Goal: Task Accomplishment & Management: Complete application form

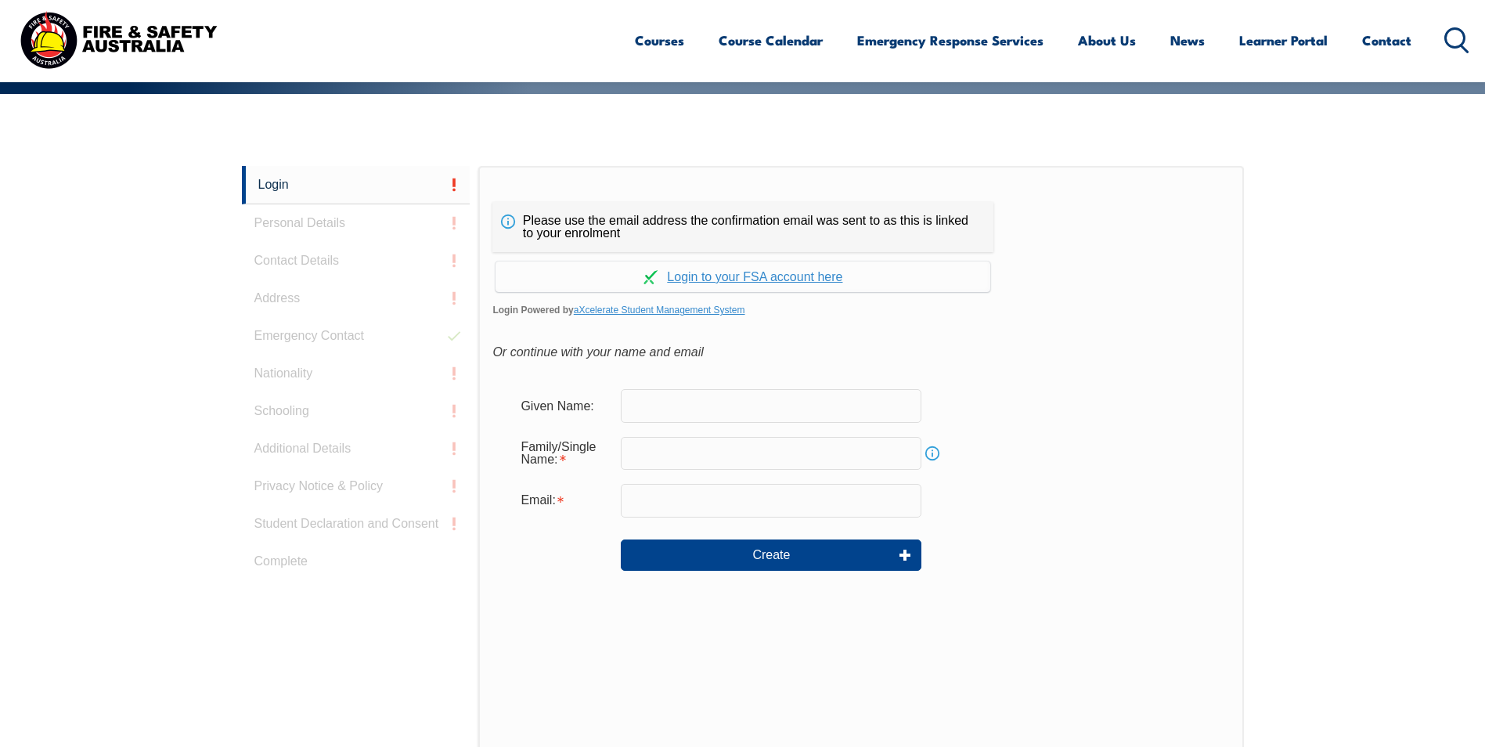
scroll to position [261, 0]
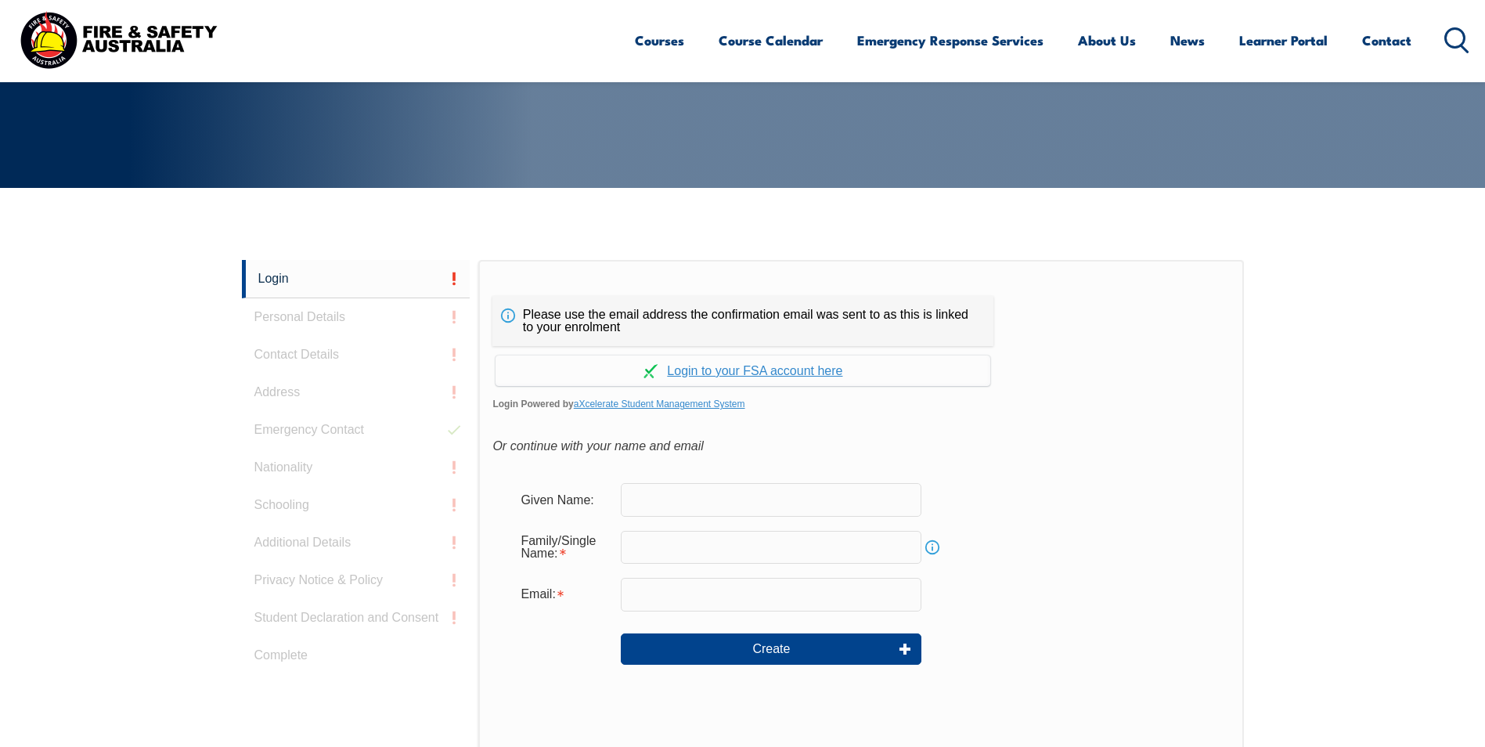
click at [649, 496] on input "text" at bounding box center [771, 499] width 301 height 33
type input "[PERSON_NAME]"
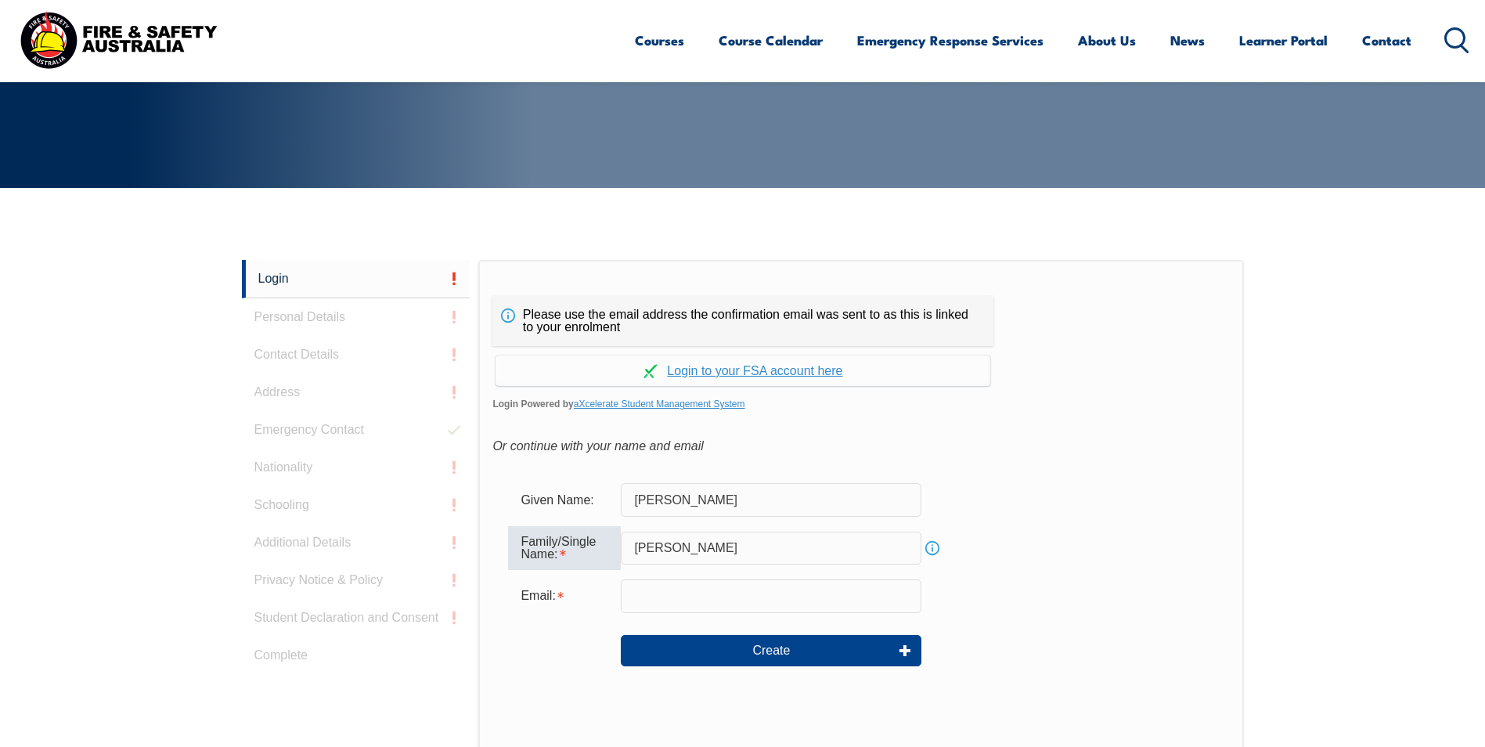
type input "[PERSON_NAME]"
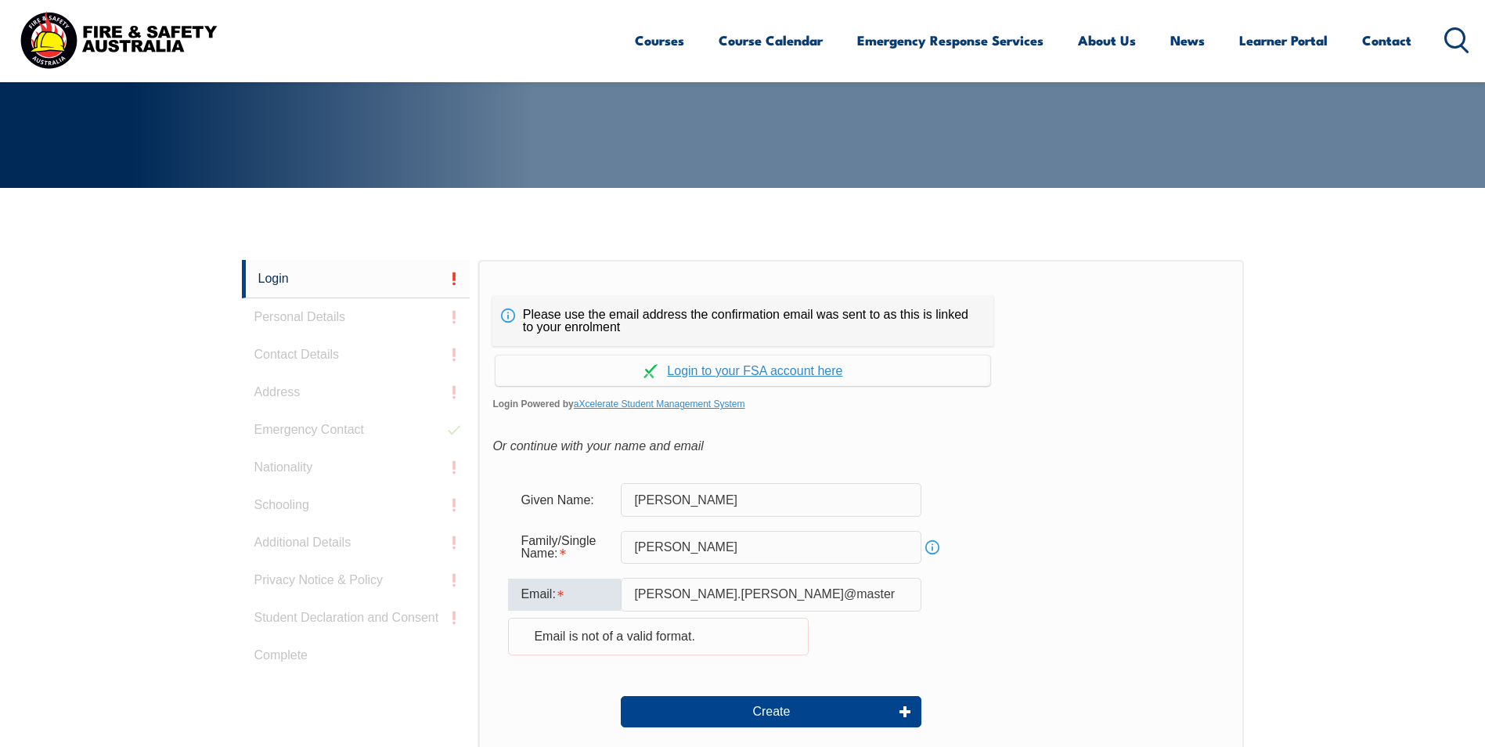
type input "[PERSON_NAME][EMAIL_ADDRESS][PERSON_NAME][DOMAIN_NAME]"
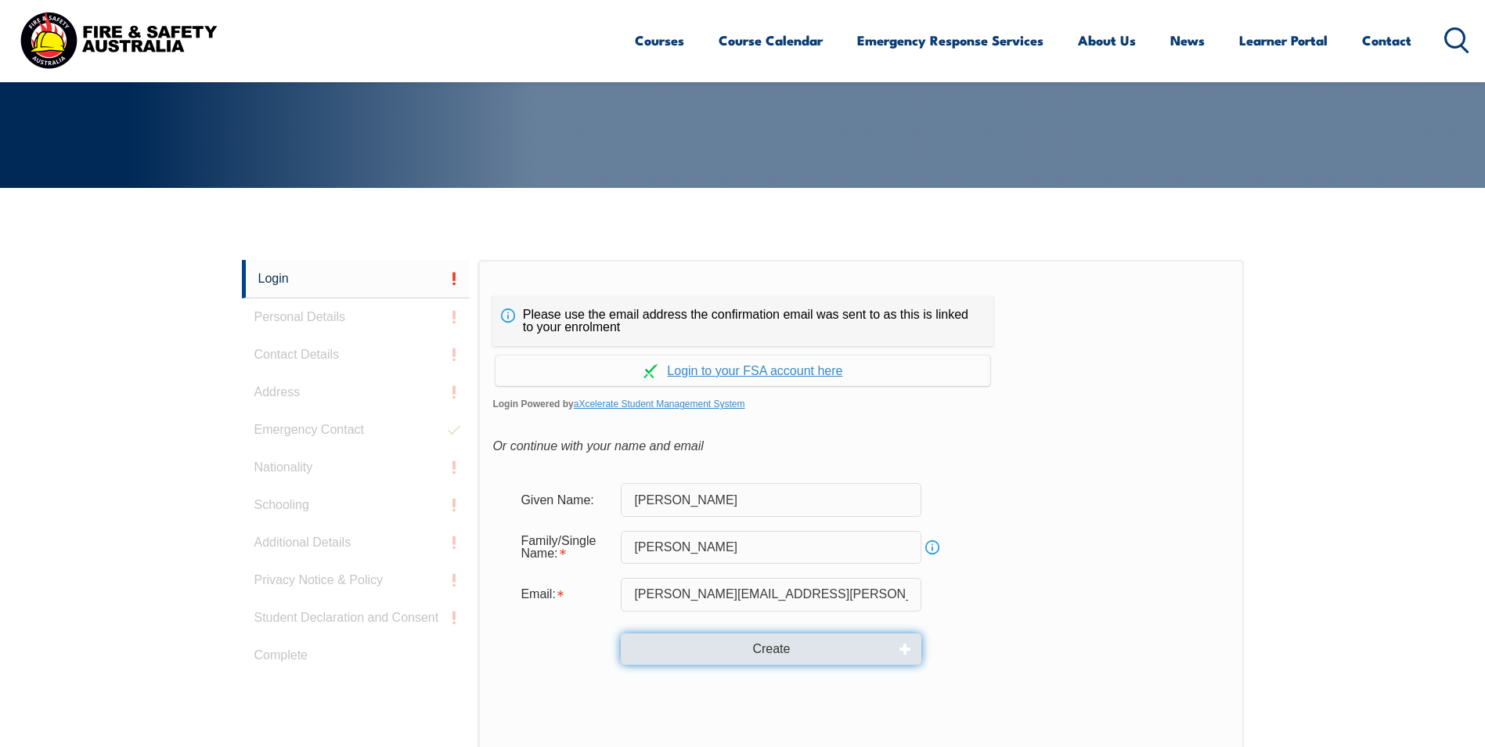
click at [766, 651] on button "Create" at bounding box center [771, 648] width 301 height 31
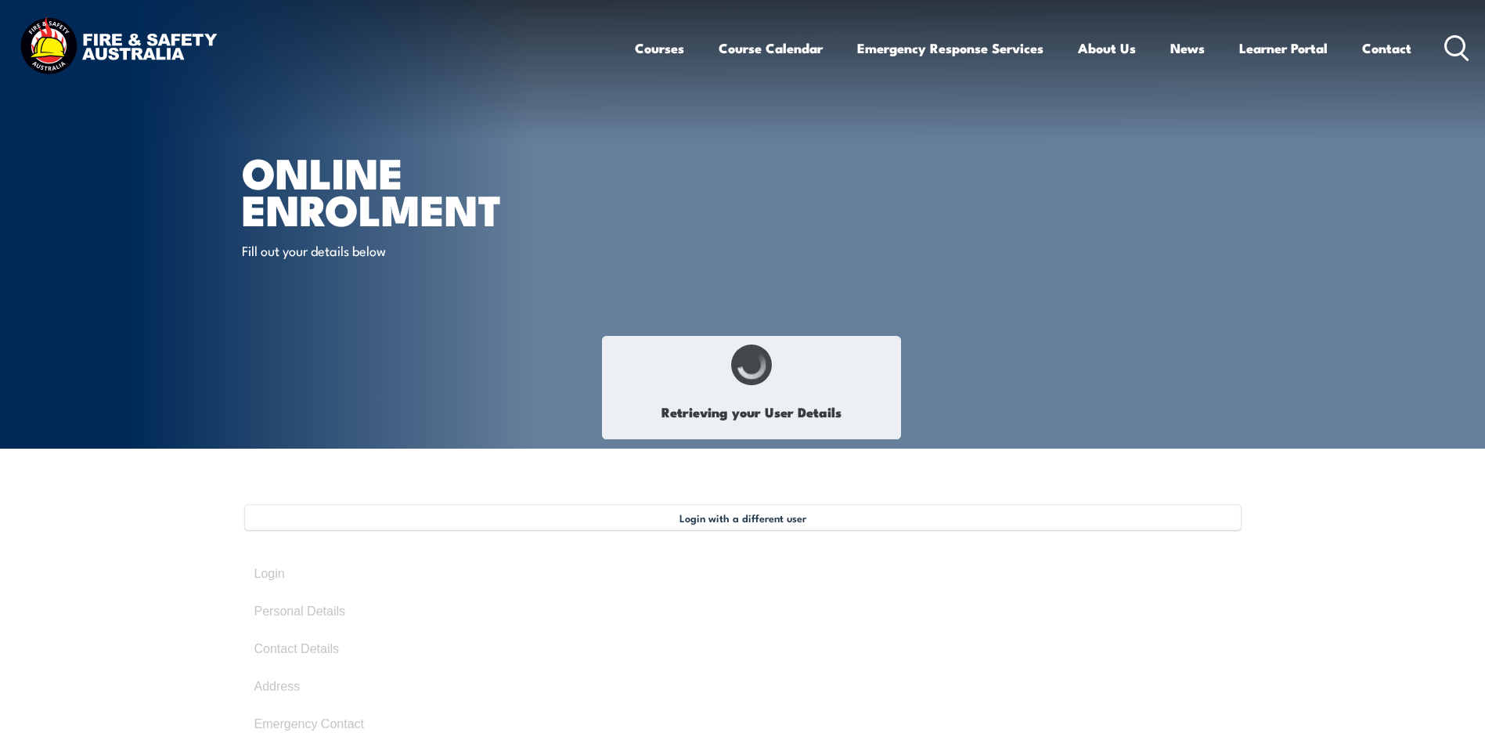
type input "[PERSON_NAME]"
type input "[DATE]"
type input "REY9J48DPW"
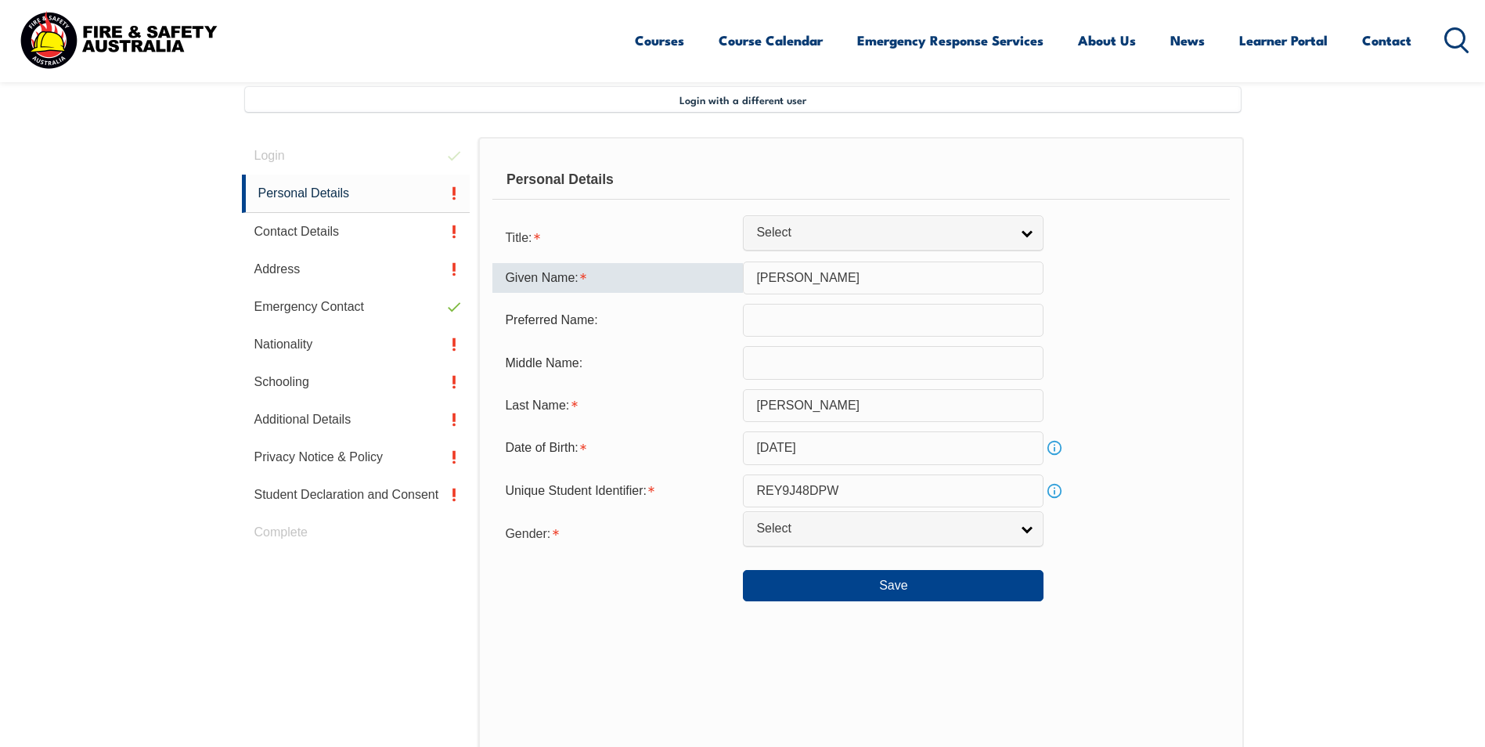
scroll to position [427, 0]
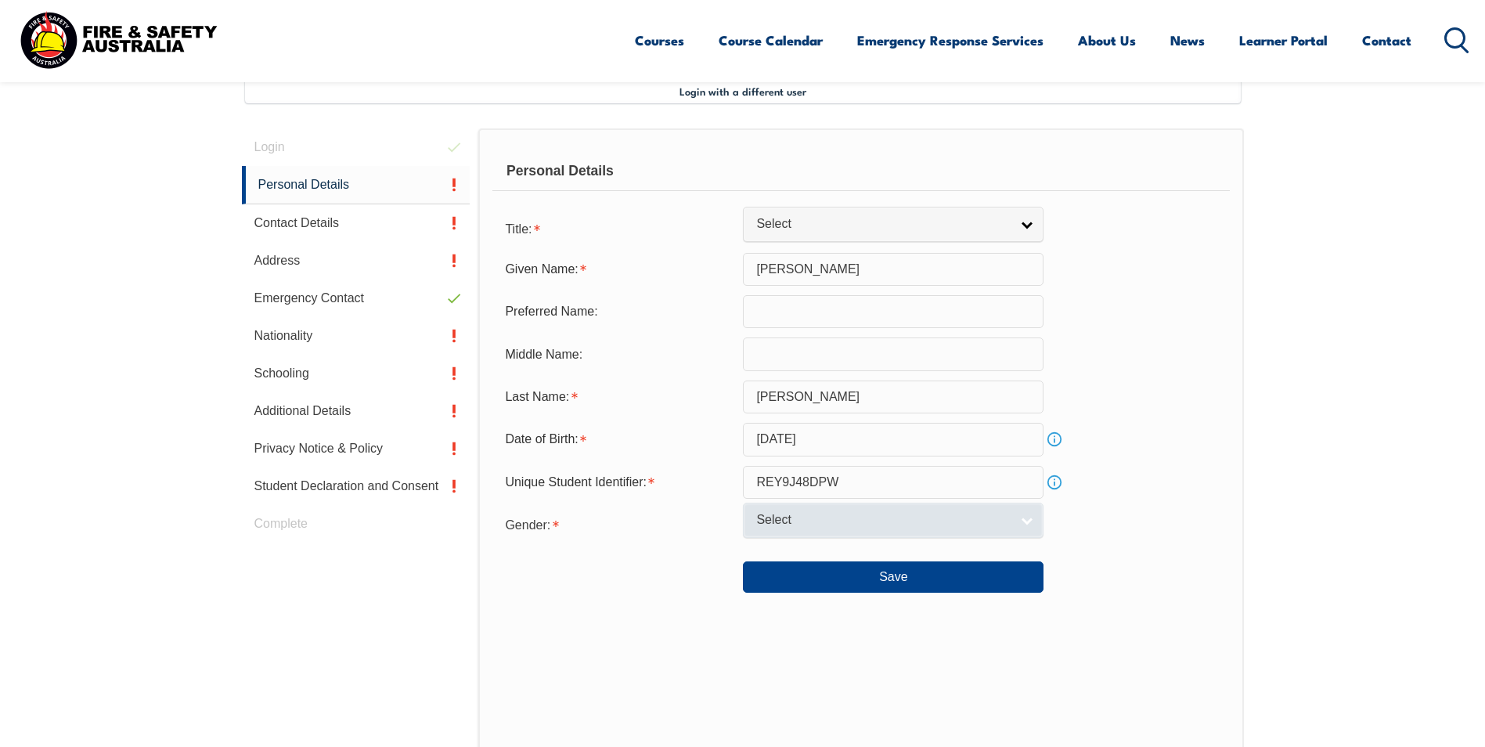
click at [799, 530] on link "Select" at bounding box center [893, 520] width 301 height 35
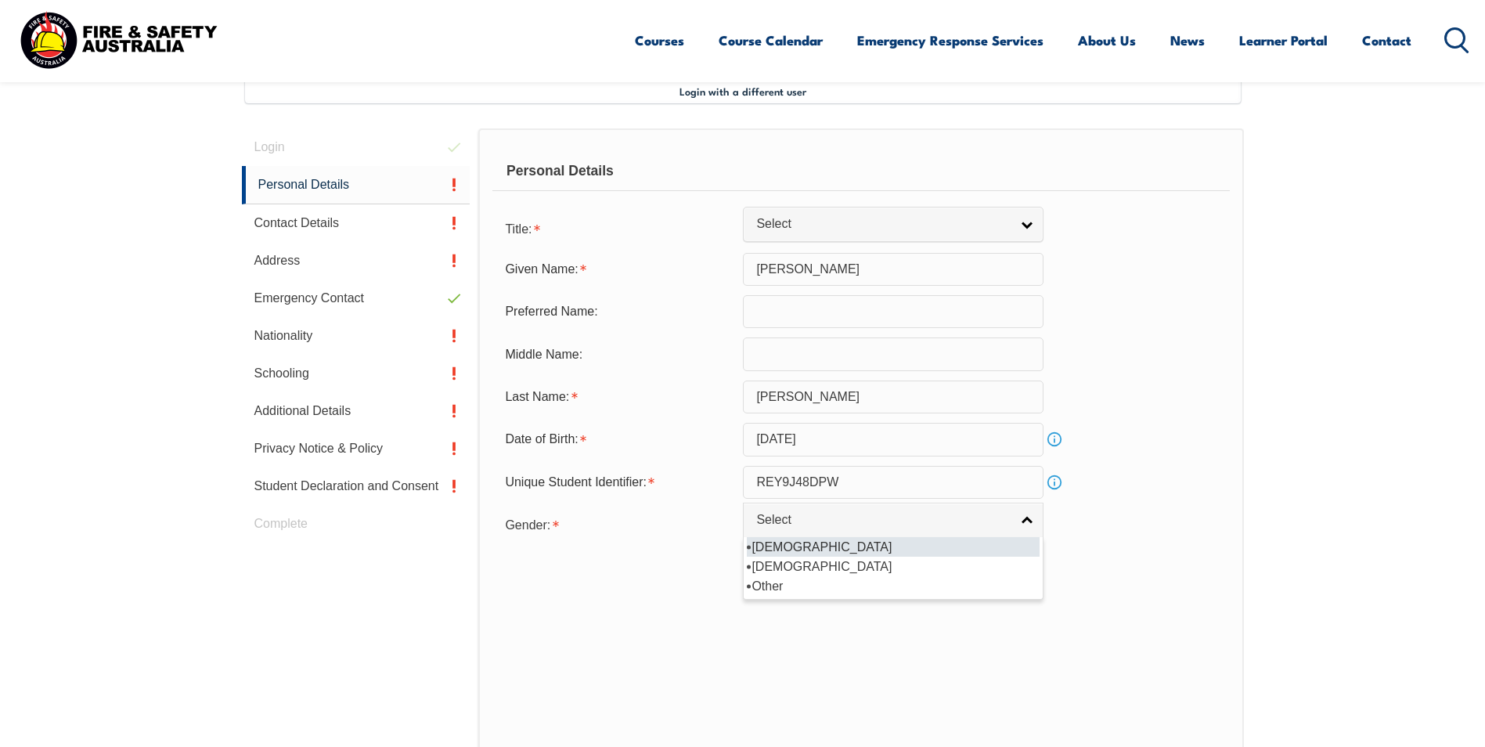
click at [796, 550] on li "[DEMOGRAPHIC_DATA]" at bounding box center [893, 547] width 293 height 20
select select "M"
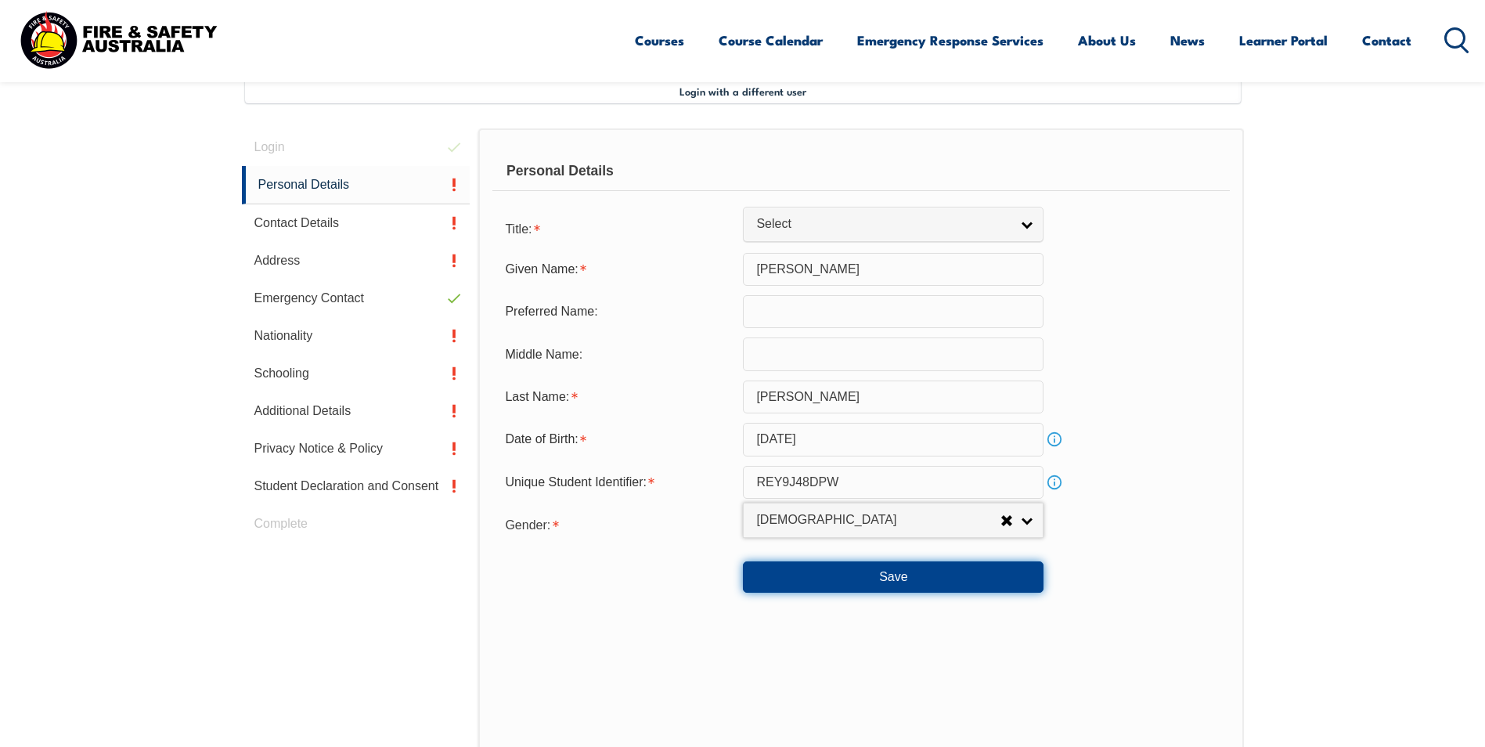
click at [882, 586] on button "Save" at bounding box center [893, 576] width 301 height 31
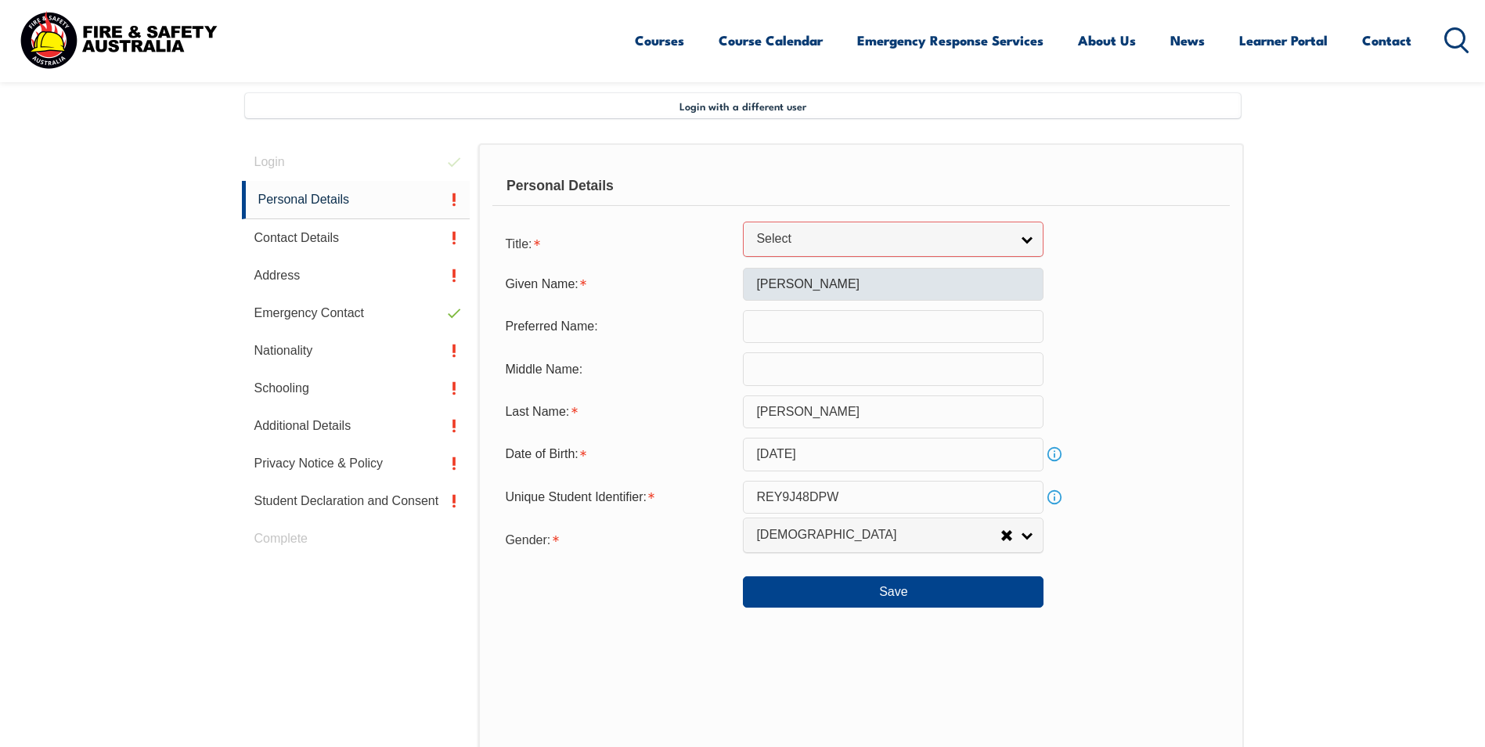
scroll to position [397, 0]
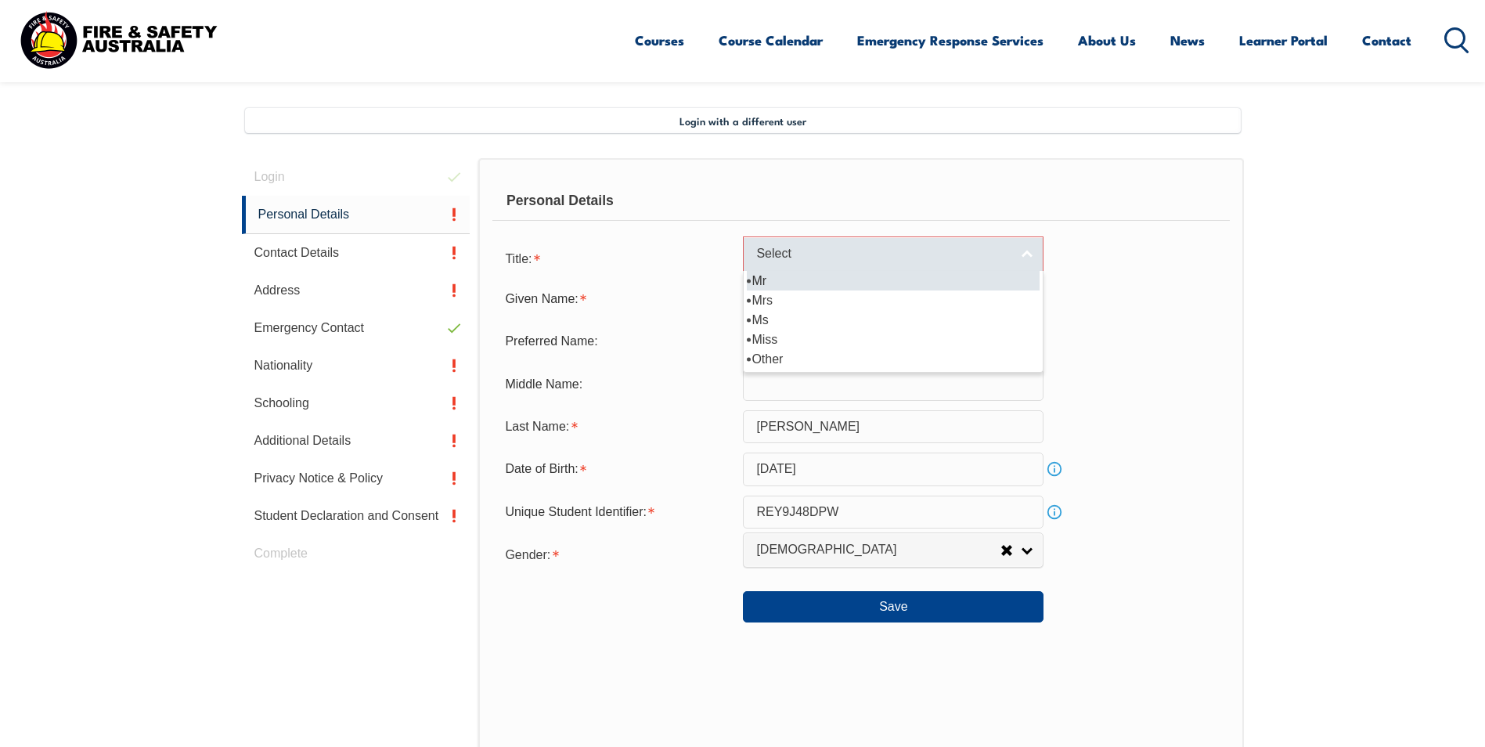
click at [776, 254] on span "Select" at bounding box center [883, 254] width 254 height 16
click at [785, 285] on li "Mr" at bounding box center [893, 281] width 293 height 20
select select "Mr"
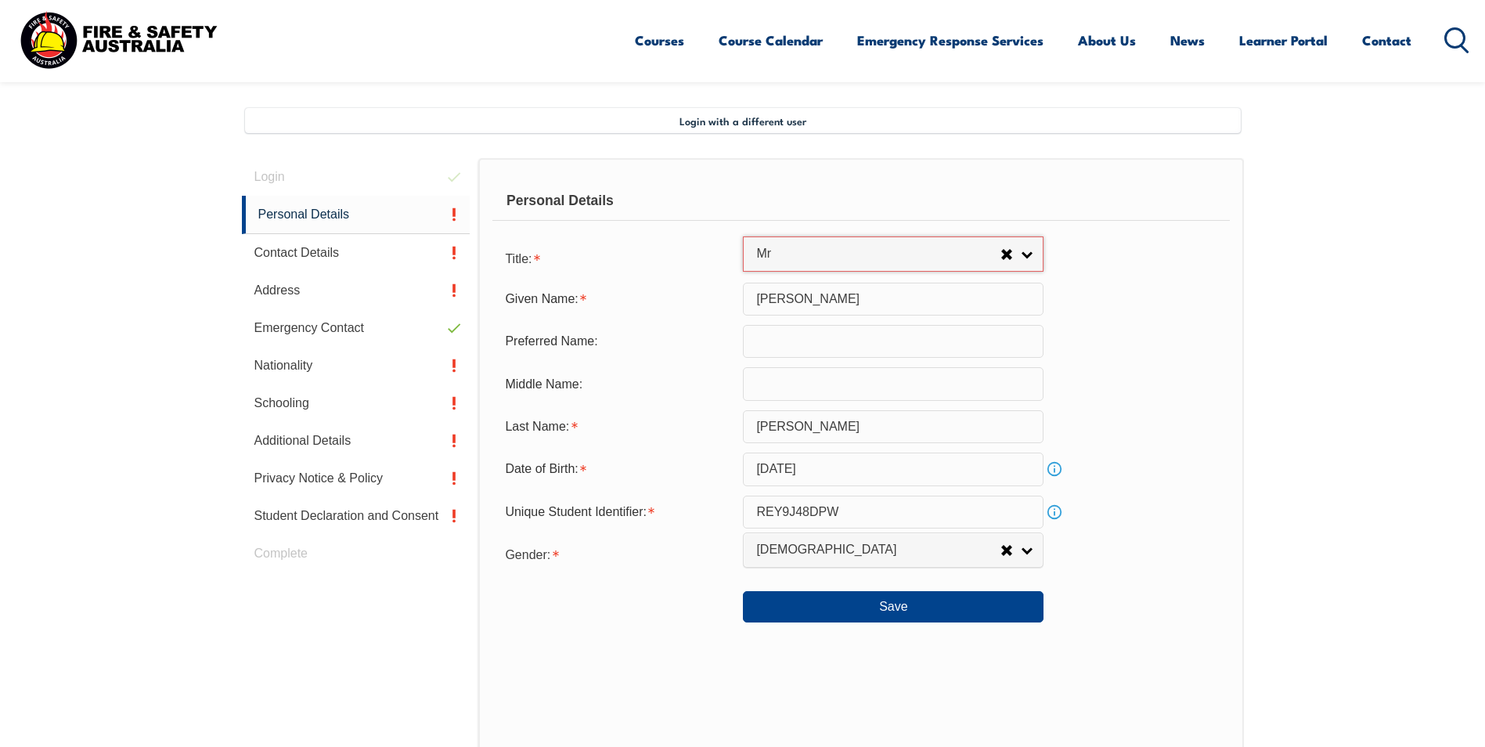
drag, startPoint x: 635, startPoint y: 651, endPoint x: 812, endPoint y: 630, distance: 178.1
click at [635, 651] on div "Personal Details Title: Mr Mrs Ms Miss Other Mr Mr Mrs Ms [PERSON_NAME] [PERSON…" at bounding box center [860, 502] width 765 height 688
click at [842, 610] on button "Save" at bounding box center [893, 606] width 301 height 31
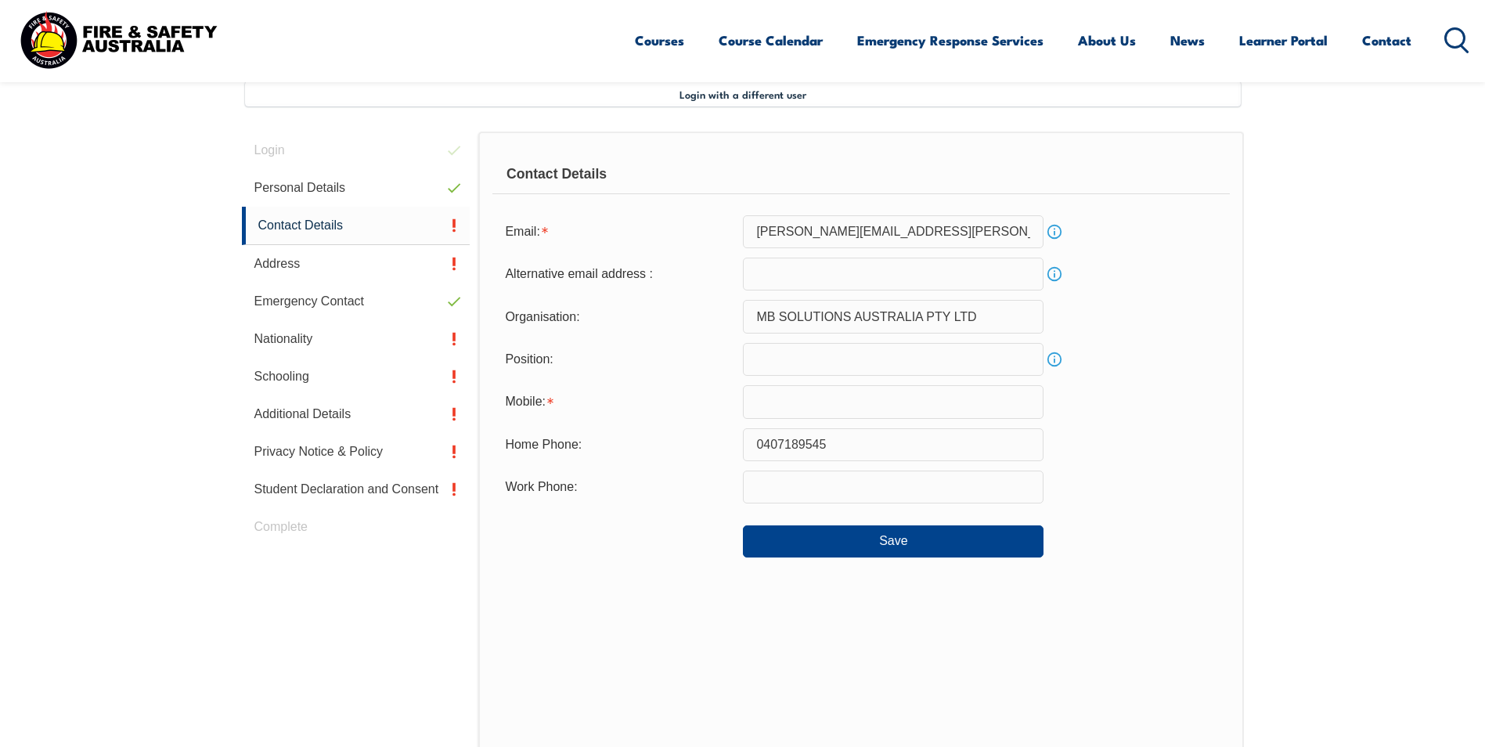
scroll to position [427, 0]
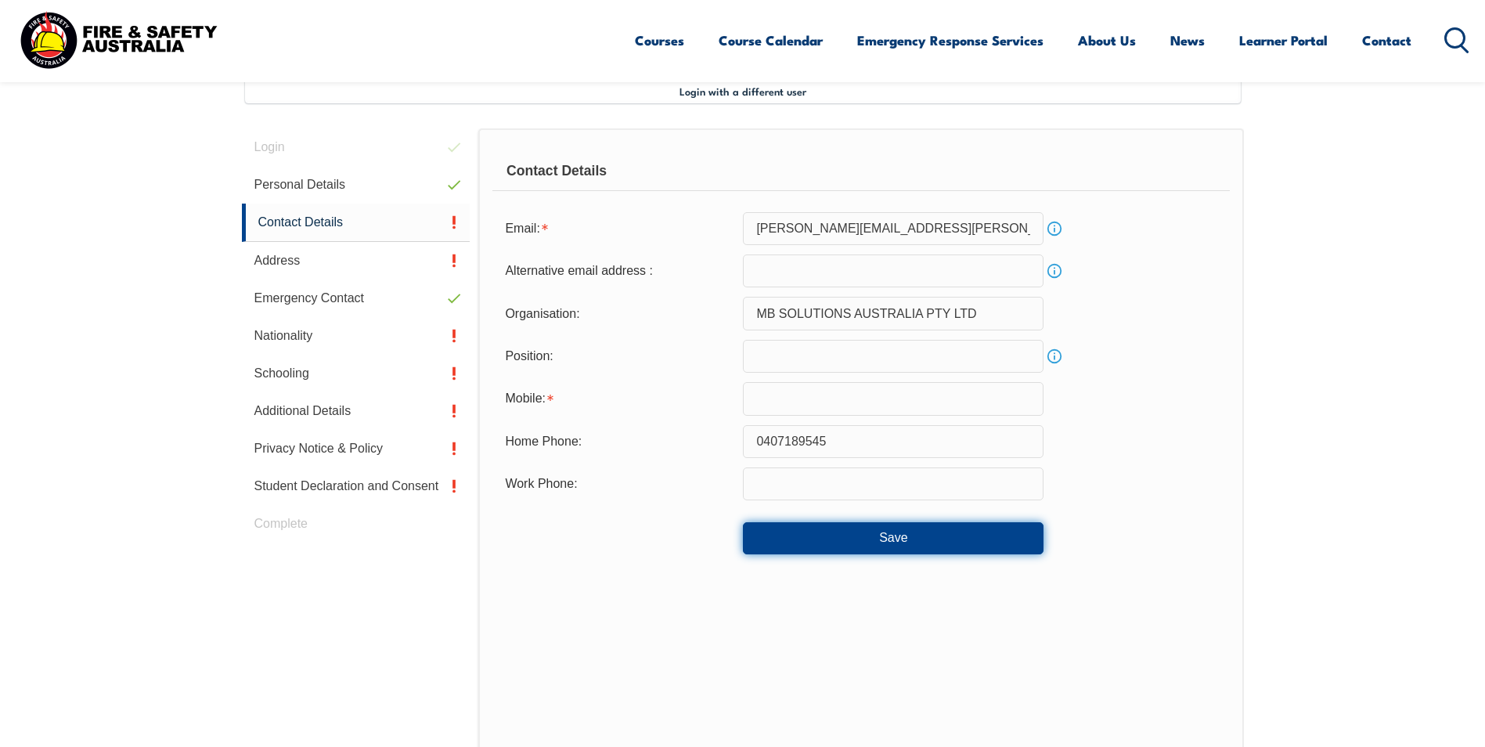
click at [864, 536] on button "Save" at bounding box center [893, 537] width 301 height 31
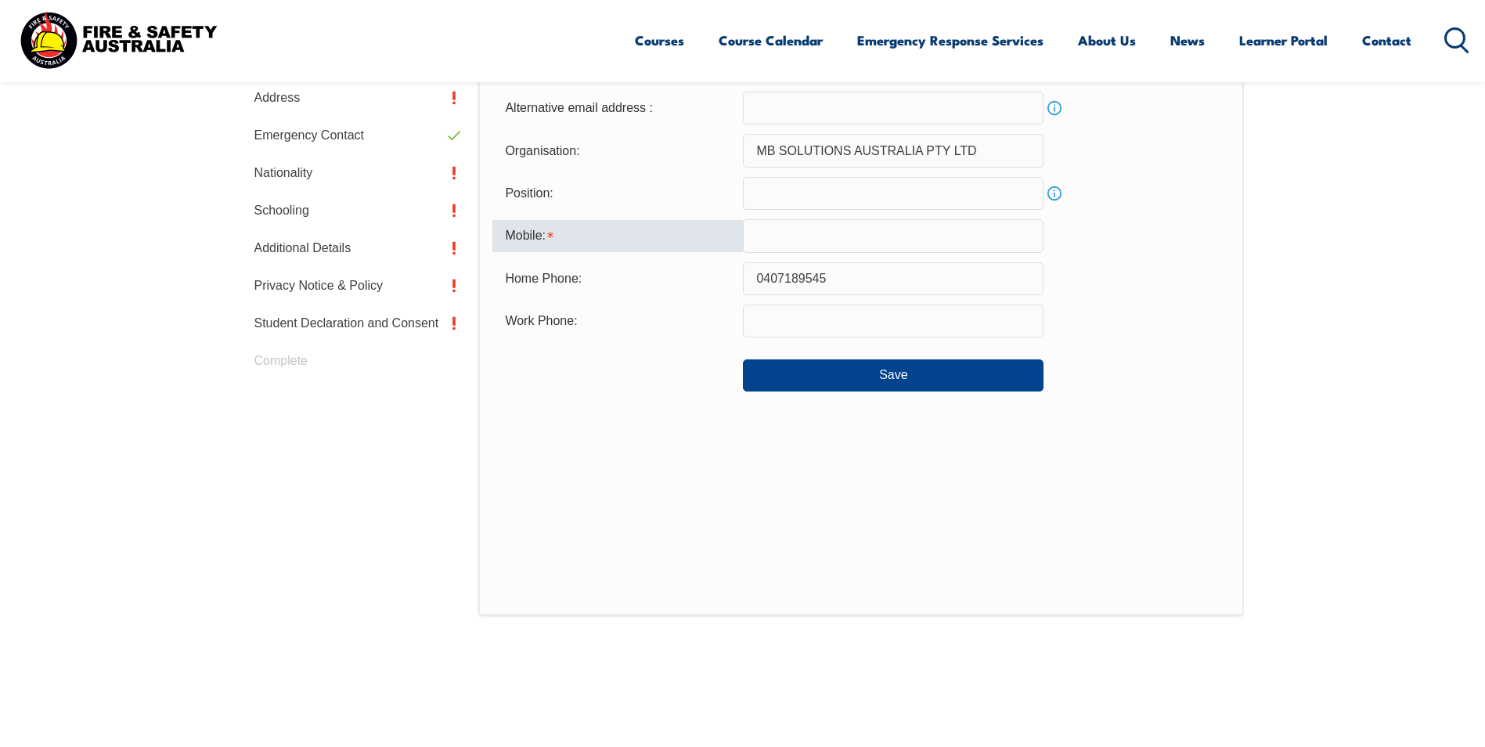
scroll to position [496, 0]
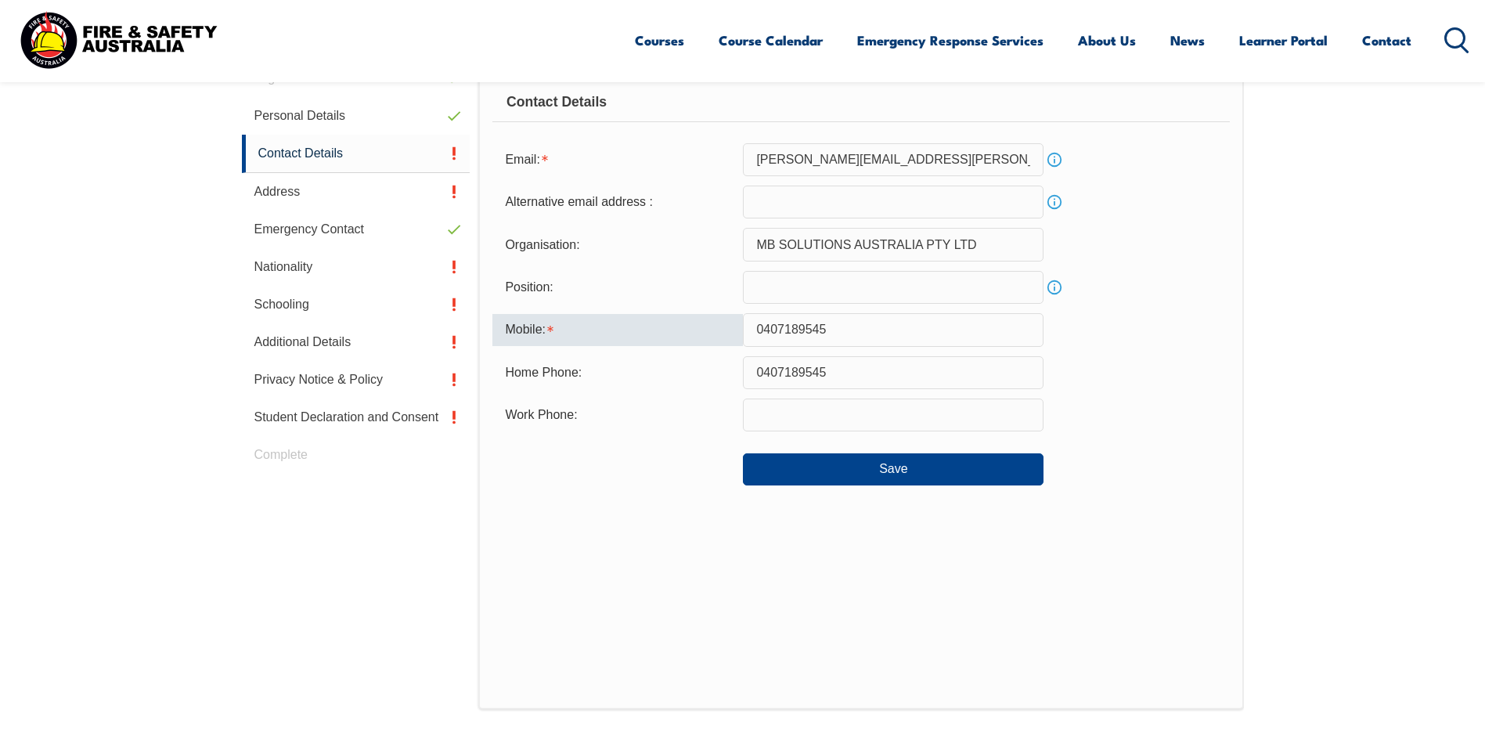
type input "0407189545"
click at [671, 483] on div "Save" at bounding box center [860, 463] width 737 height 44
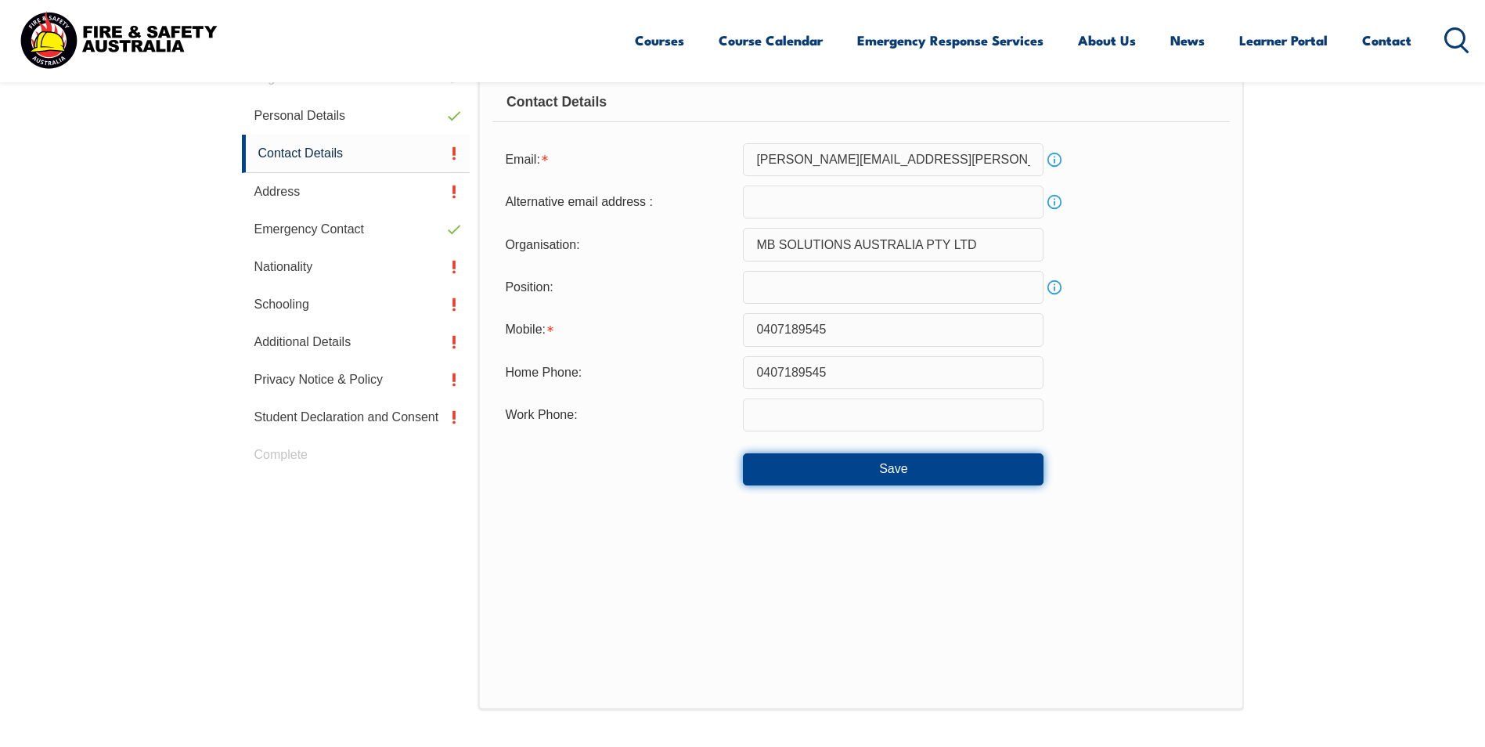
click at [809, 471] on button "Save" at bounding box center [893, 468] width 301 height 31
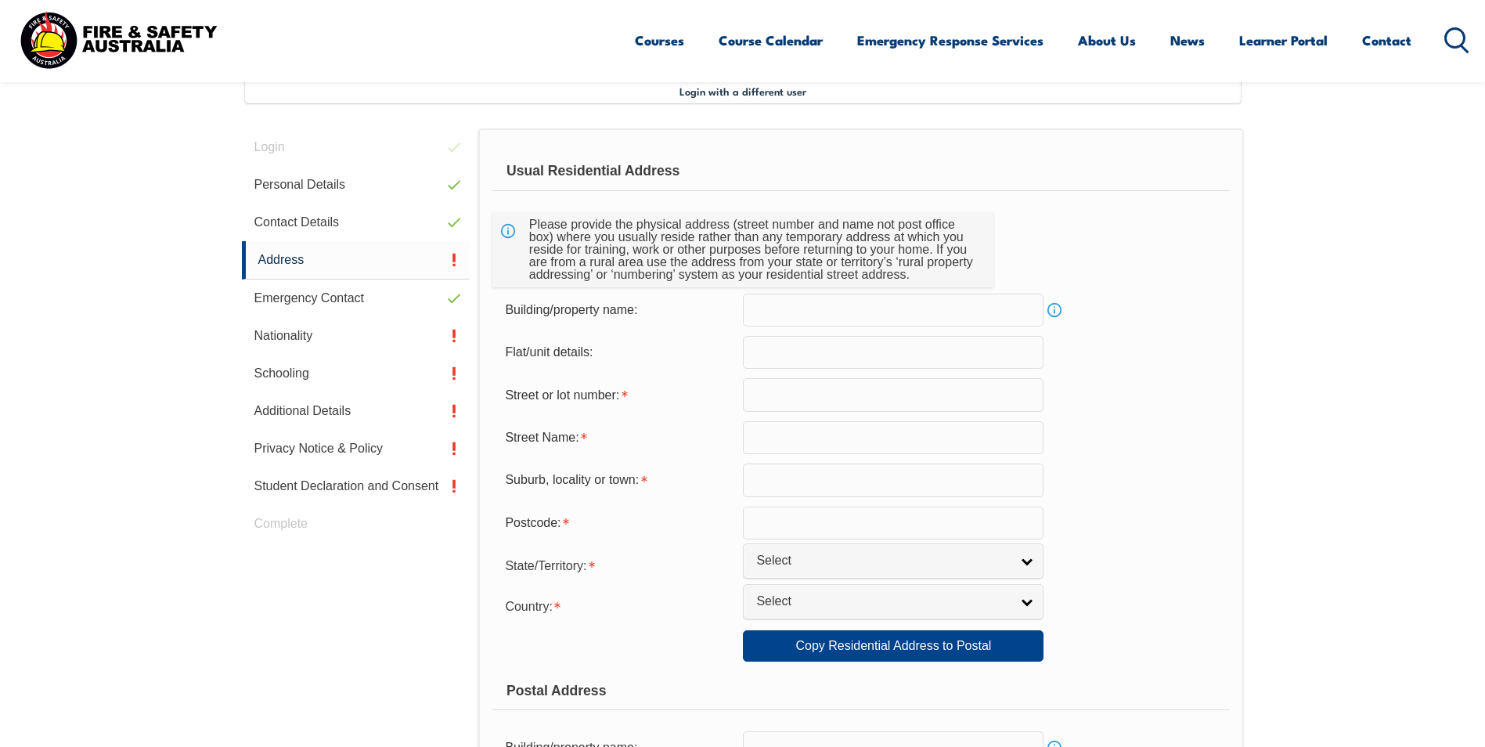
scroll to position [348, 0]
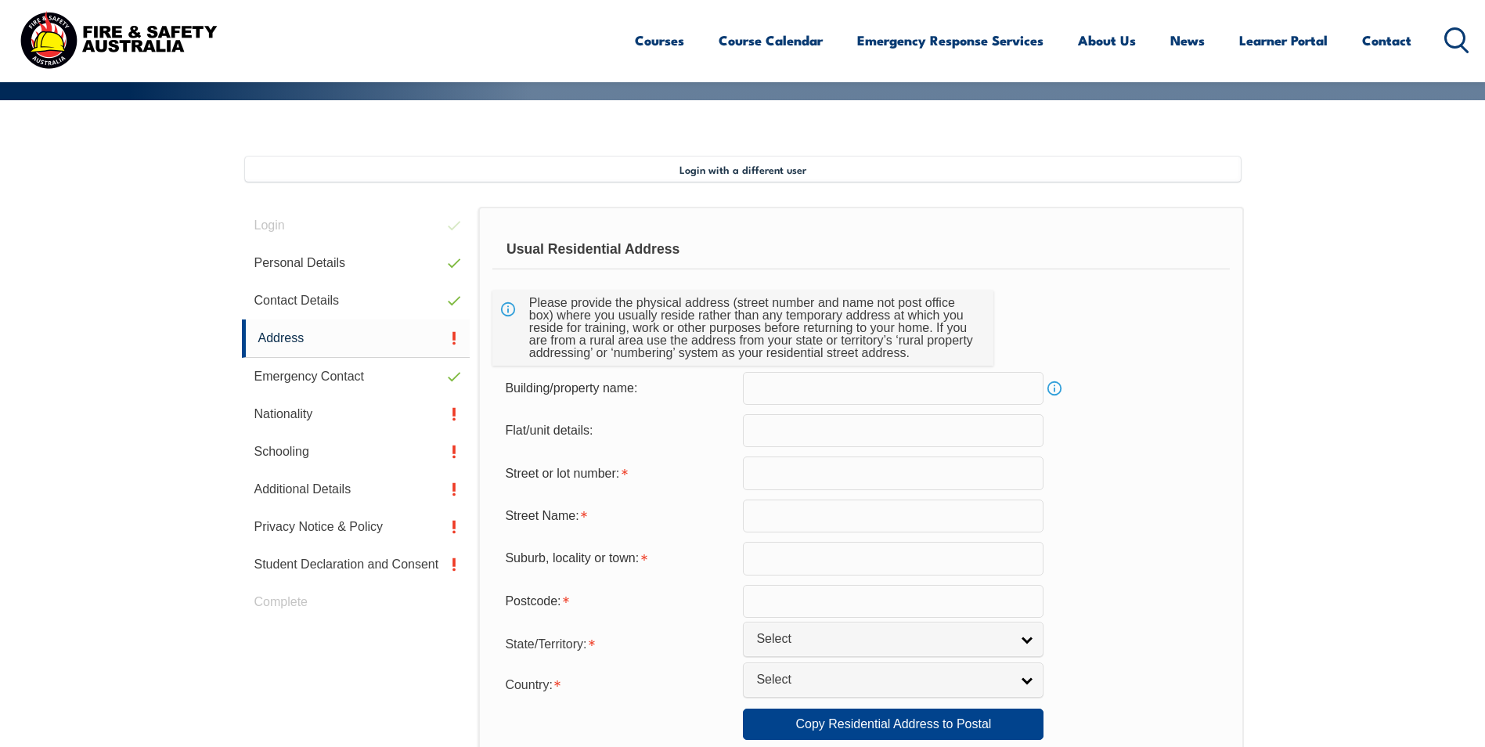
click at [795, 469] on input "text" at bounding box center [893, 472] width 301 height 33
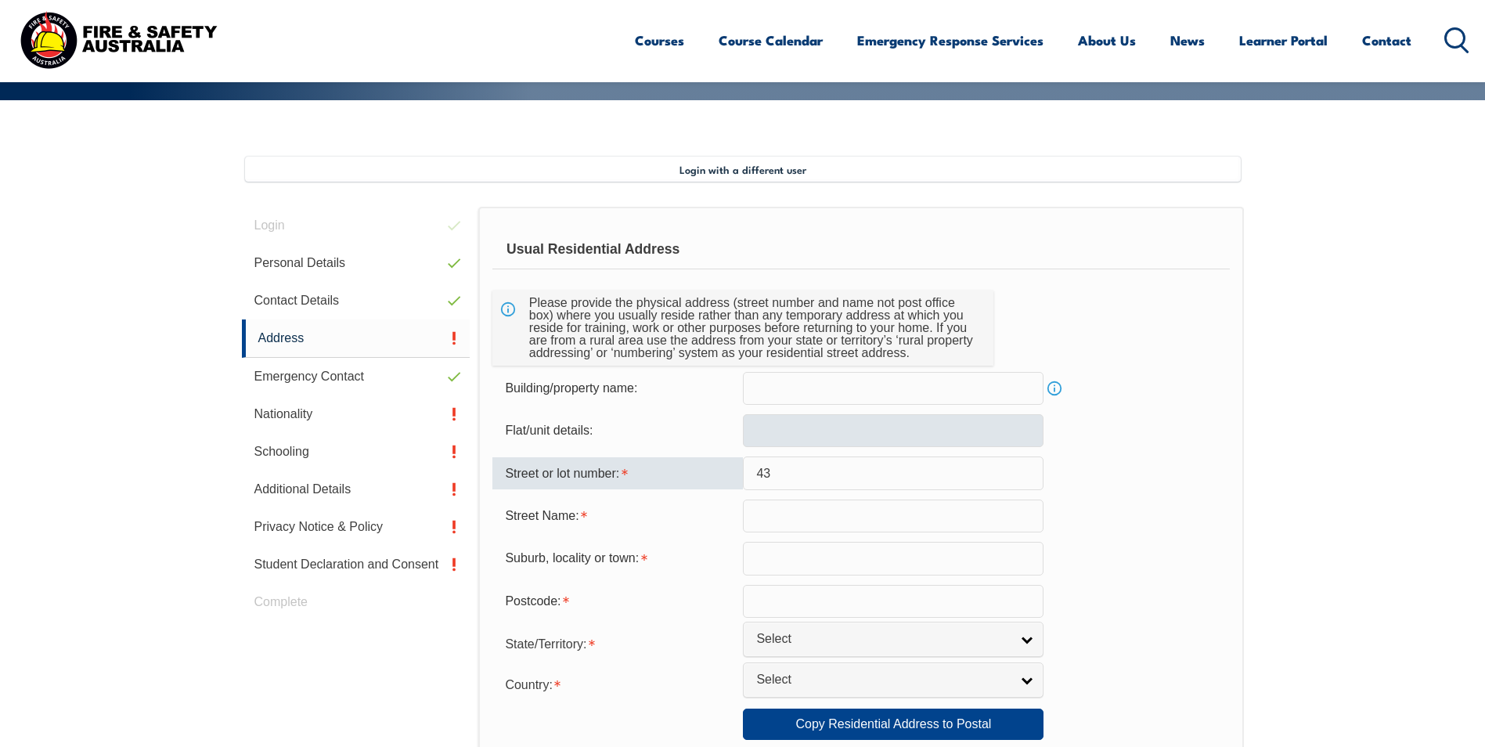
type input "4"
click at [948, 413] on form "Usual Residential Address Please provide the physical address (street number an…" at bounding box center [860, 731] width 737 height 1003
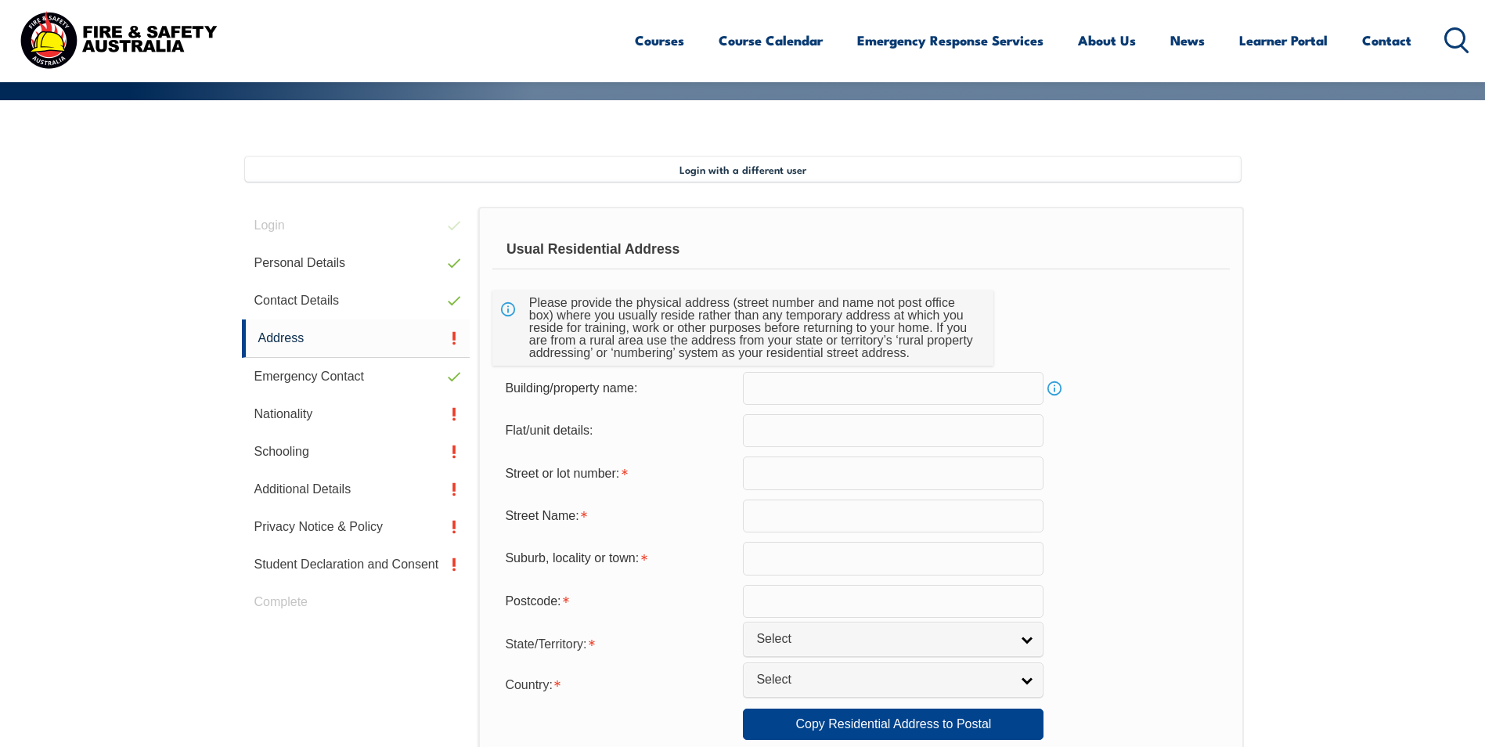
drag, startPoint x: 856, startPoint y: 435, endPoint x: 862, endPoint y: 424, distance: 12.3
click at [862, 427] on input "text" at bounding box center [893, 430] width 301 height 33
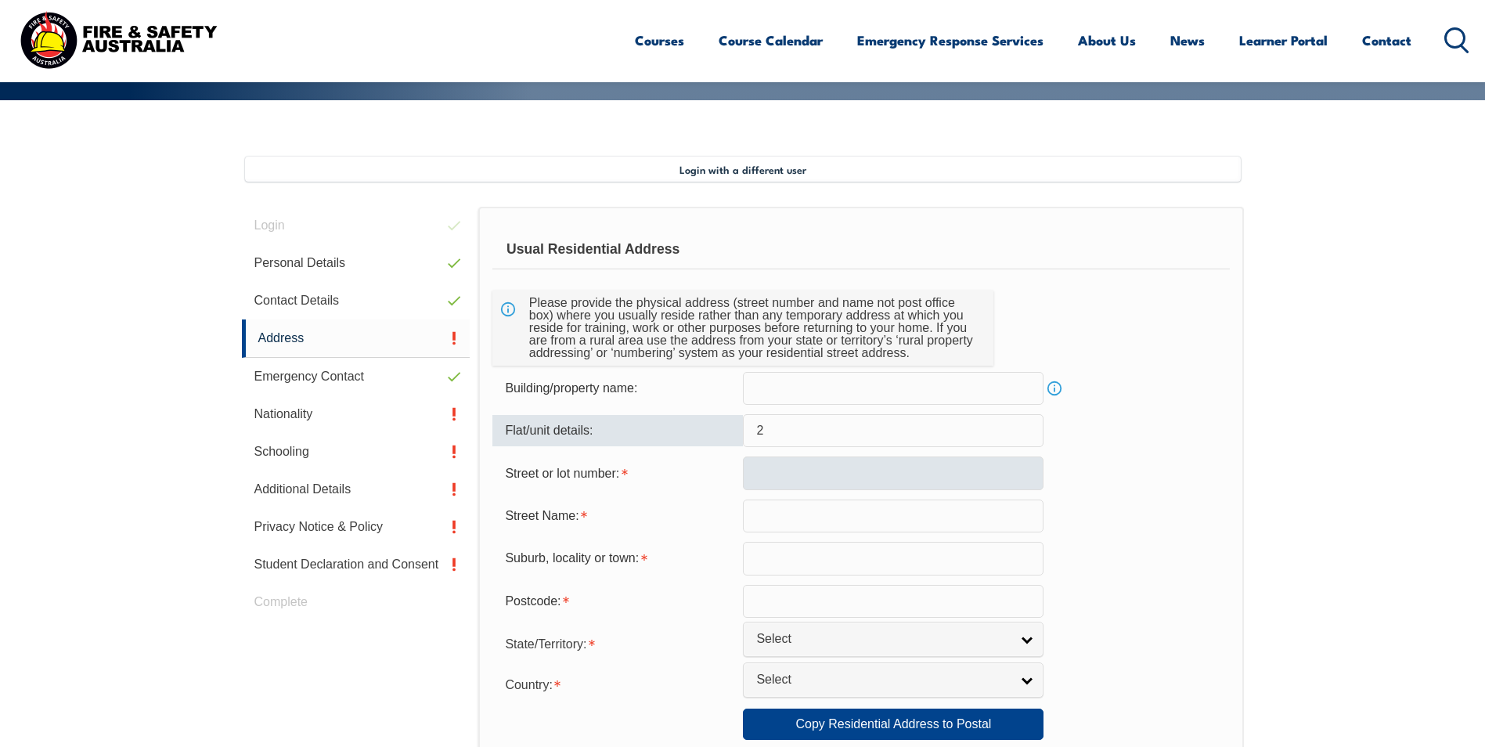
type input "2"
click at [837, 470] on input "text" at bounding box center [893, 472] width 301 height 33
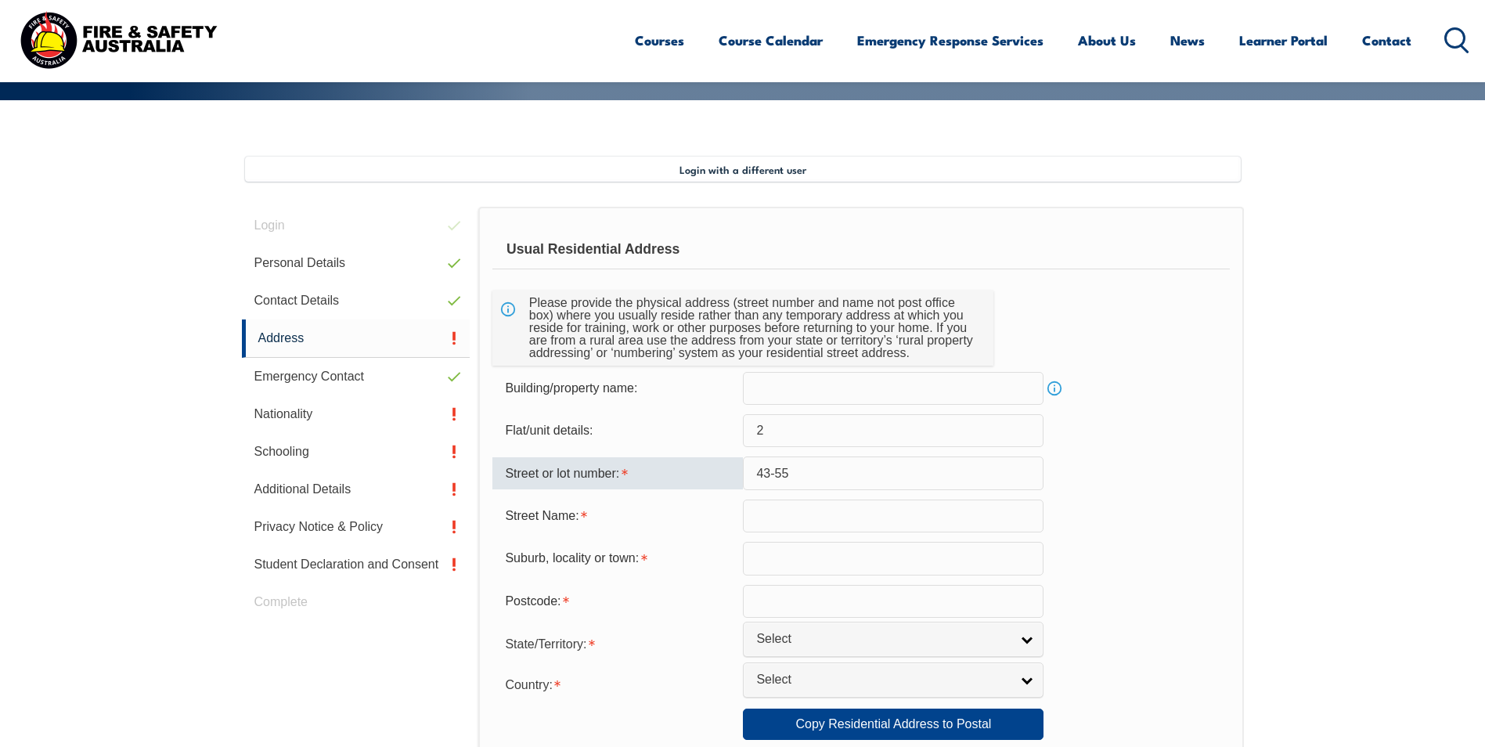
type input "43-55"
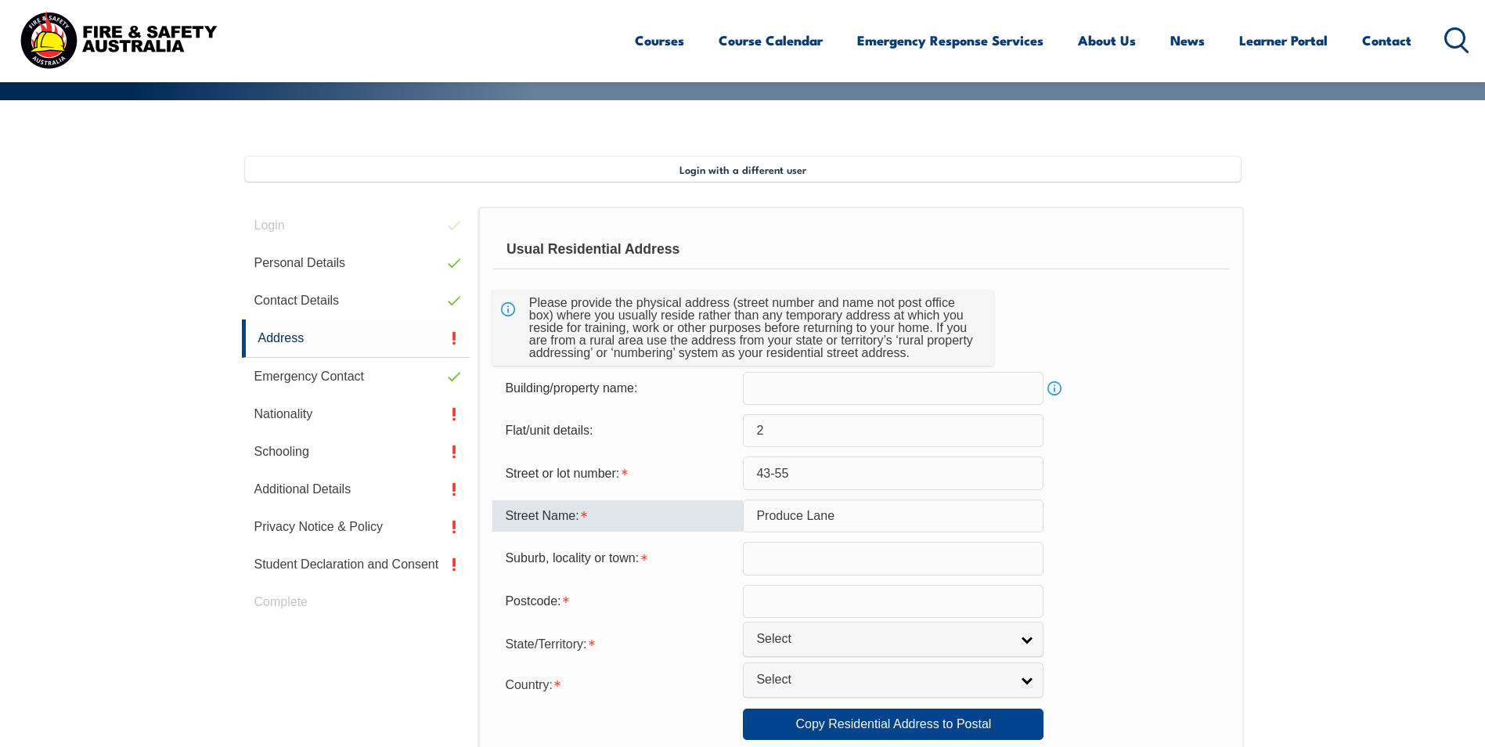
type input "Produce Lane"
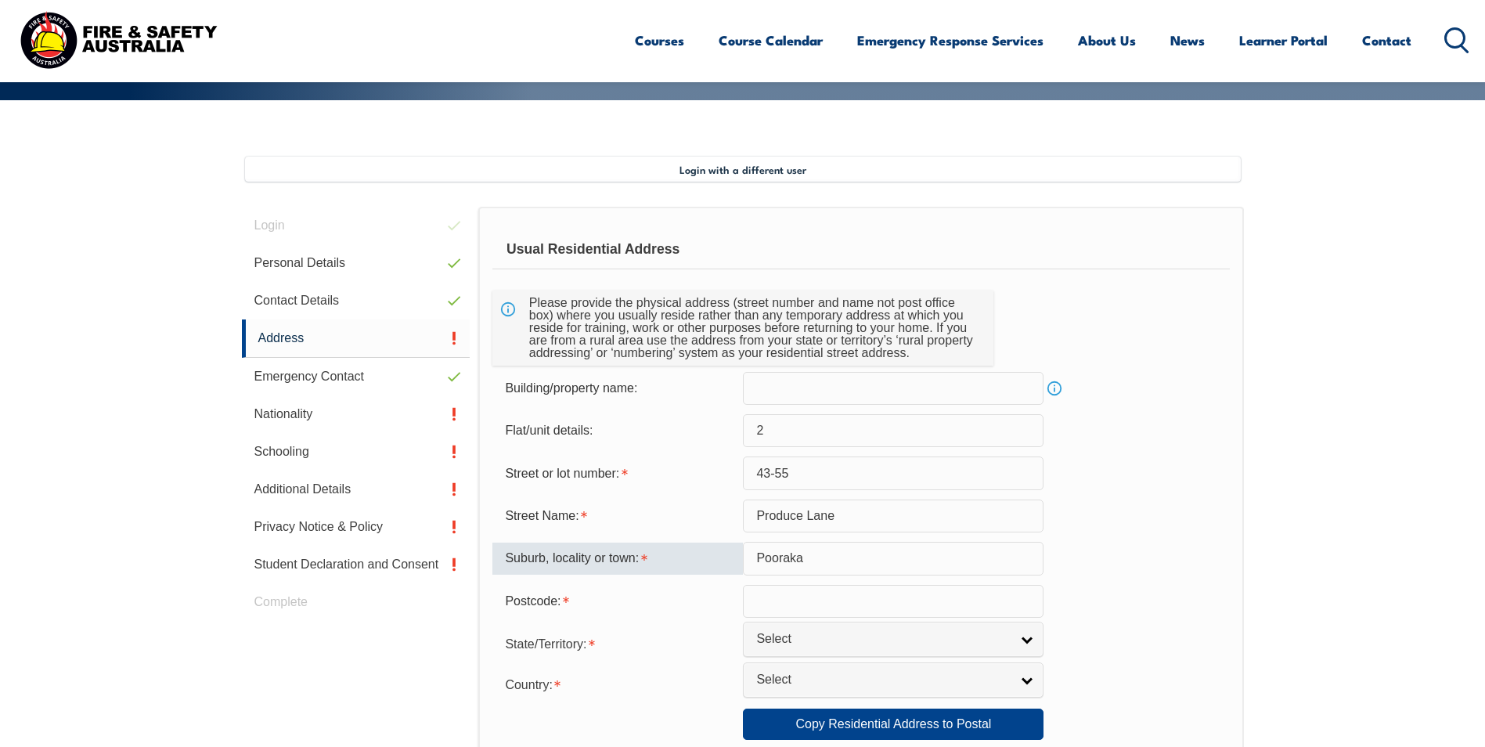
type input "Pooraka"
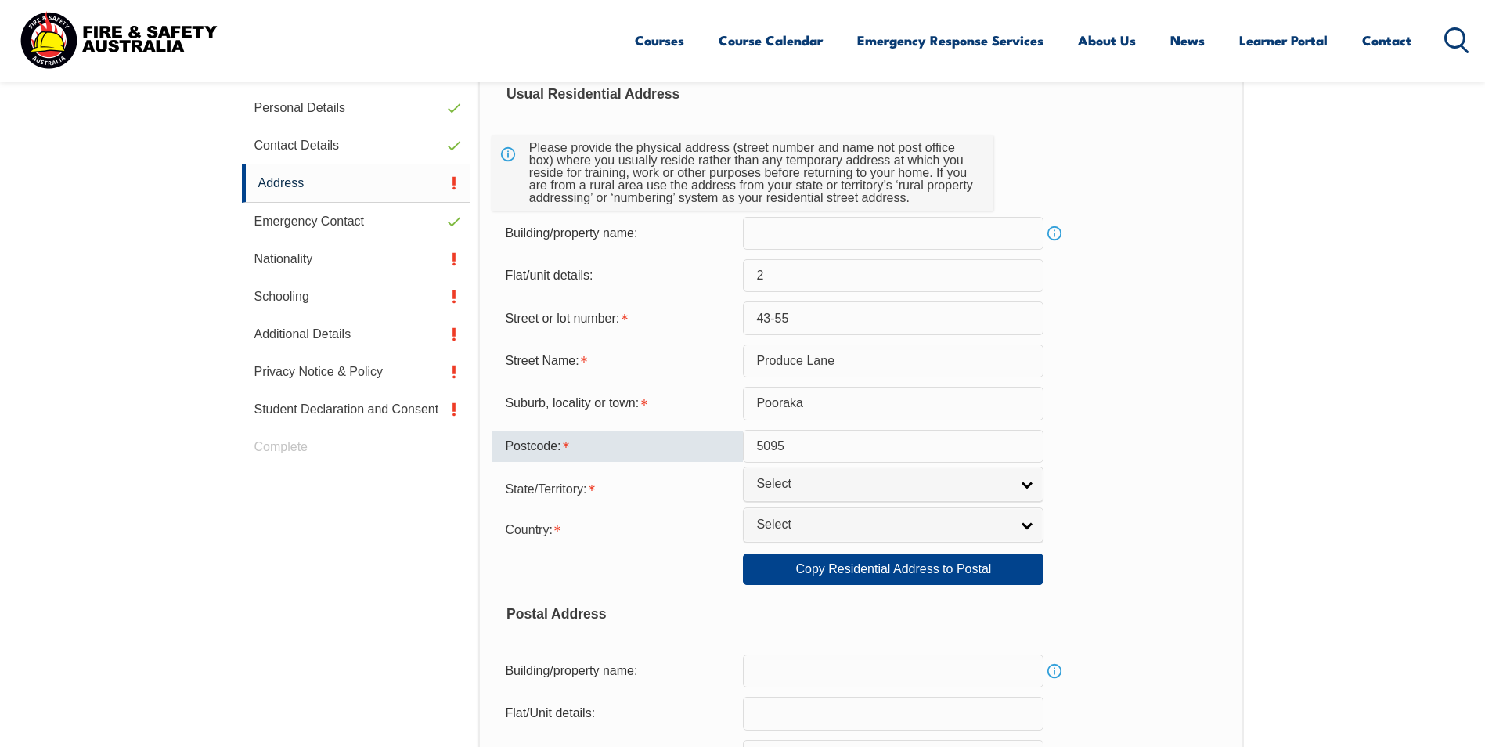
scroll to position [505, 0]
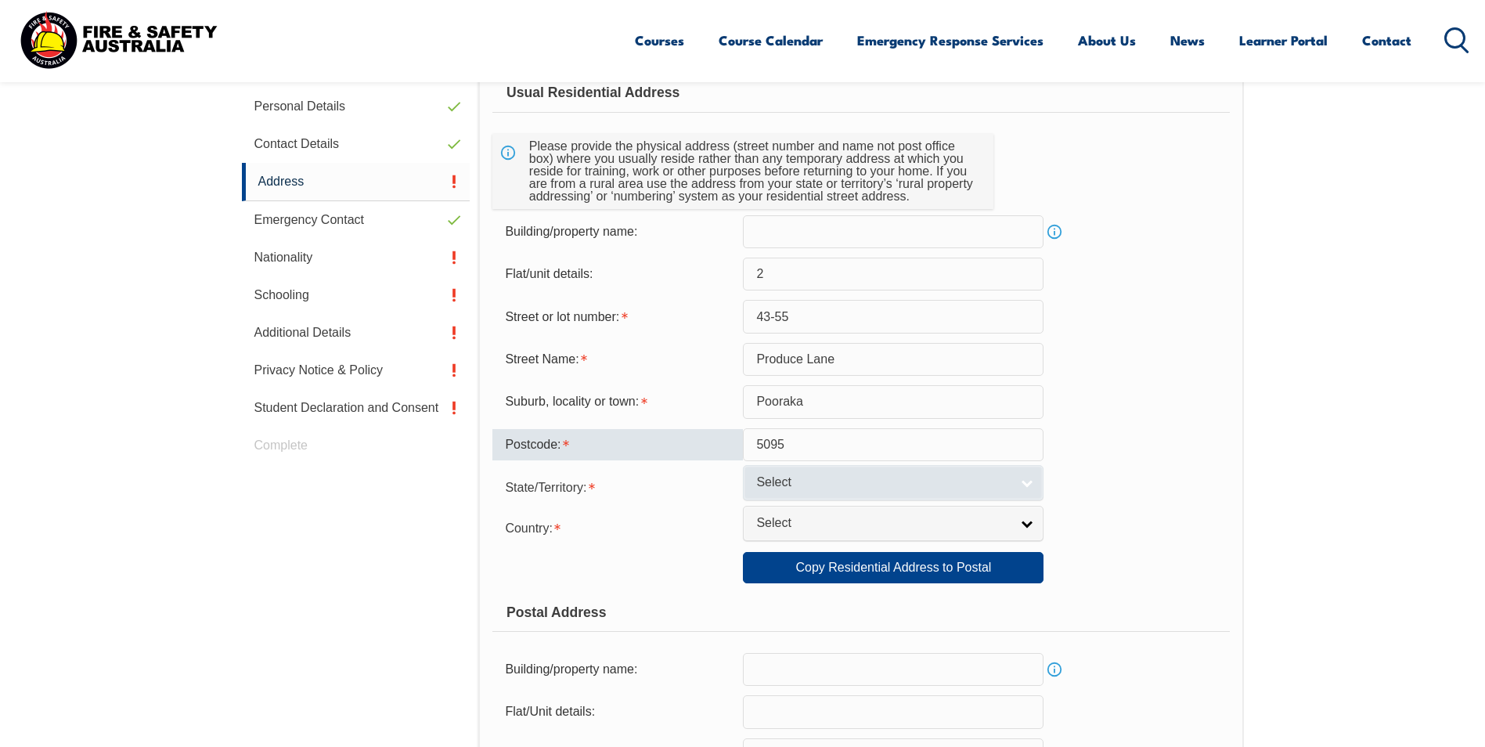
type input "5095"
click at [788, 490] on span "Select" at bounding box center [883, 482] width 254 height 16
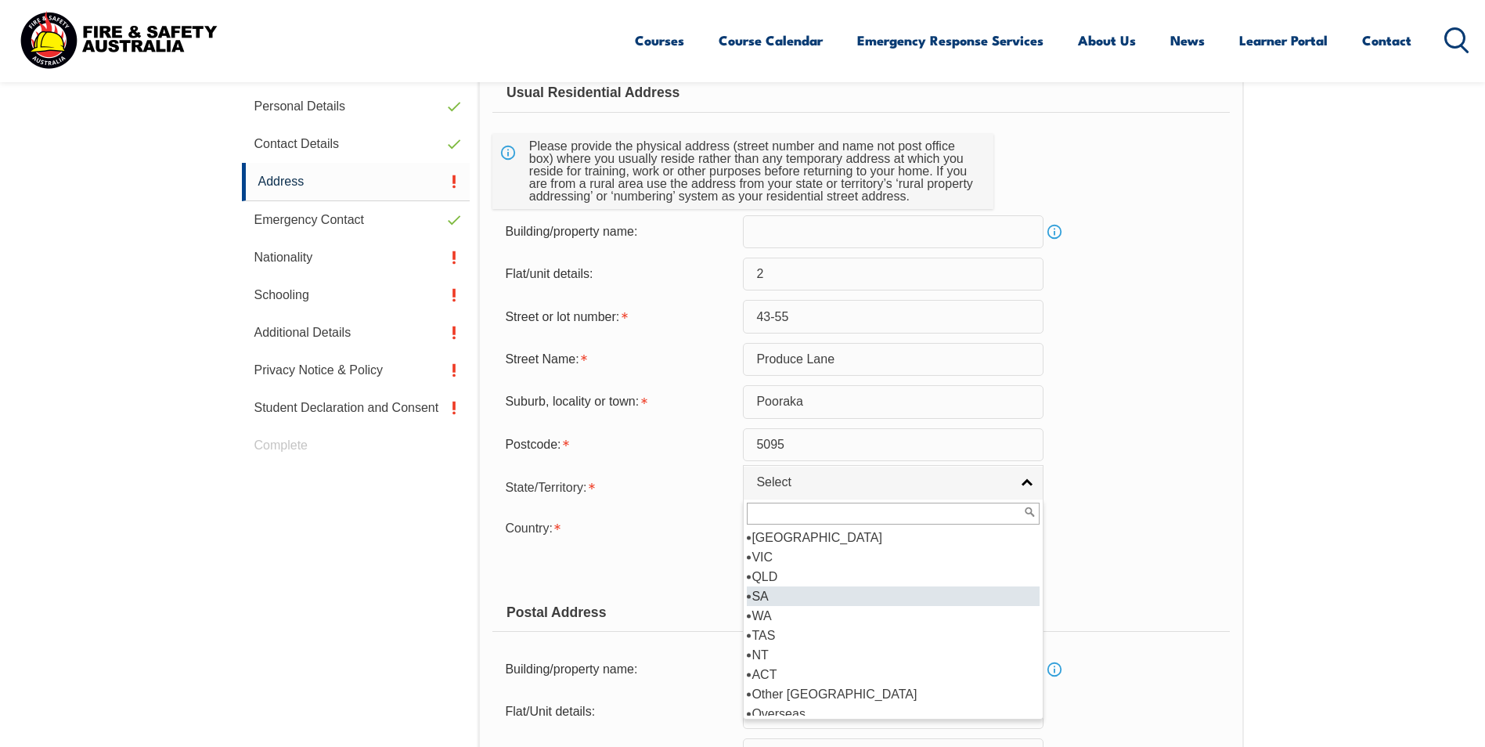
click at [809, 589] on li "SA" at bounding box center [893, 596] width 293 height 20
select select "SA"
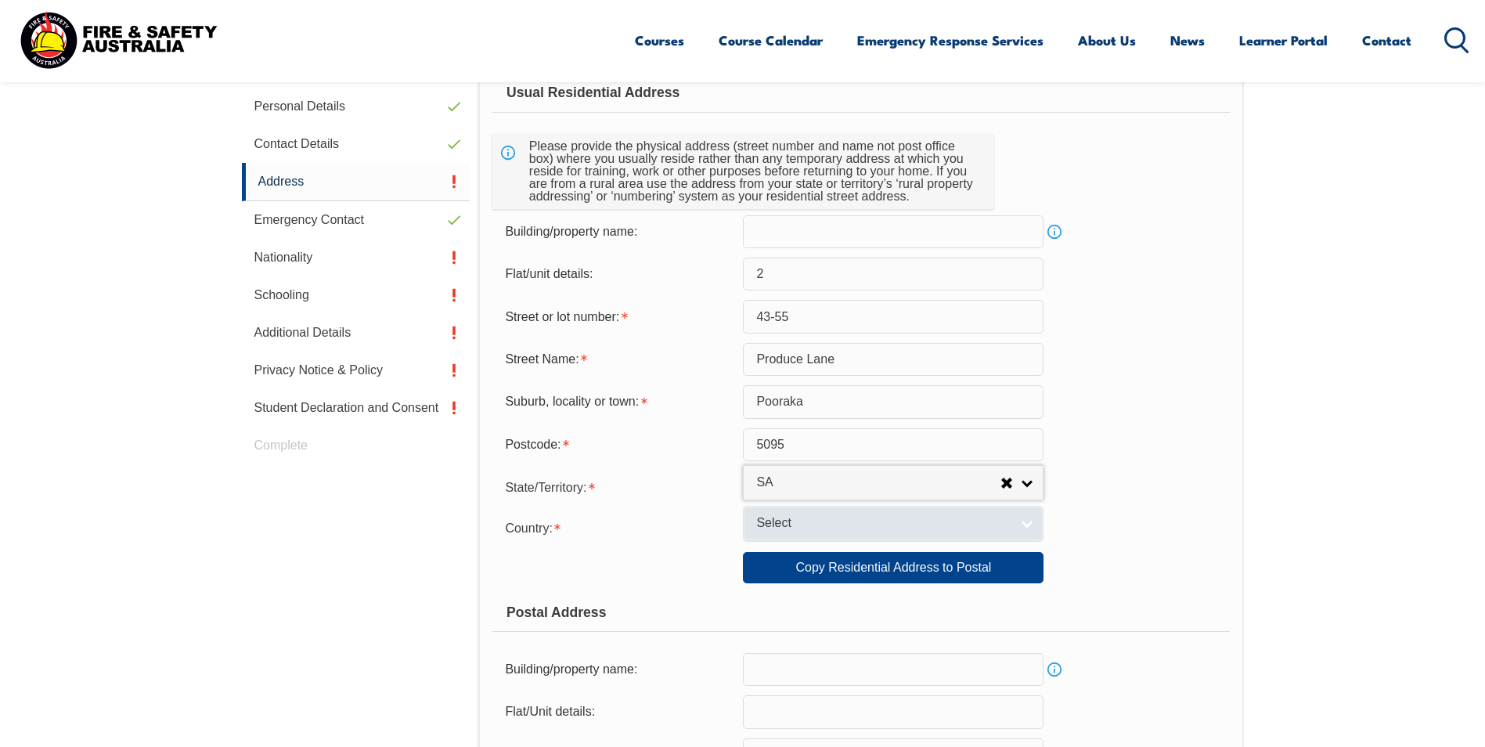
click at [792, 533] on link "Select" at bounding box center [893, 523] width 301 height 35
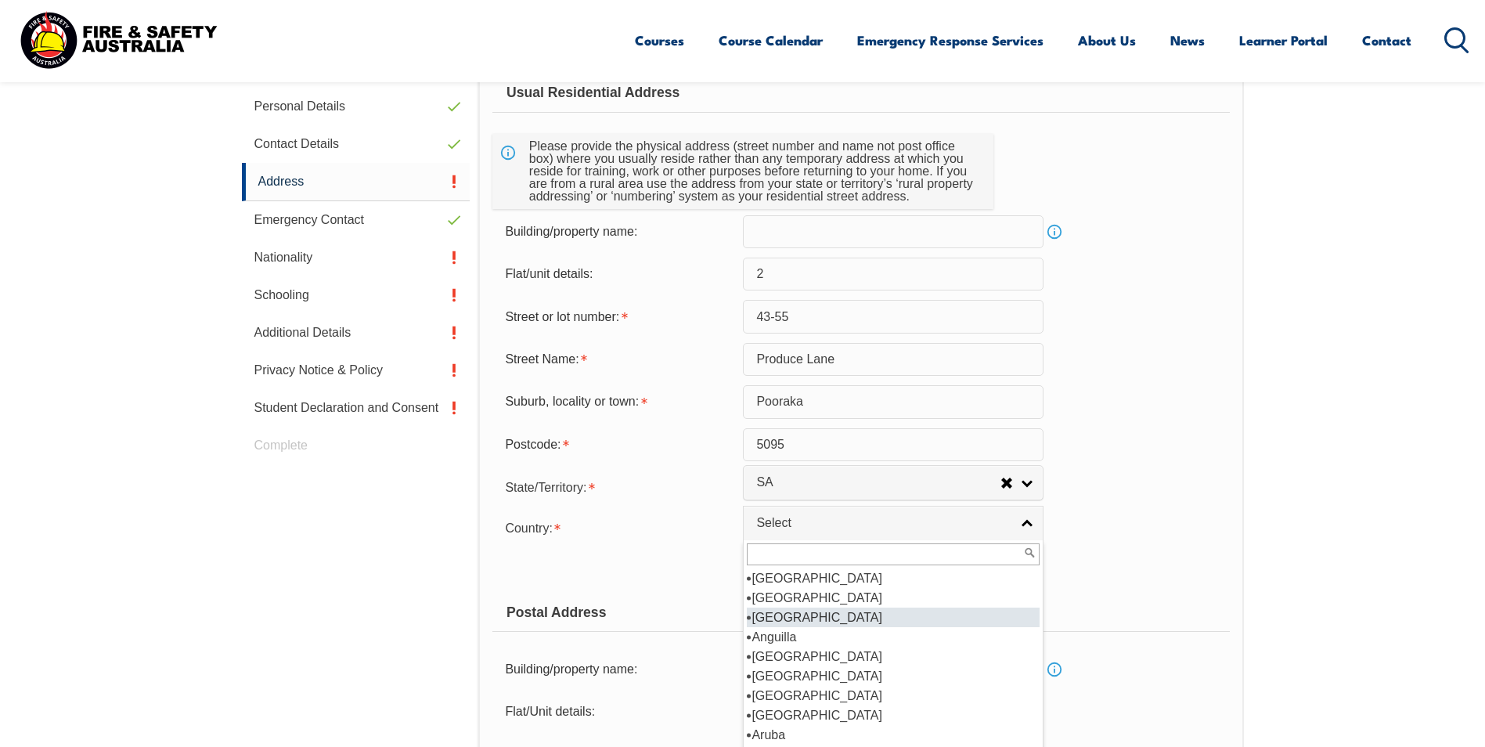
scroll to position [157, 0]
click at [802, 679] on li "[GEOGRAPHIC_DATA]" at bounding box center [893, 676] width 293 height 20
select select "1101"
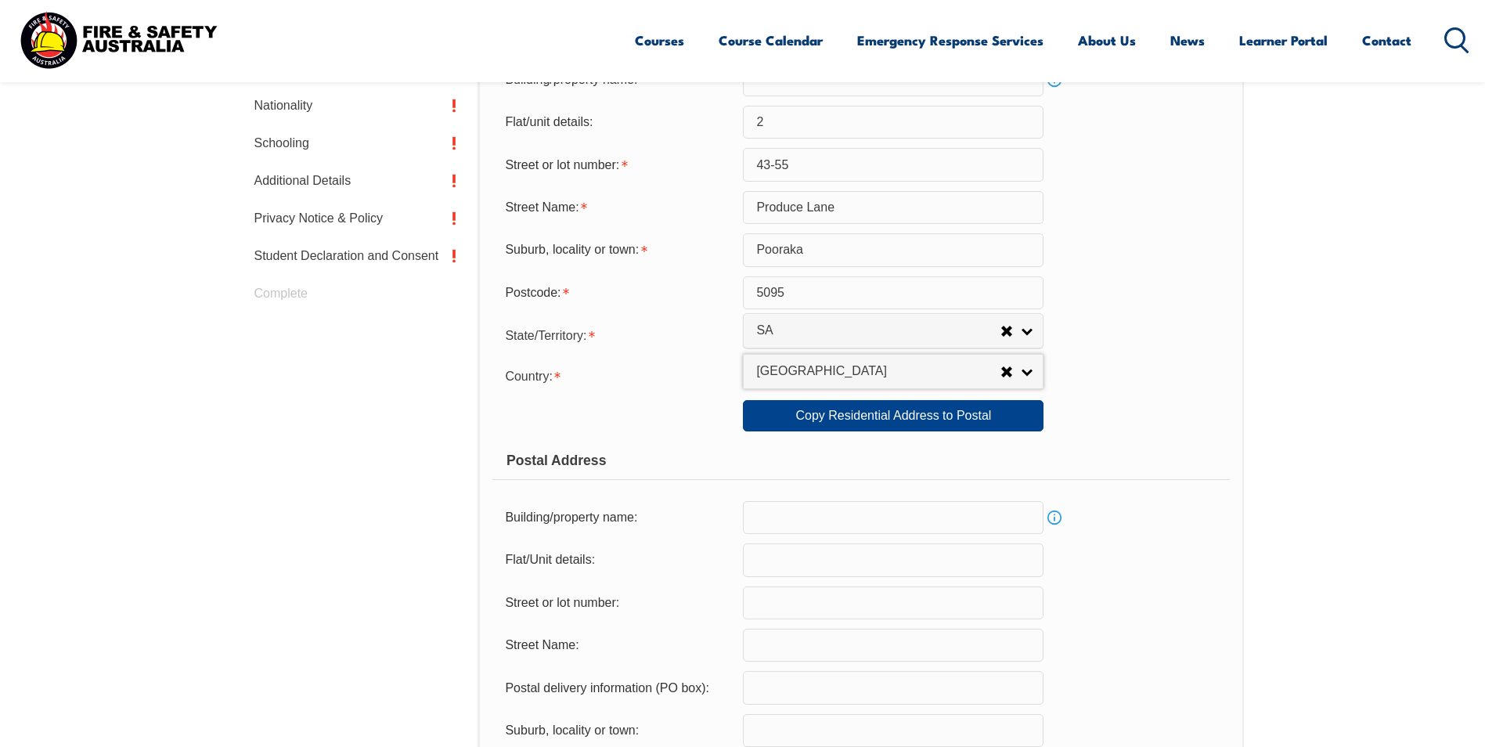
scroll to position [583, 0]
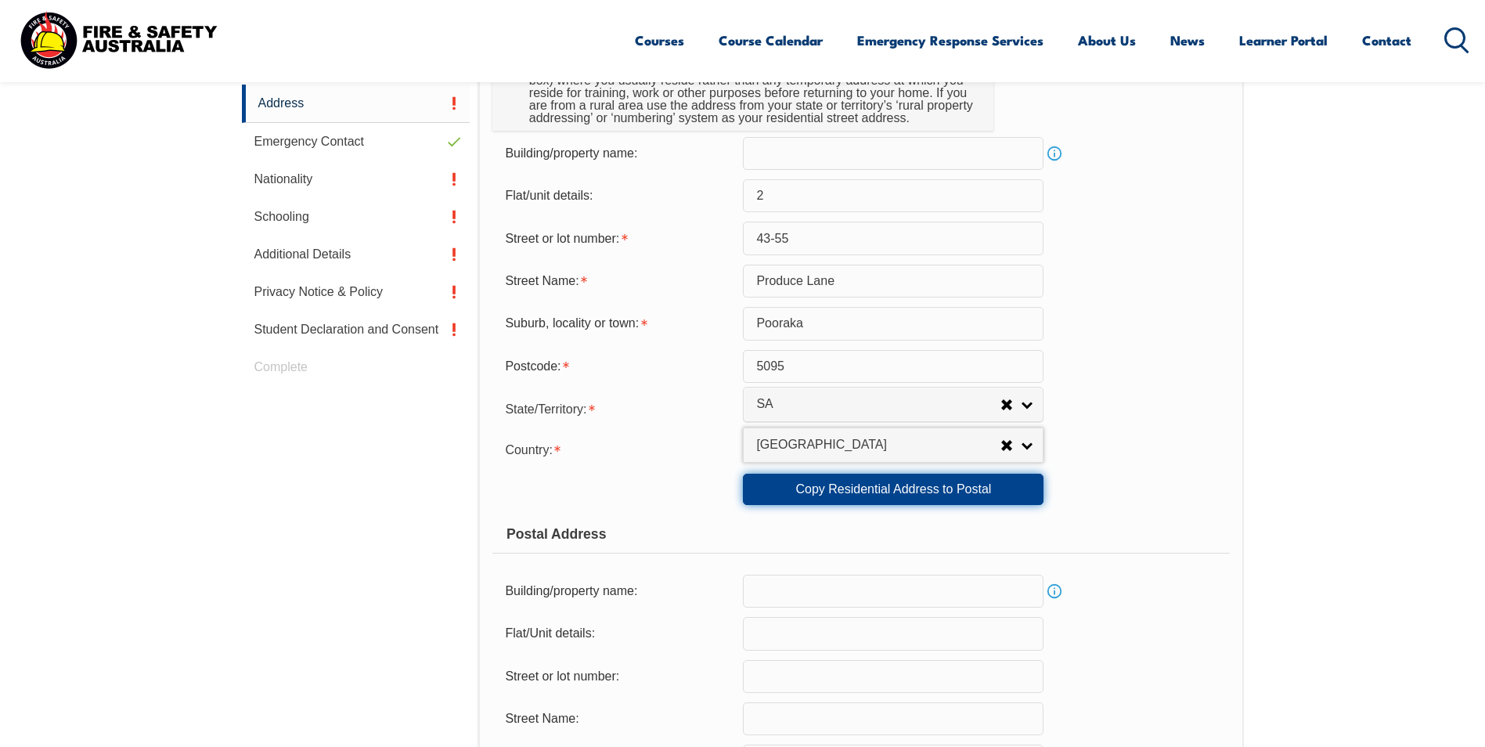
click at [874, 487] on link "Copy Residential Address to Postal" at bounding box center [893, 489] width 301 height 31
type input "2"
type input "43-55"
type input "Produce Lane"
type input "Pooraka"
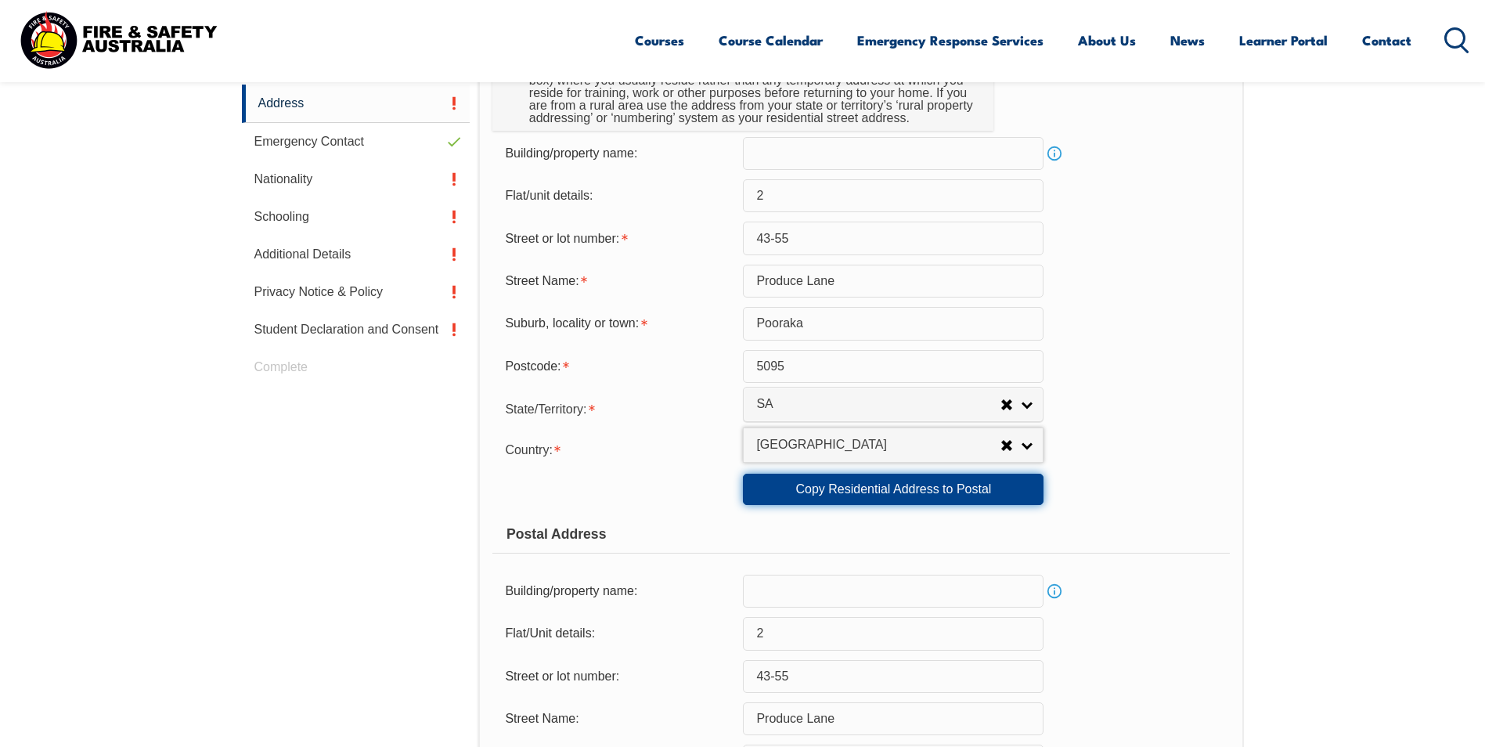
select select "SA"
type input "5095"
select select "1101"
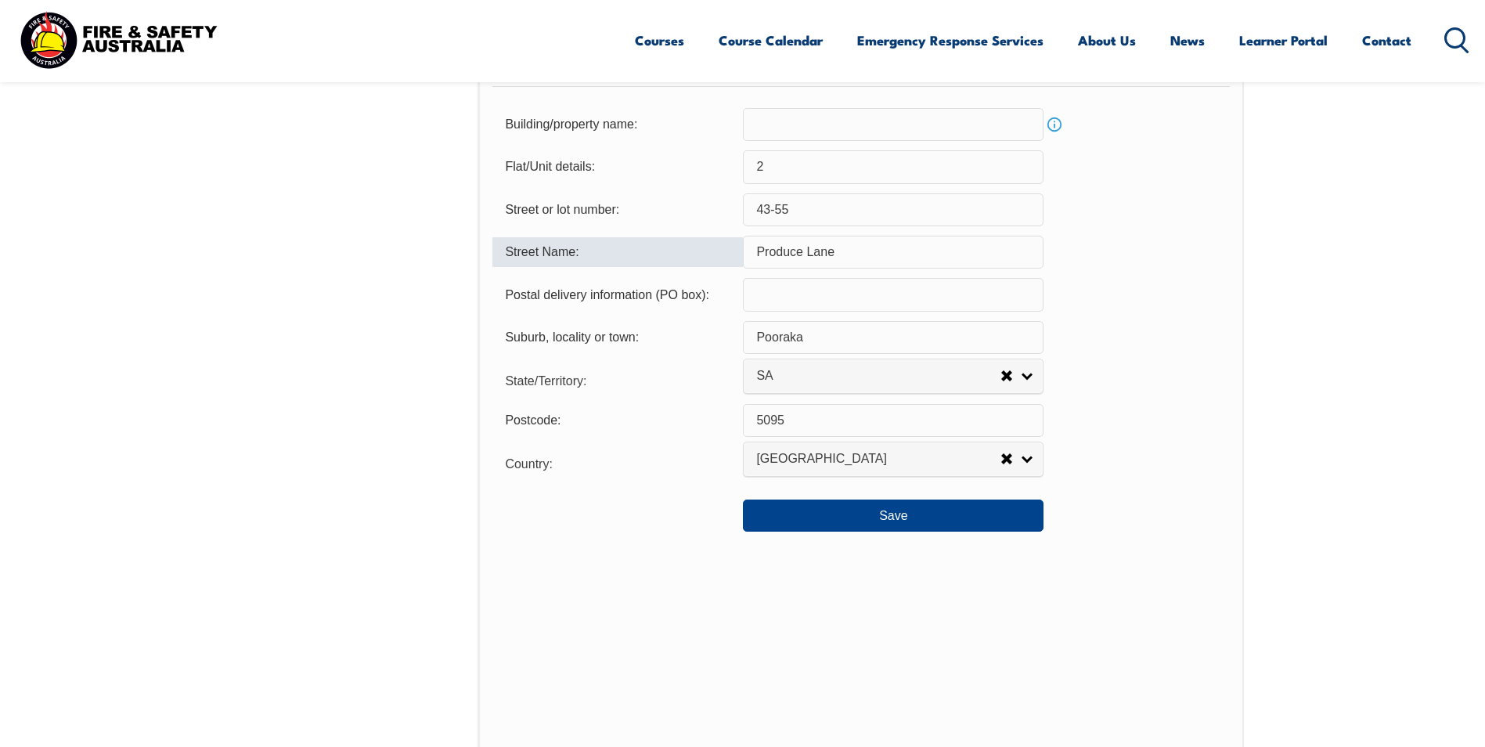
scroll to position [1131, 0]
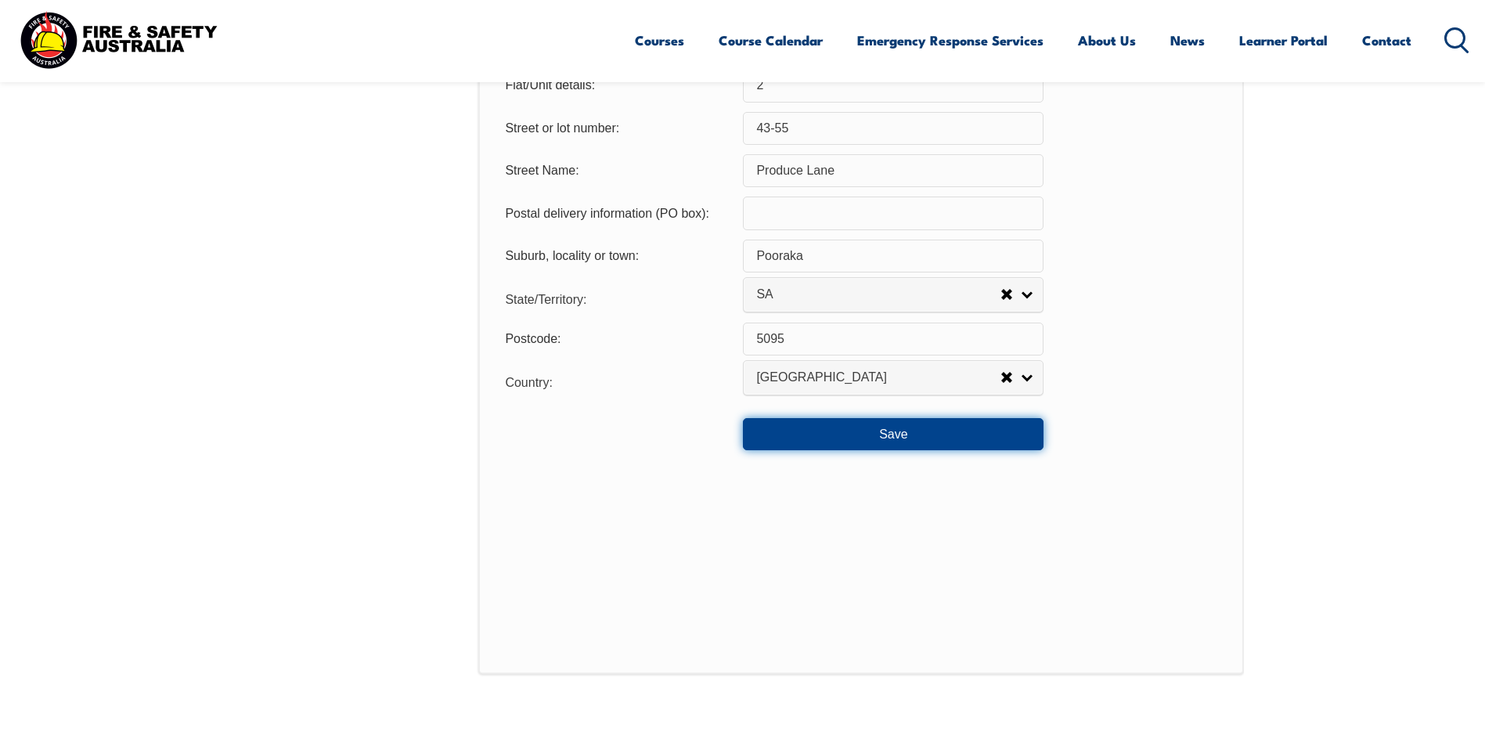
drag, startPoint x: 840, startPoint y: 439, endPoint x: 817, endPoint y: 438, distance: 23.5
click at [840, 438] on button "Save" at bounding box center [893, 433] width 301 height 31
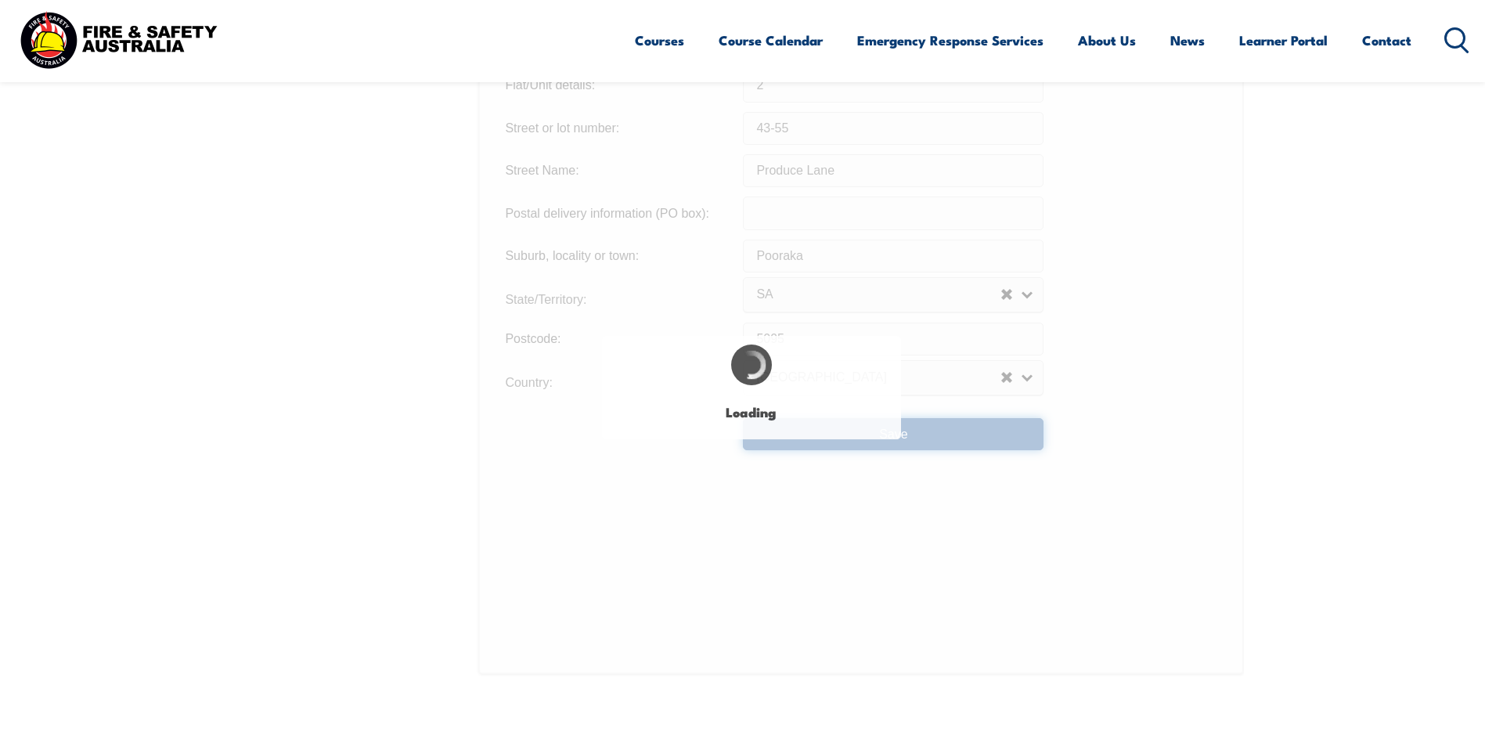
type input "43-55"
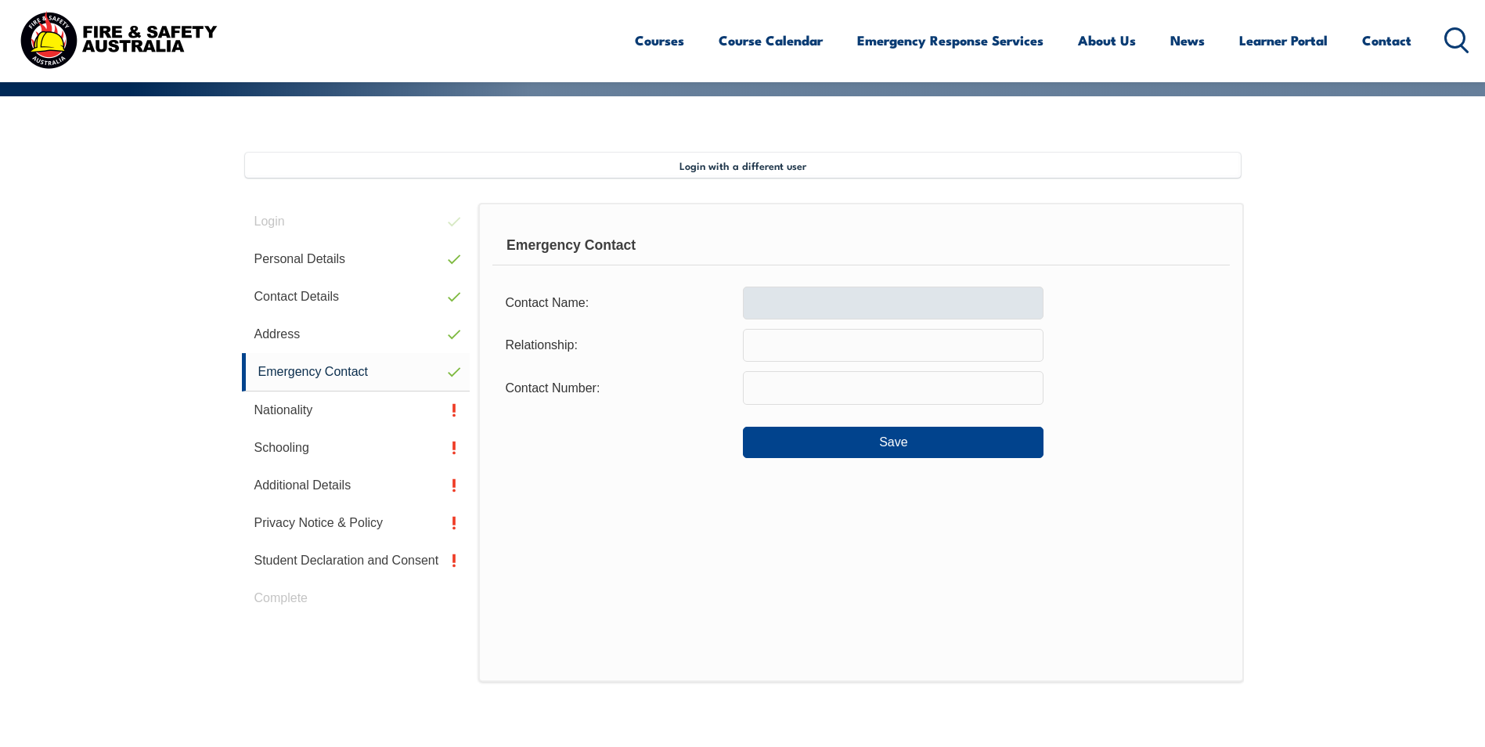
scroll to position [348, 0]
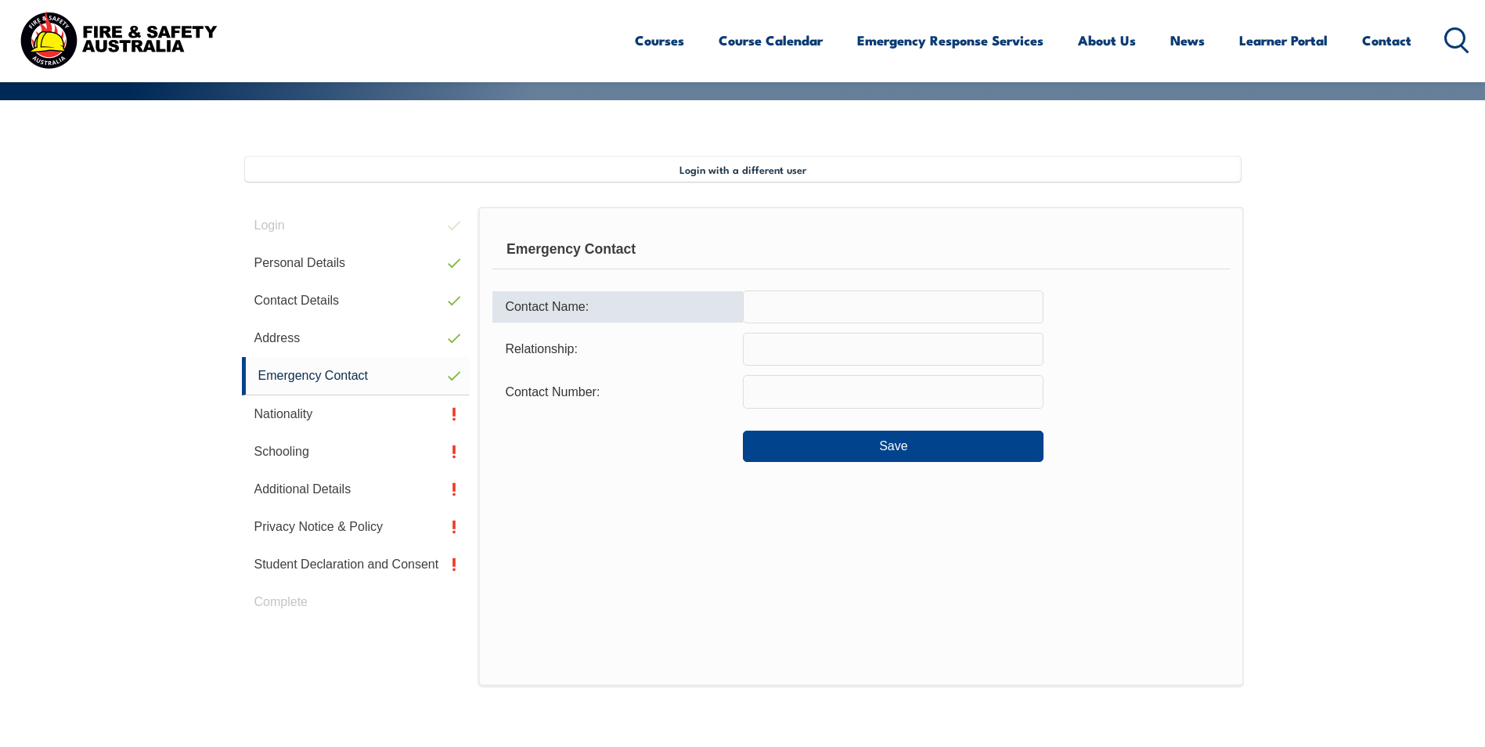
click at [799, 308] on input "text" at bounding box center [893, 306] width 301 height 33
type input "[PERSON_NAME]"
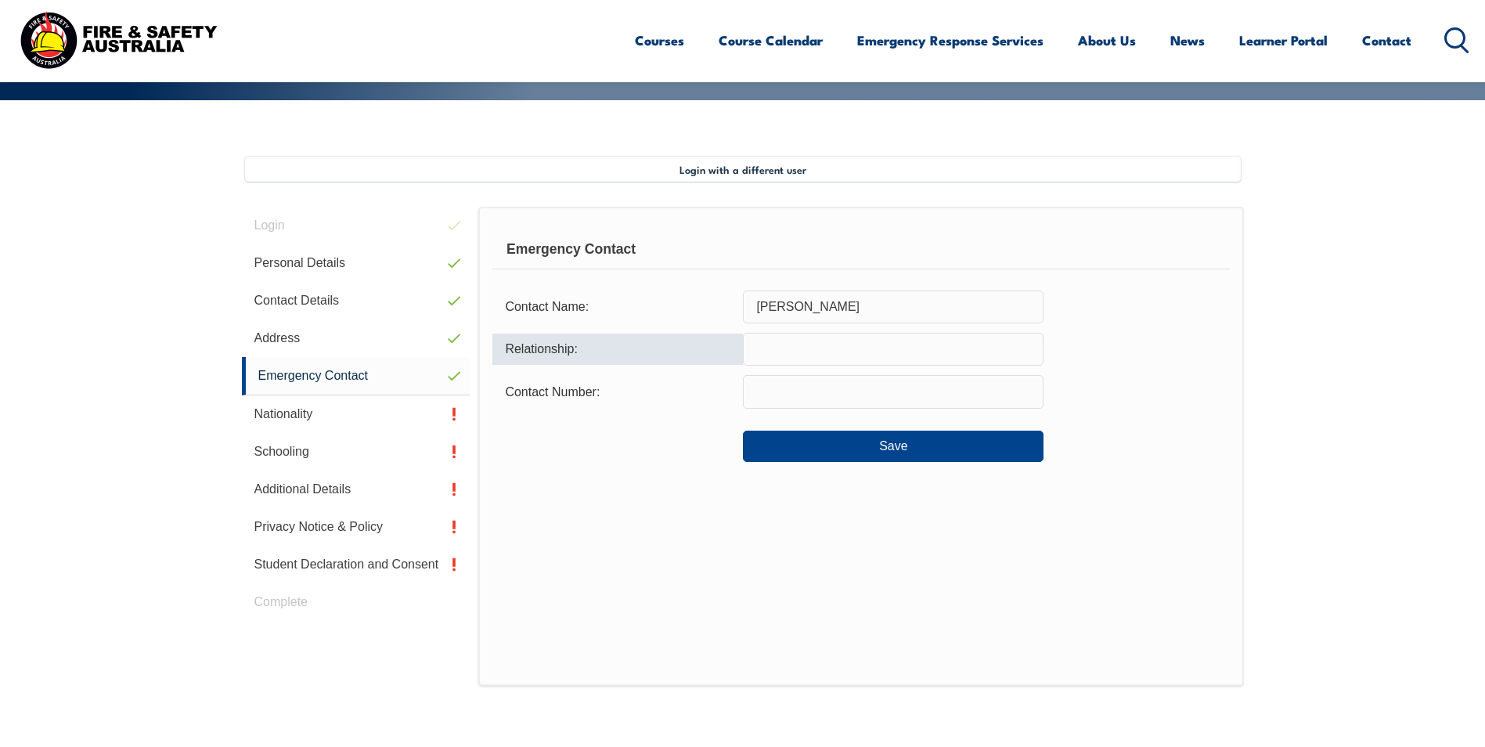
type input "7"
drag, startPoint x: 828, startPoint y: 339, endPoint x: 817, endPoint y: 351, distance: 16.6
click at [828, 340] on input "Partne" at bounding box center [893, 349] width 301 height 33
type input "Partner"
click at [773, 384] on input "text" at bounding box center [893, 391] width 301 height 33
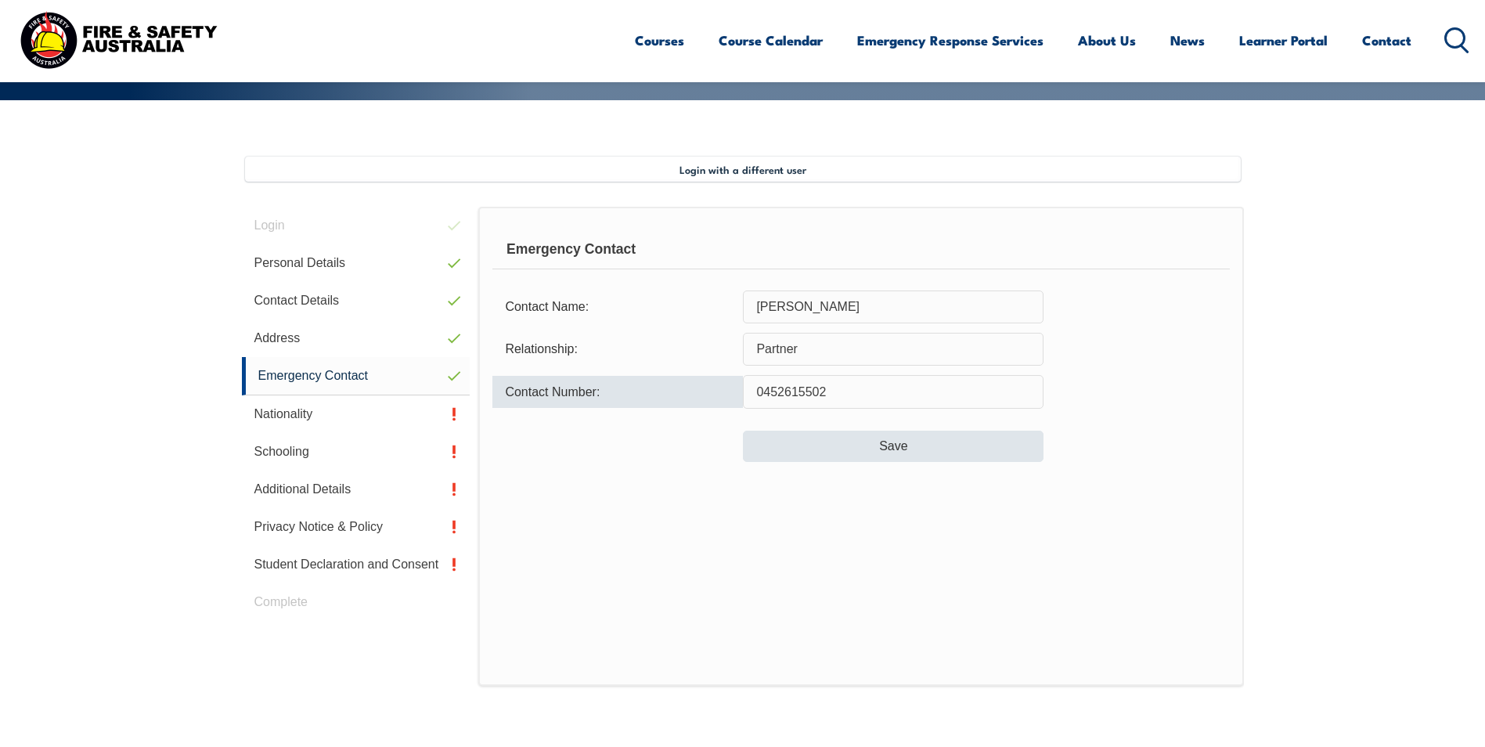
type input "0452615502"
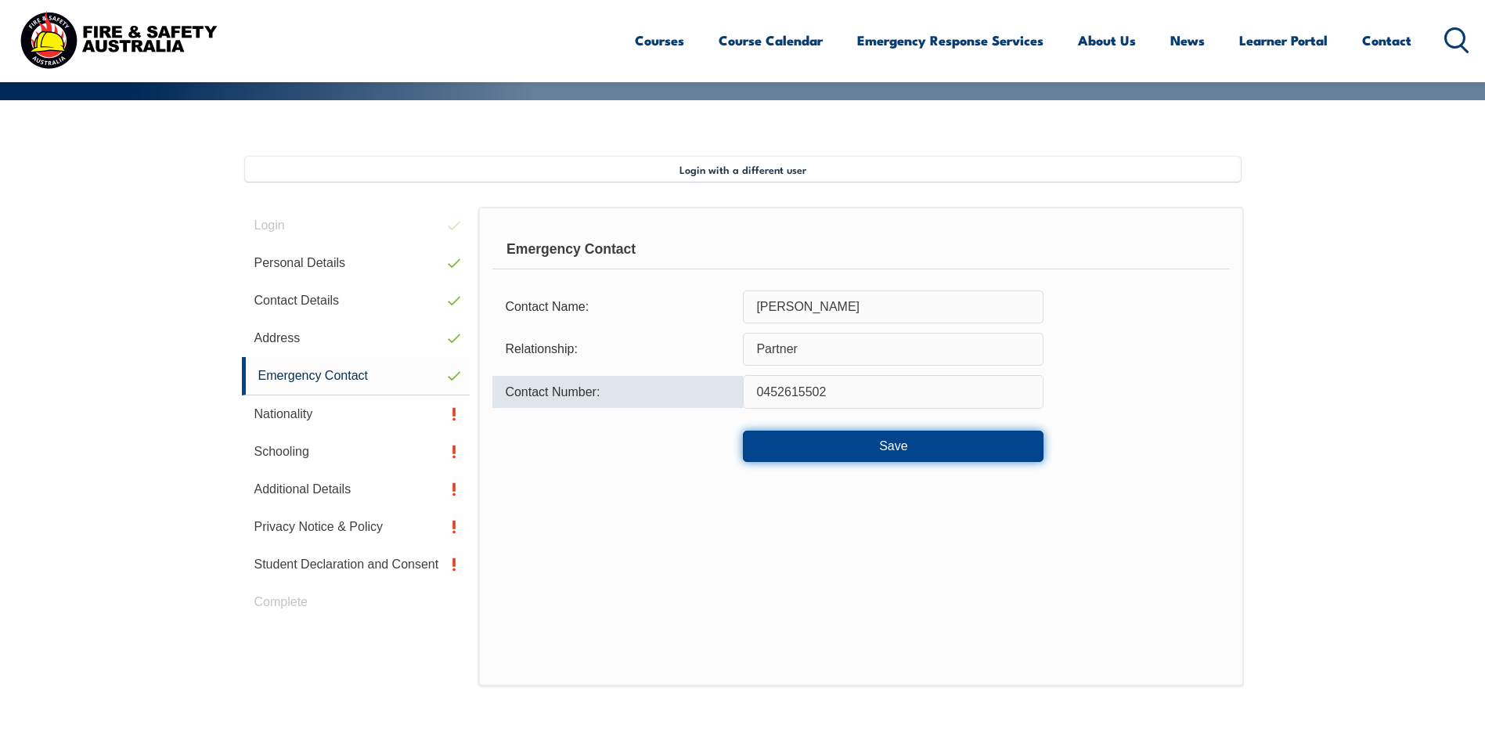
click at [874, 449] on button "Save" at bounding box center [893, 446] width 301 height 31
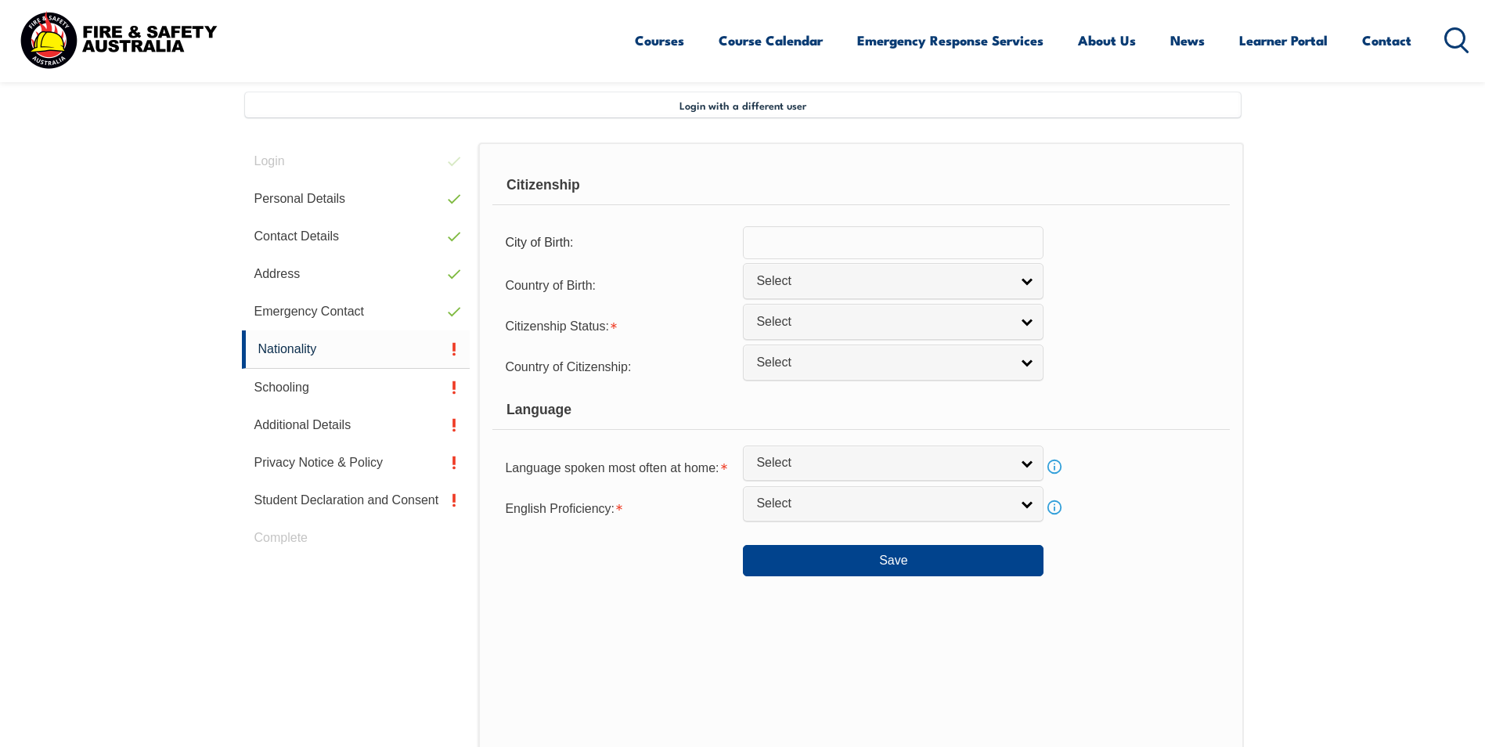
scroll to position [427, 0]
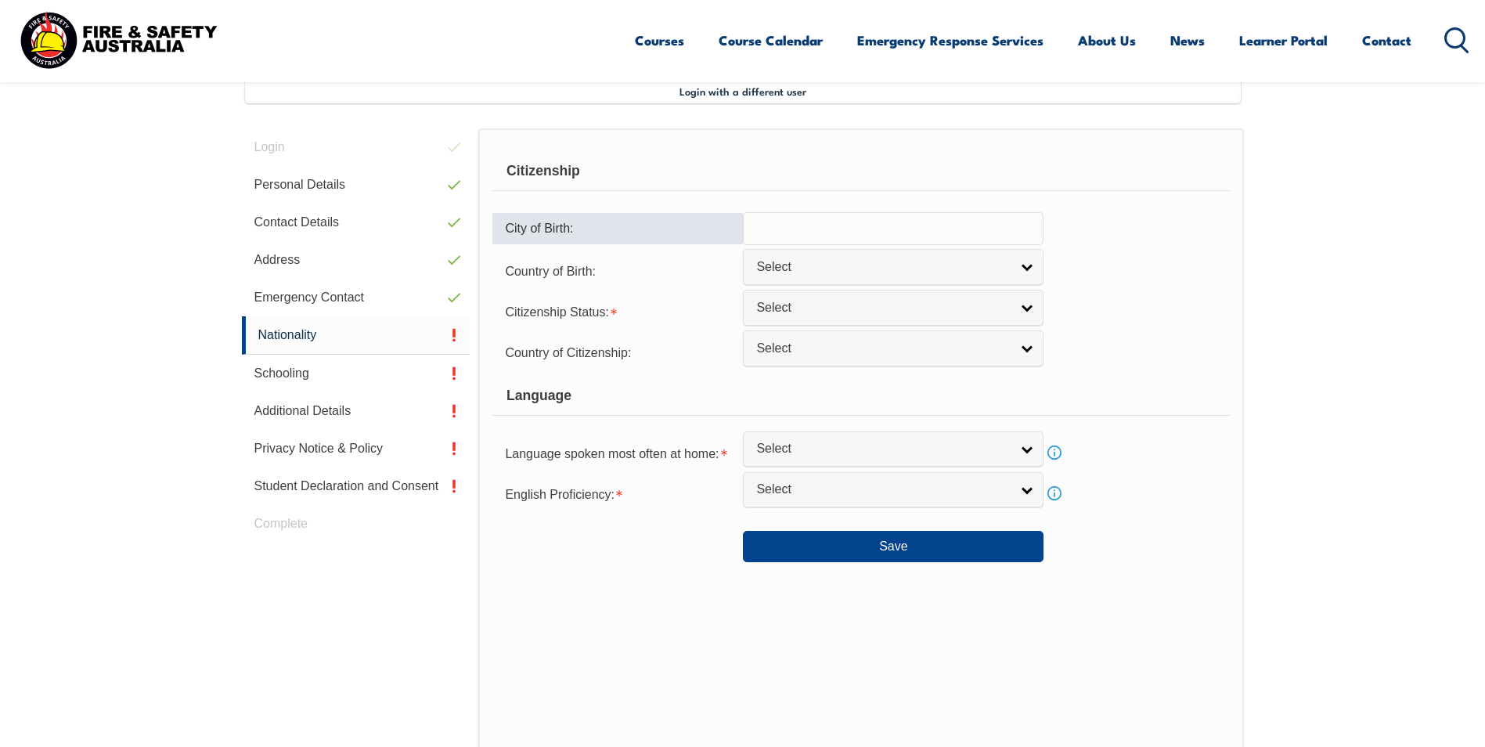
click at [848, 236] on input "text" at bounding box center [893, 228] width 301 height 33
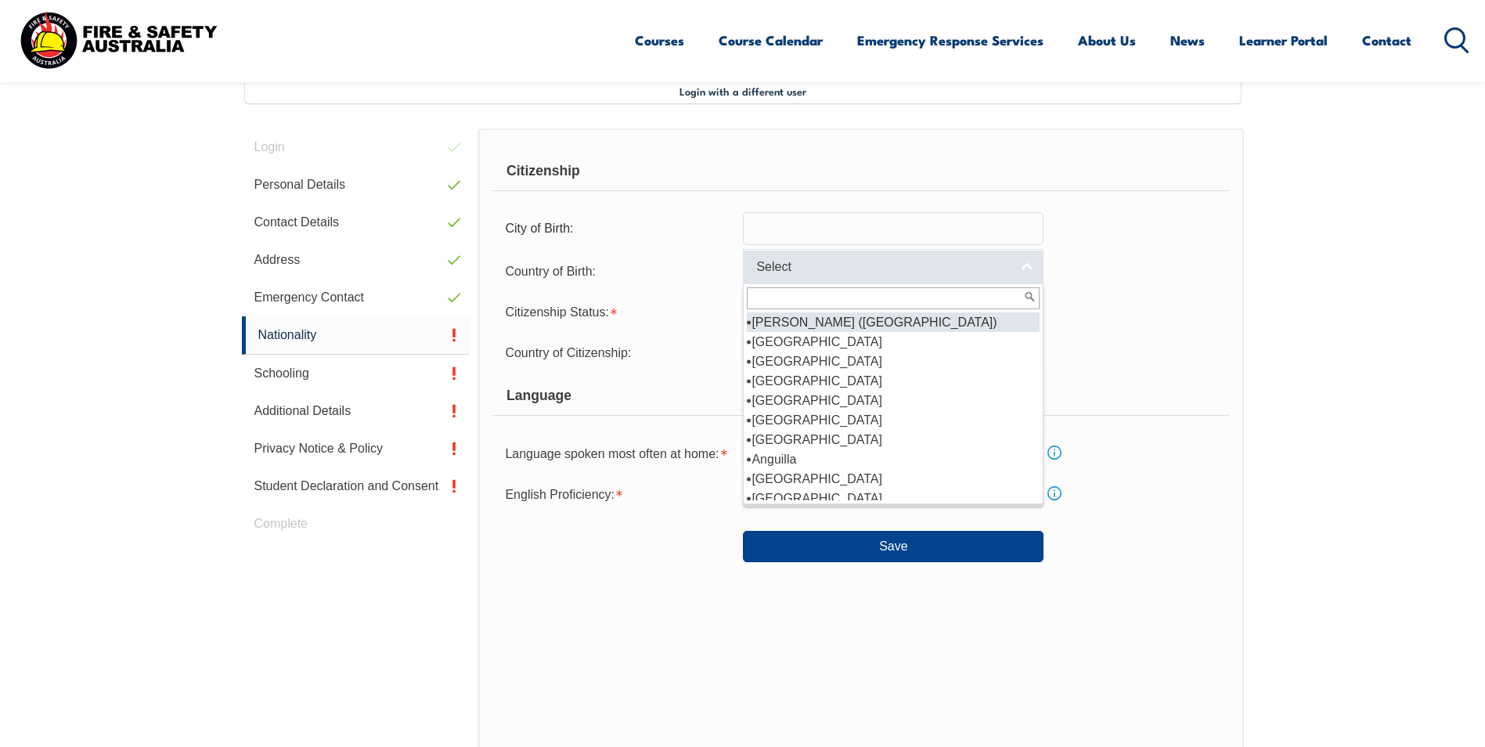
click at [841, 265] on span "Select" at bounding box center [883, 267] width 254 height 16
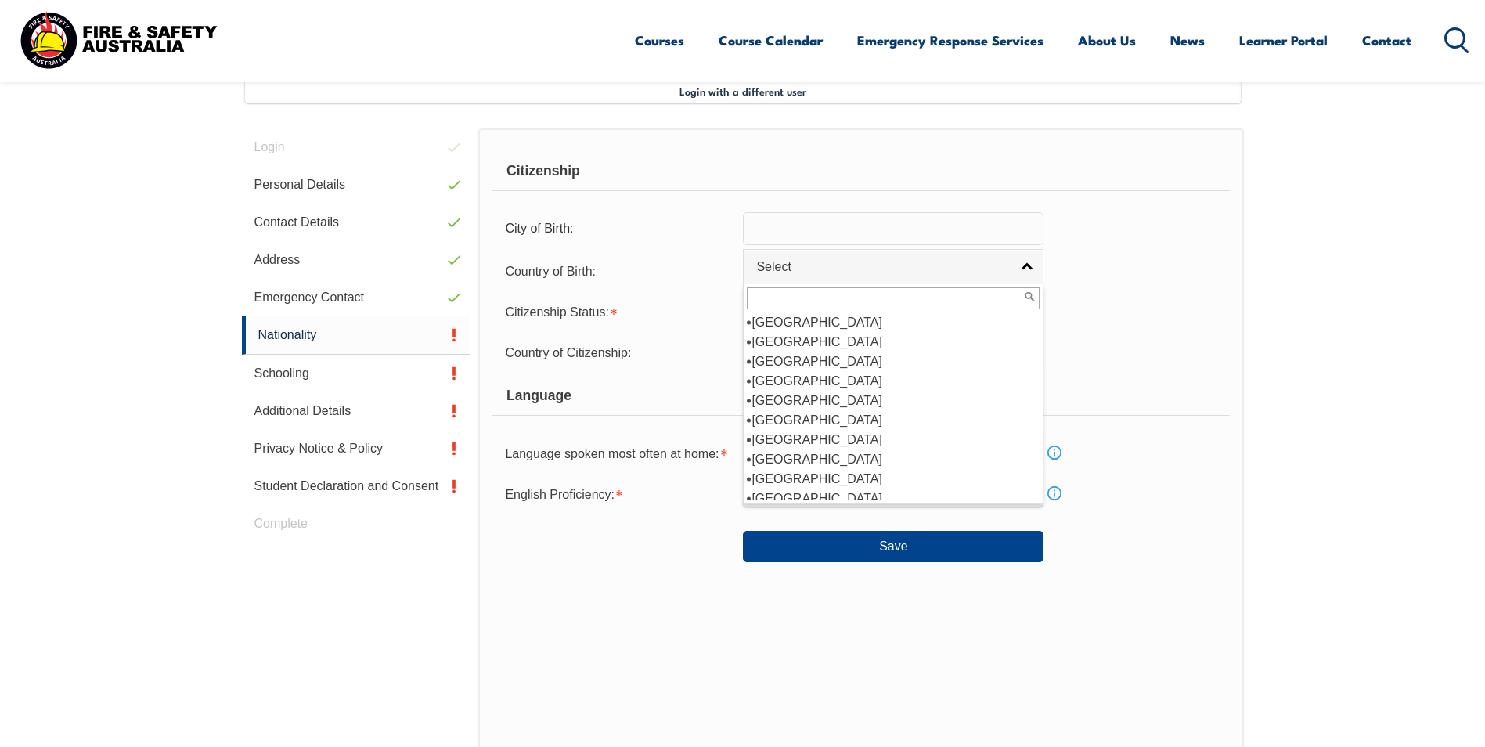
scroll to position [157, 0]
click at [817, 425] on li "[GEOGRAPHIC_DATA]" at bounding box center [893, 420] width 293 height 20
select select "1101"
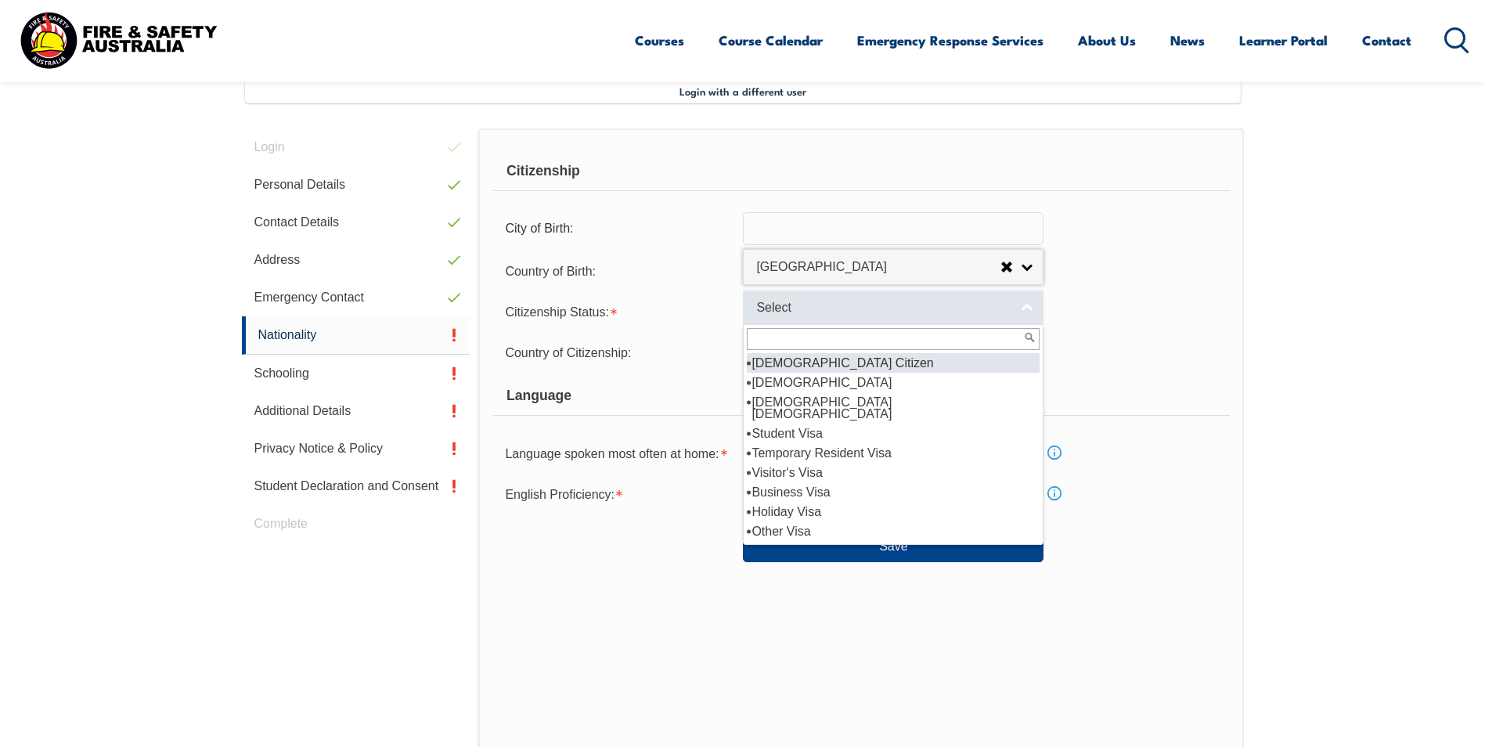
click at [789, 305] on span "Select" at bounding box center [883, 308] width 254 height 16
click at [813, 362] on li "[DEMOGRAPHIC_DATA] Citizen" at bounding box center [893, 363] width 293 height 20
select select "1"
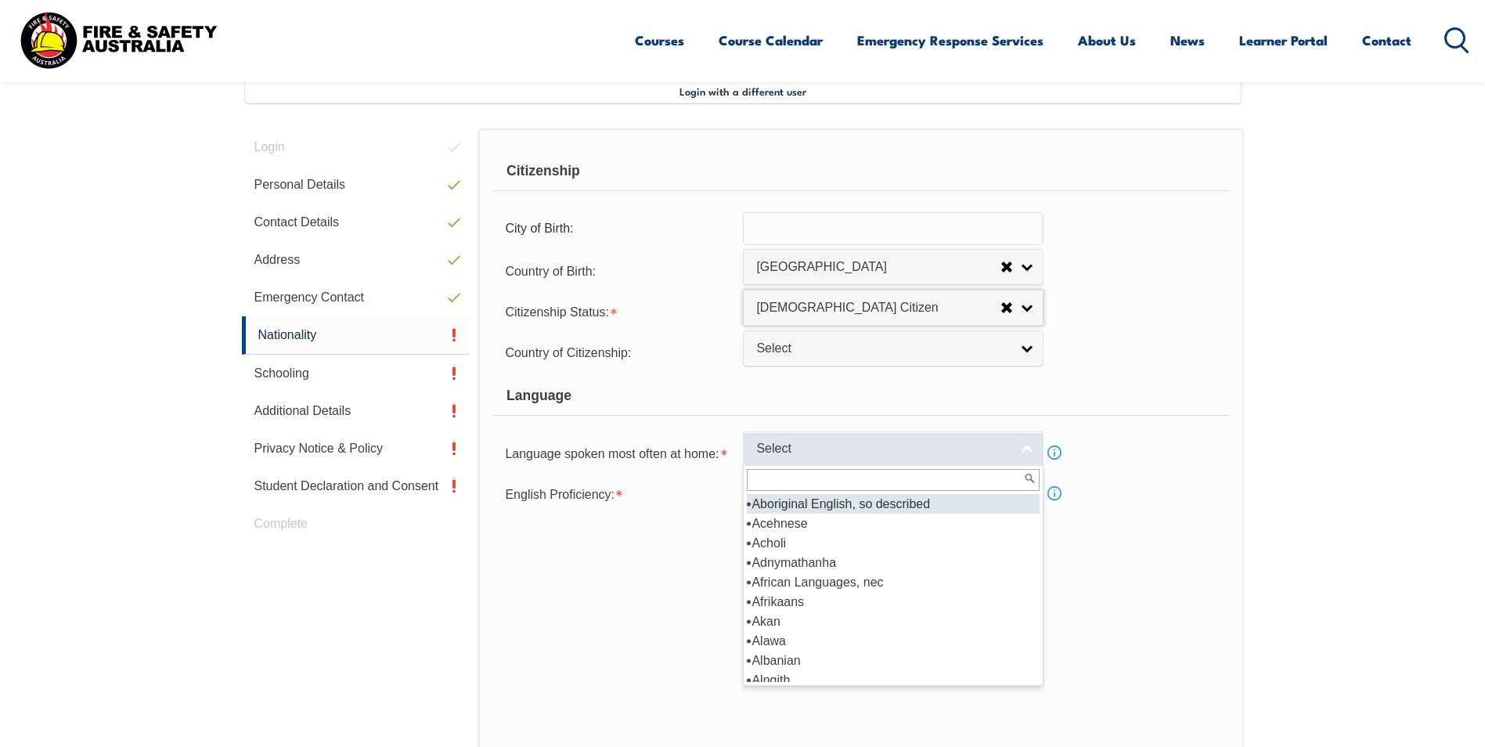
click at [753, 452] on link "Select" at bounding box center [893, 448] width 301 height 35
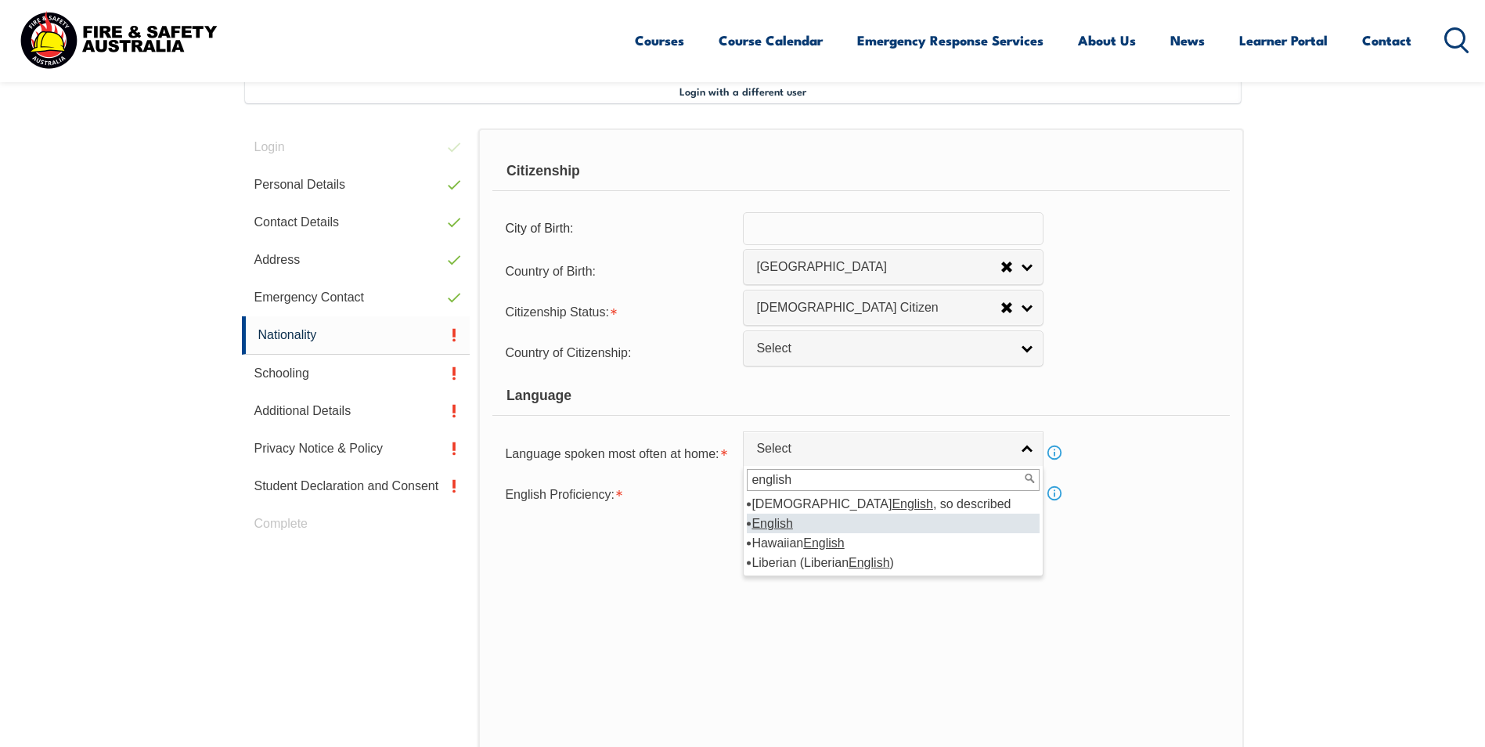
type input "english"
click at [779, 521] on em "English" at bounding box center [772, 523] width 41 height 13
select select "1201"
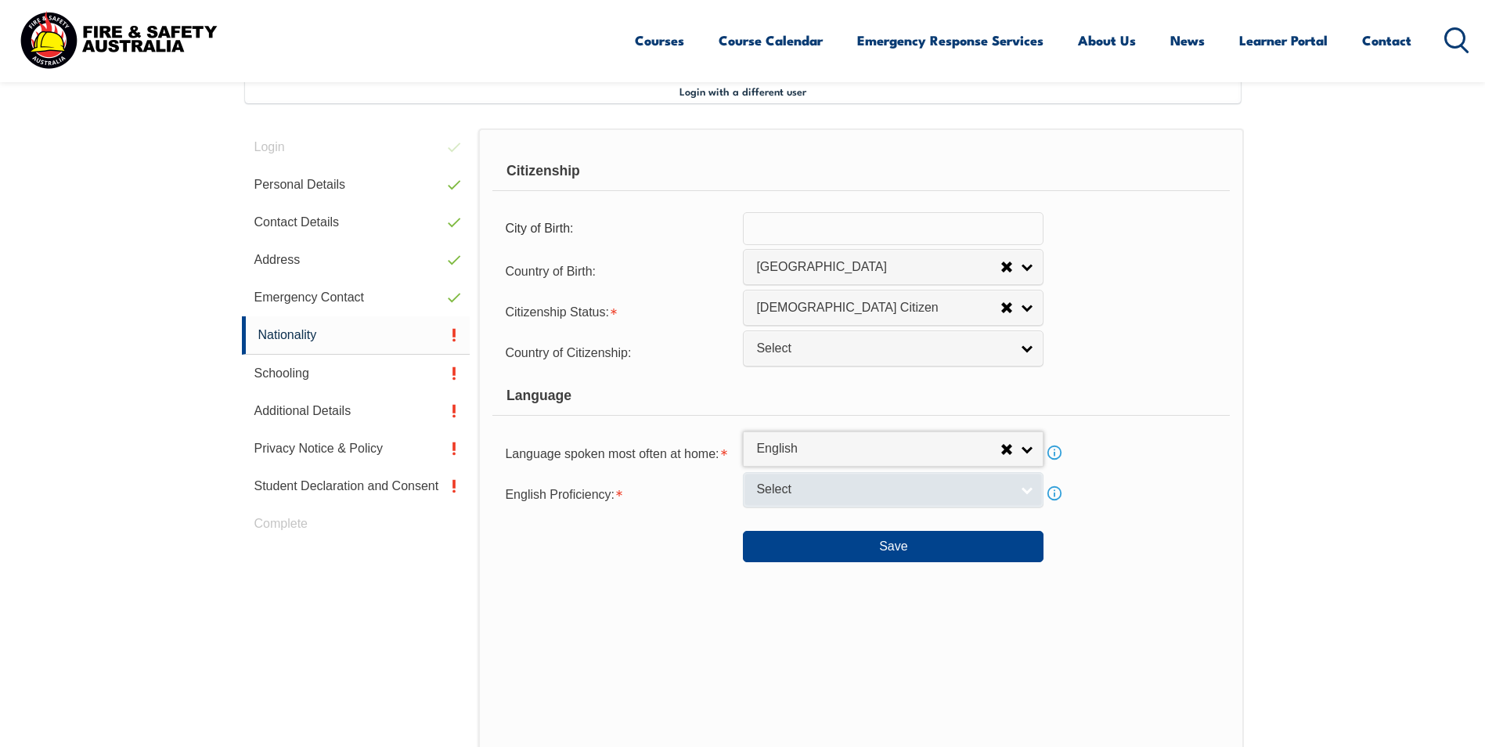
click at [796, 493] on span "Select" at bounding box center [883, 489] width 254 height 16
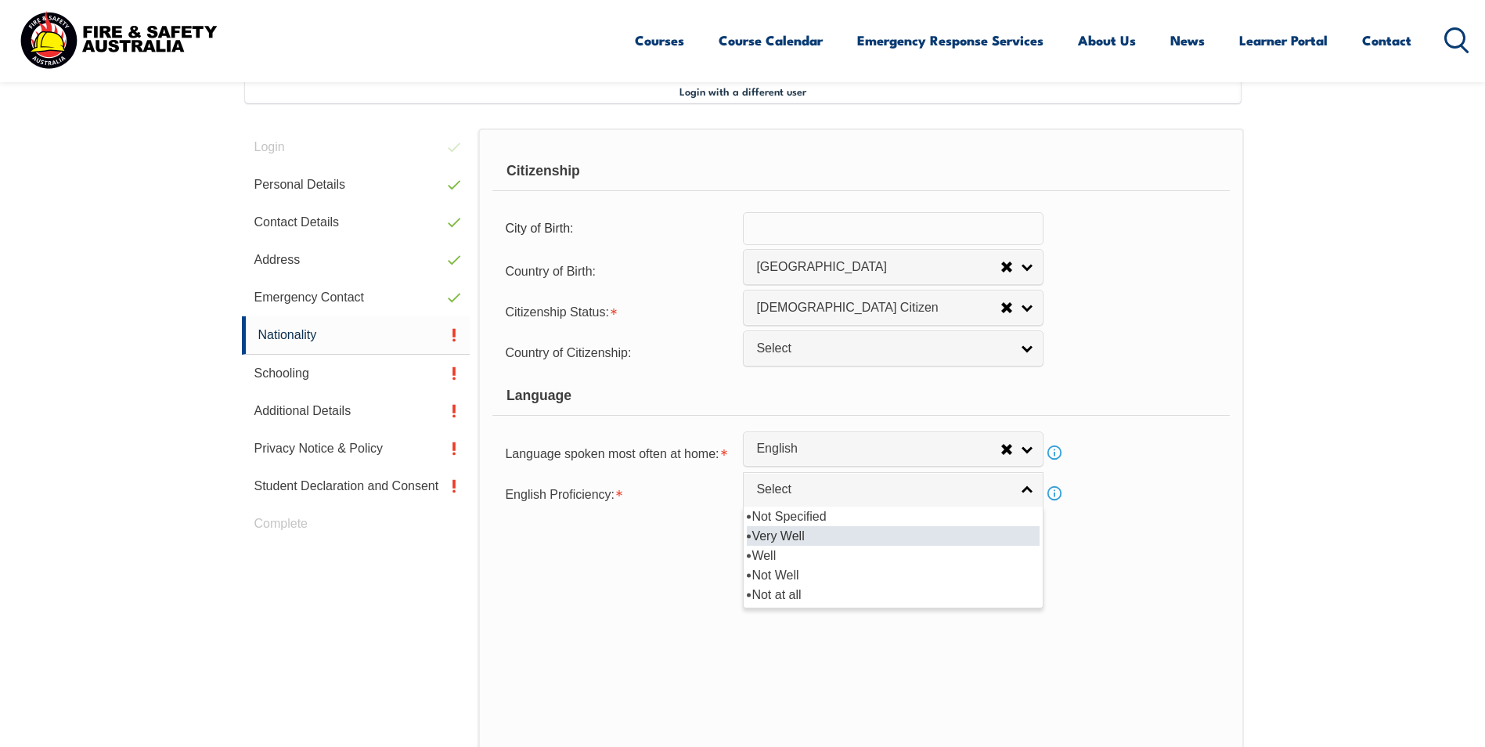
click at [799, 530] on li "Very Well" at bounding box center [893, 536] width 293 height 20
select select "1"
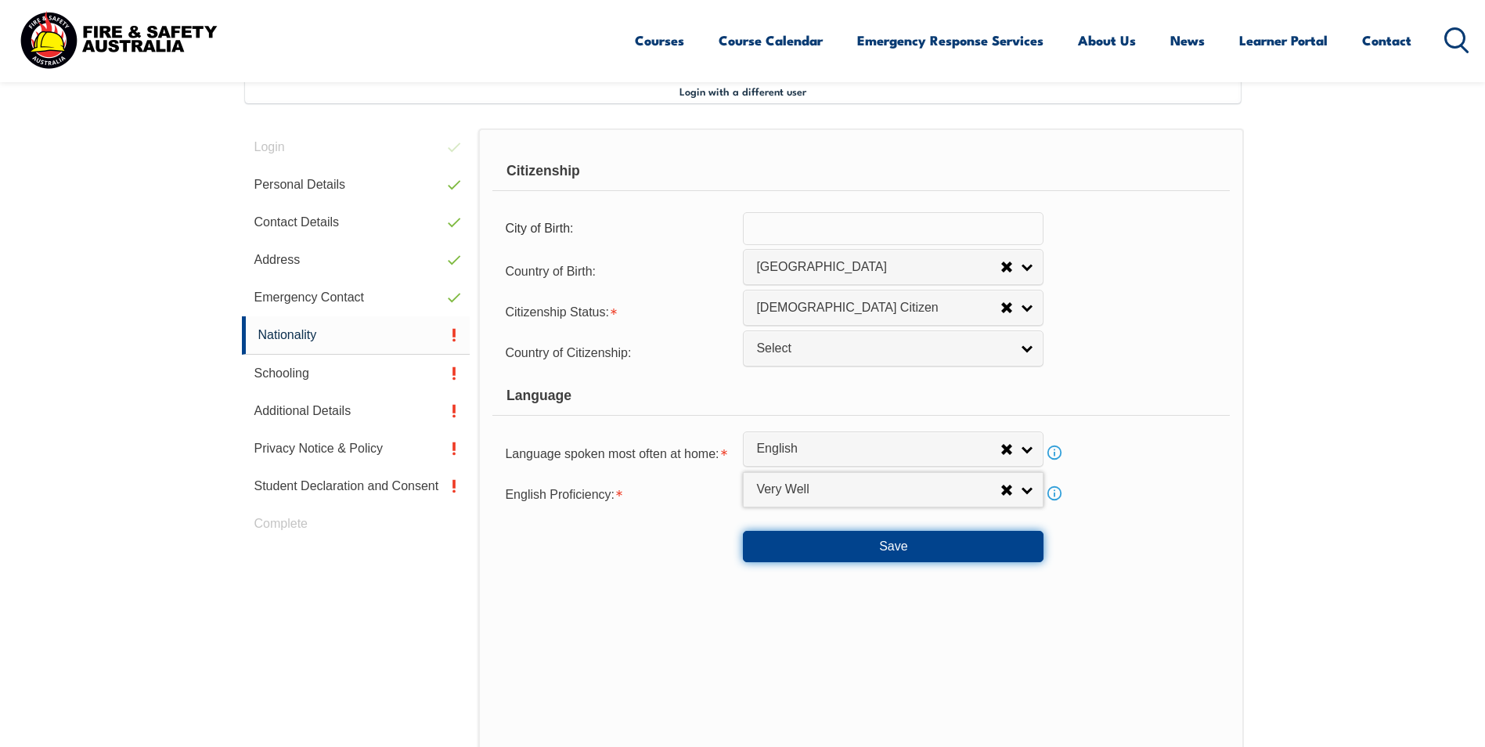
click at [818, 554] on button "Save" at bounding box center [893, 546] width 301 height 31
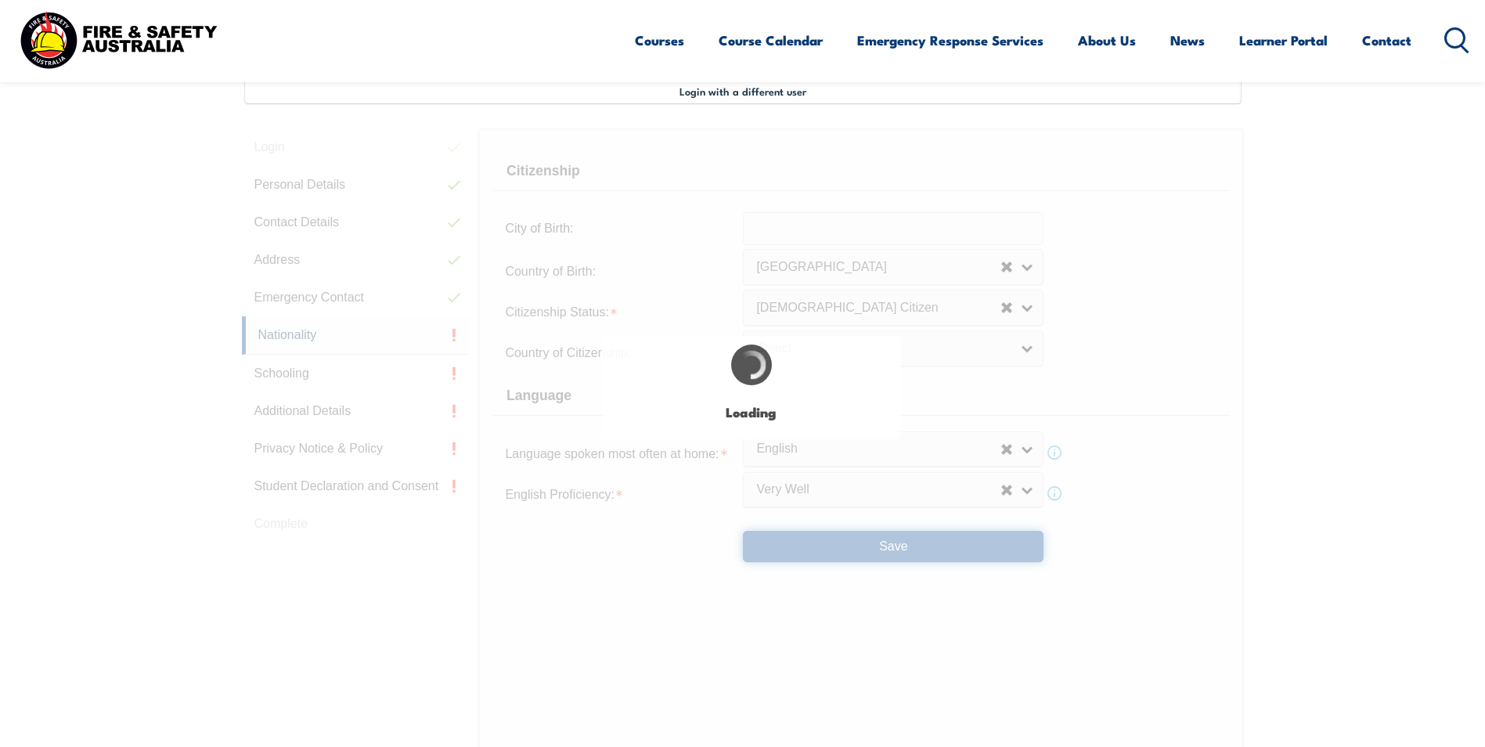
scroll to position [0, 0]
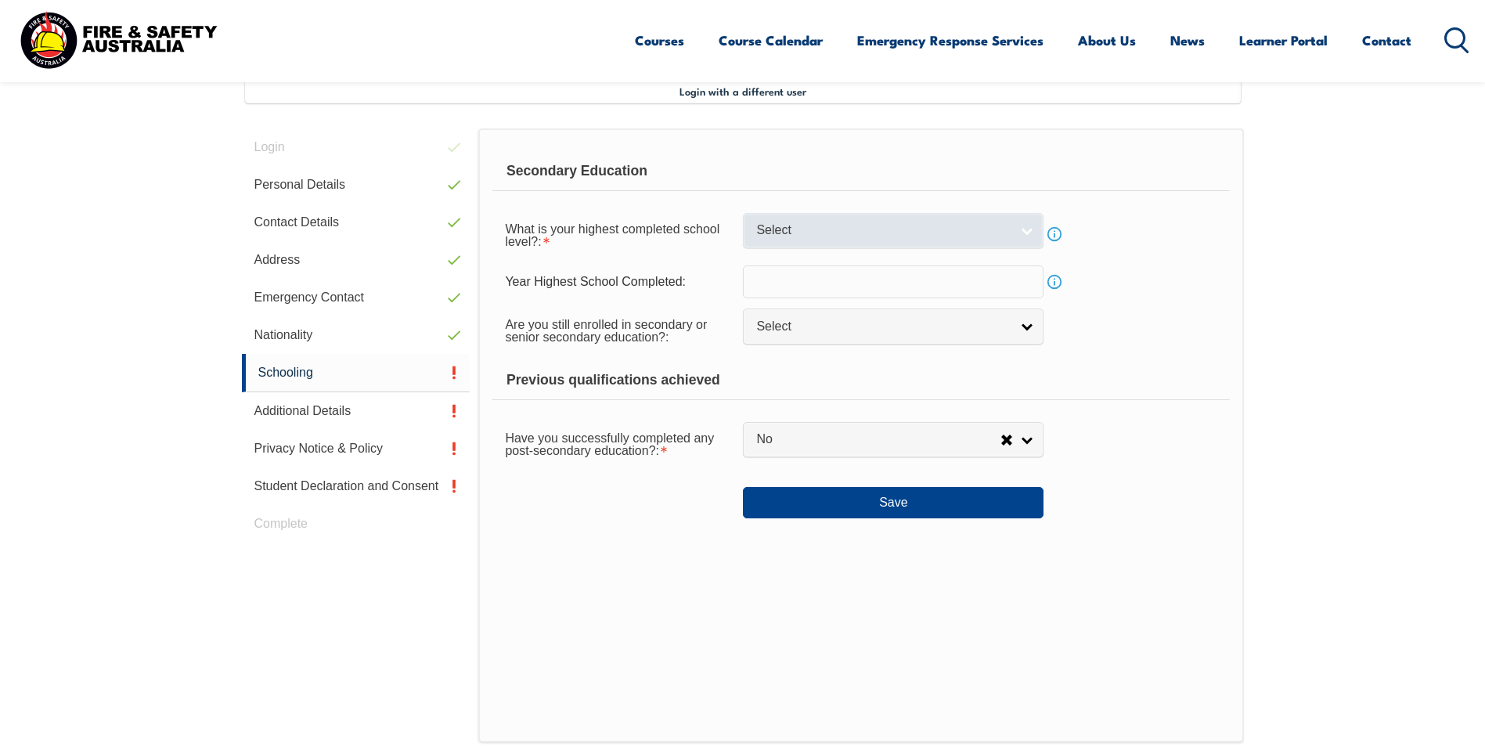
click at [827, 225] on span "Select" at bounding box center [883, 230] width 254 height 16
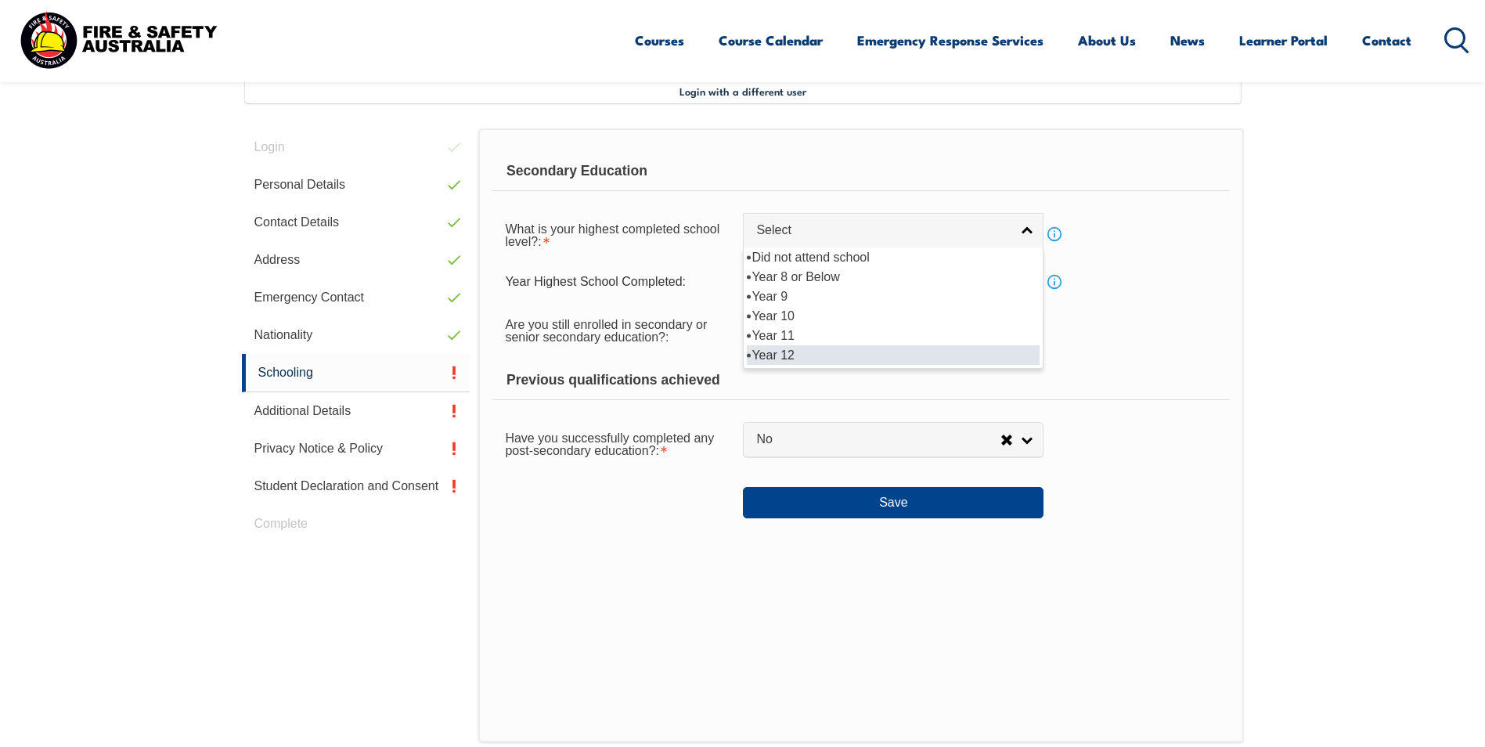
click at [791, 351] on li "Year 12" at bounding box center [893, 355] width 293 height 20
select select "12"
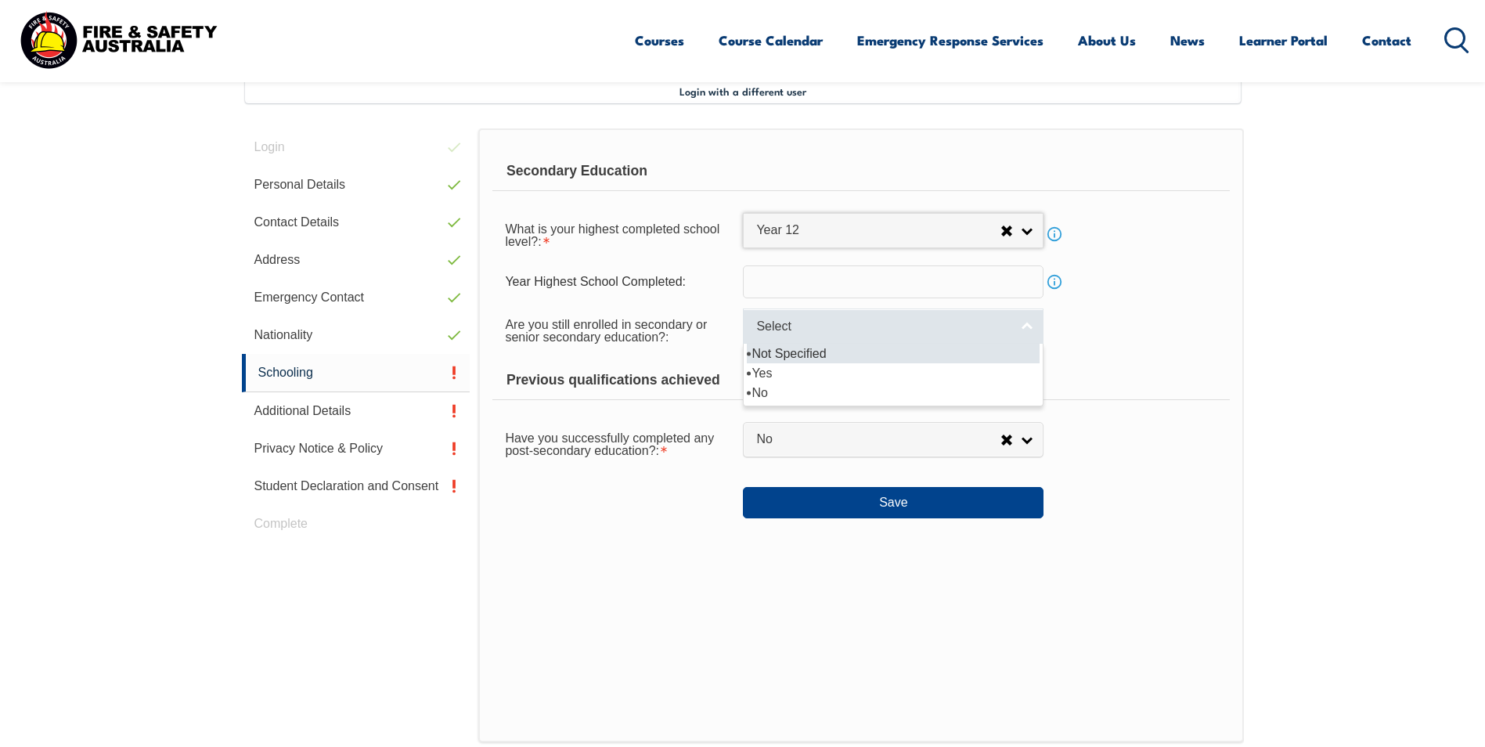
click at [768, 341] on link "Select" at bounding box center [893, 325] width 301 height 35
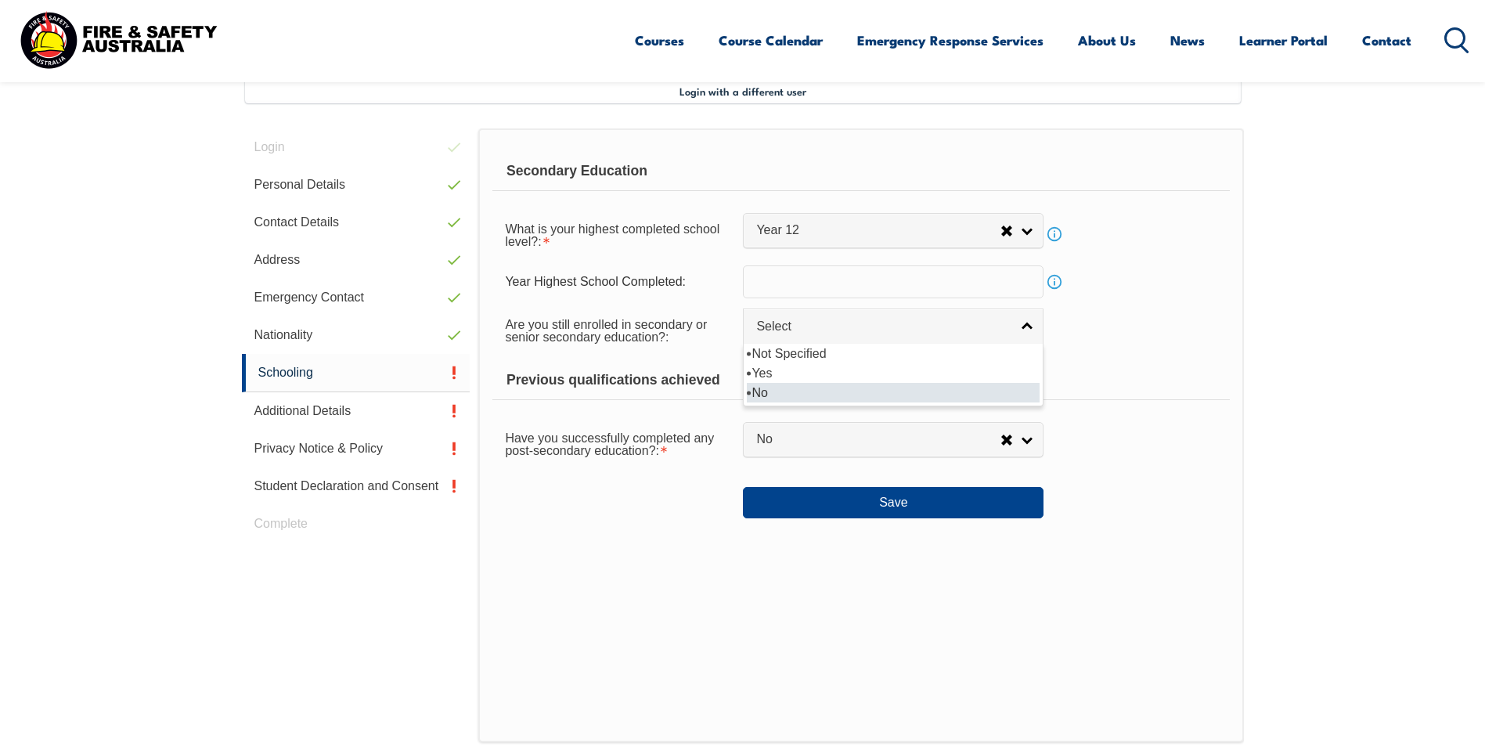
click at [782, 388] on li "No" at bounding box center [893, 393] width 293 height 20
select select "false"
click at [760, 459] on div "Have you successfully completed any post-secondary education?: Yes No No" at bounding box center [860, 443] width 737 height 44
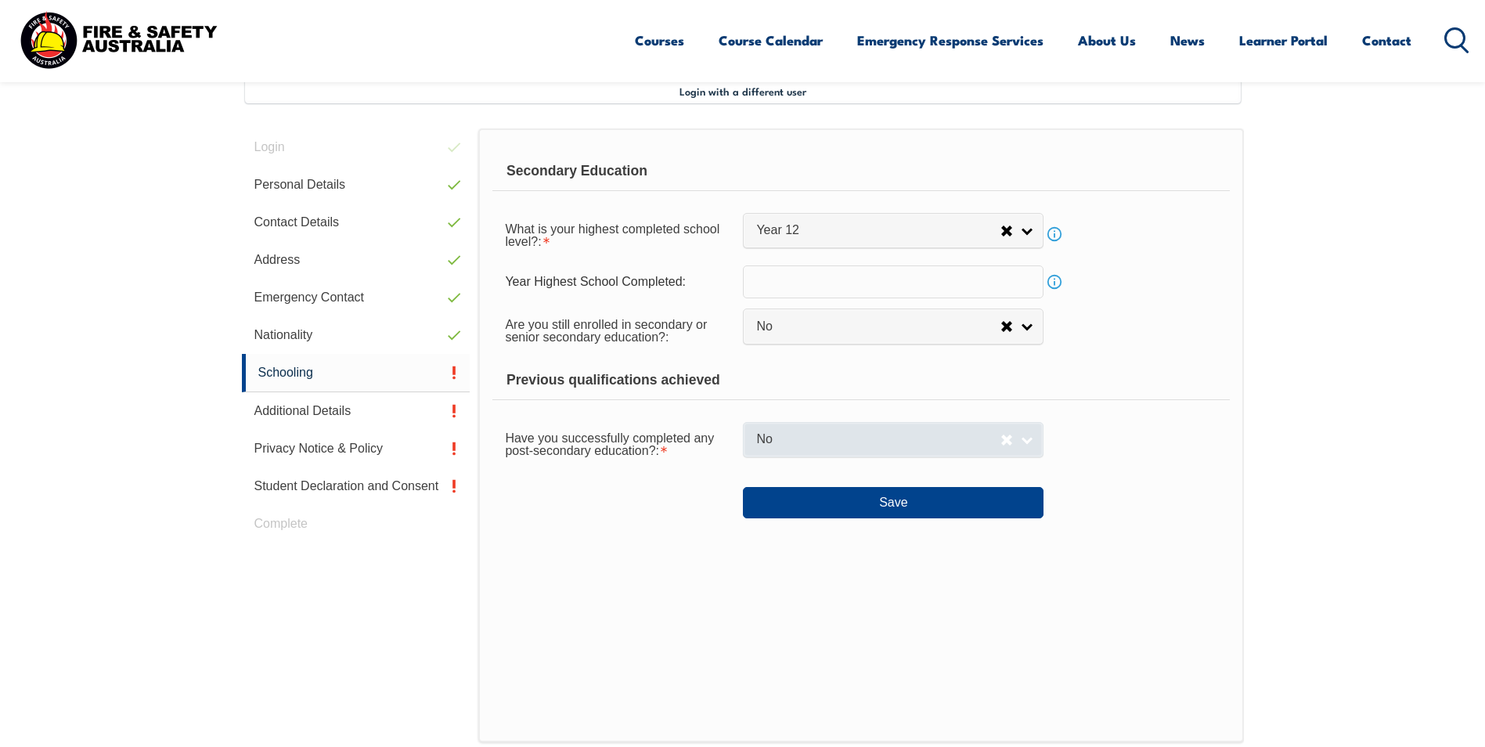
drag, startPoint x: 760, startPoint y: 459, endPoint x: 766, endPoint y: 451, distance: 9.6
click at [766, 451] on link "No" at bounding box center [893, 439] width 301 height 35
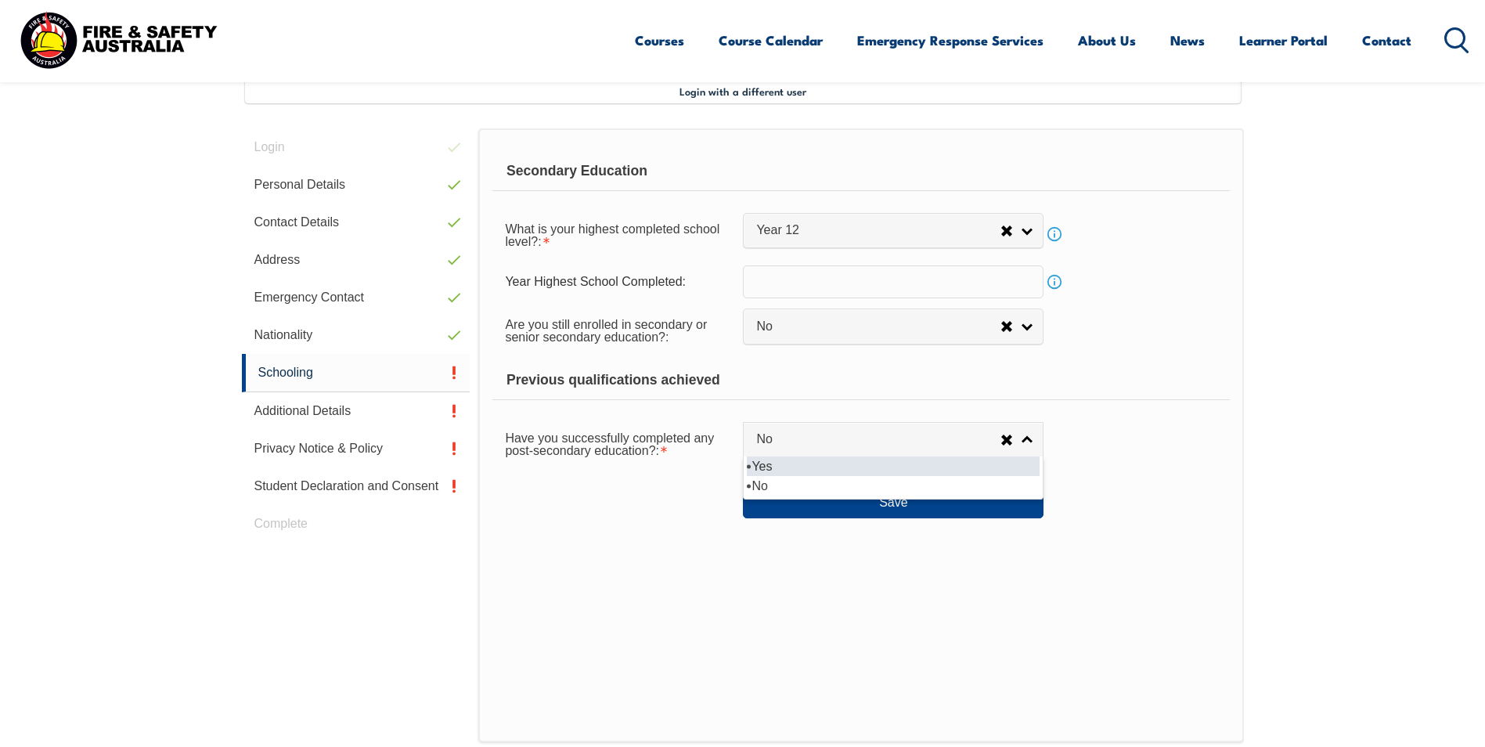
click at [766, 467] on li "Yes" at bounding box center [893, 466] width 293 height 20
select select "true"
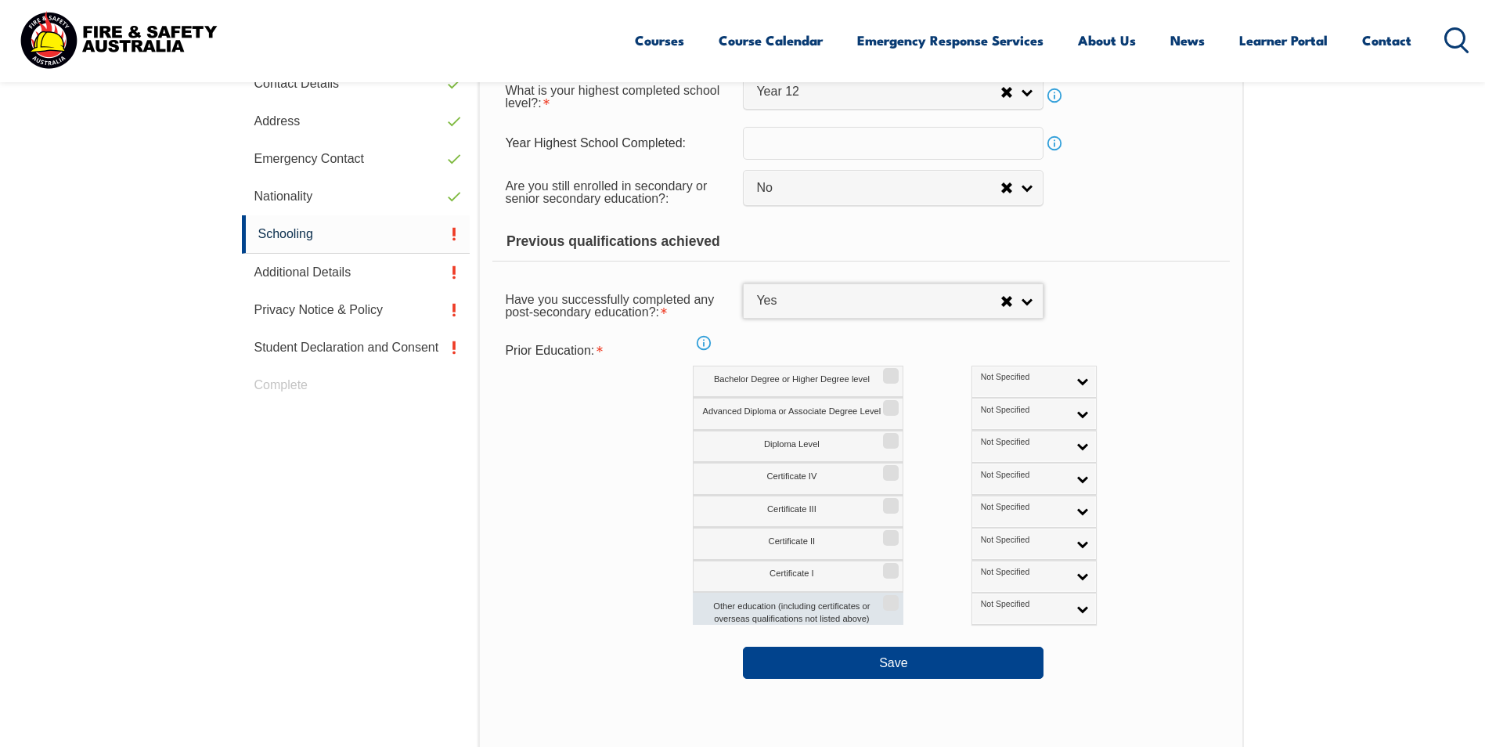
scroll to position [583, 0]
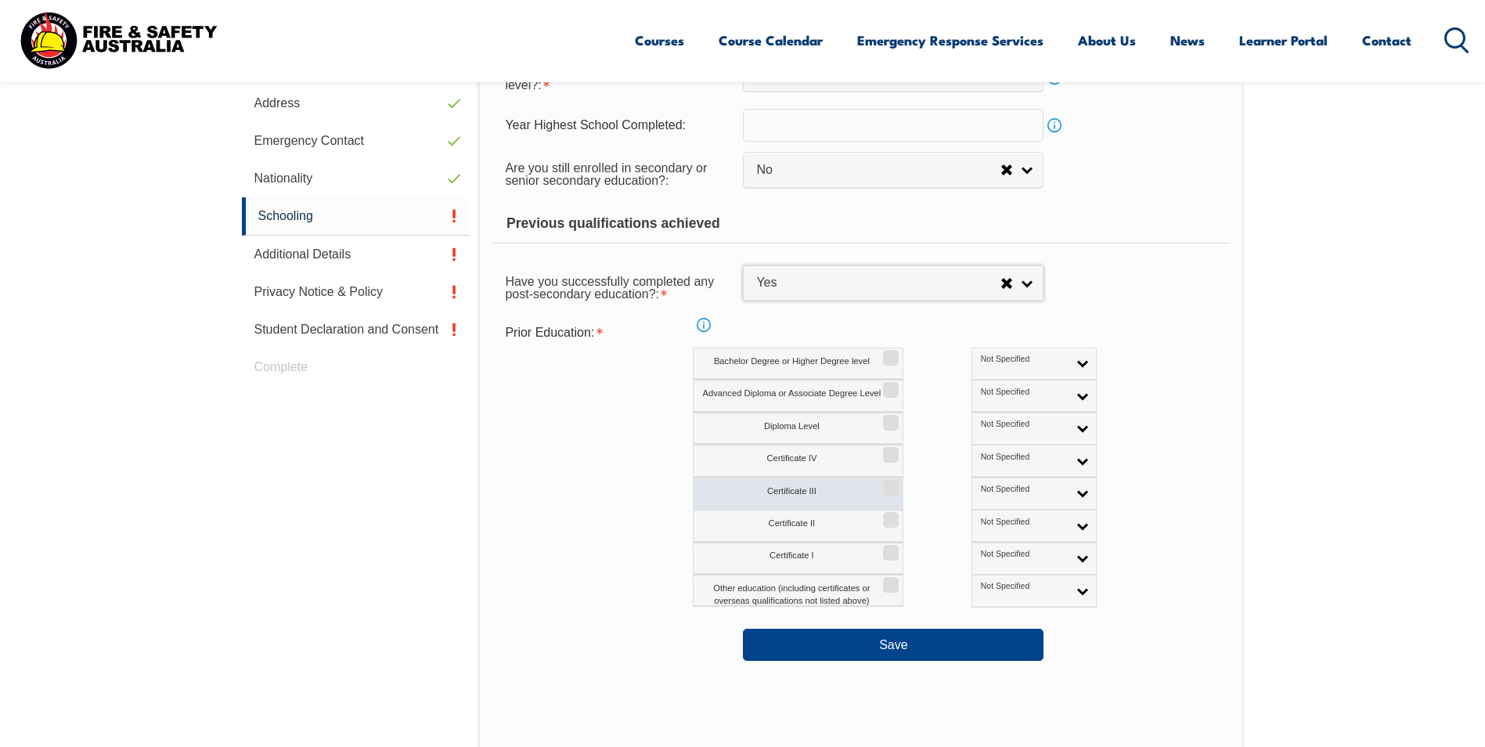
click at [802, 489] on label "Certificate III" at bounding box center [798, 494] width 211 height 32
click at [884, 483] on input "Certificate III" at bounding box center [888, 482] width 9 height 2
checkbox input "true"
click at [981, 491] on span "Not Specified" at bounding box center [1024, 489] width 87 height 11
click at [975, 542] on li "Australian Qualification" at bounding box center [1033, 543] width 117 height 31
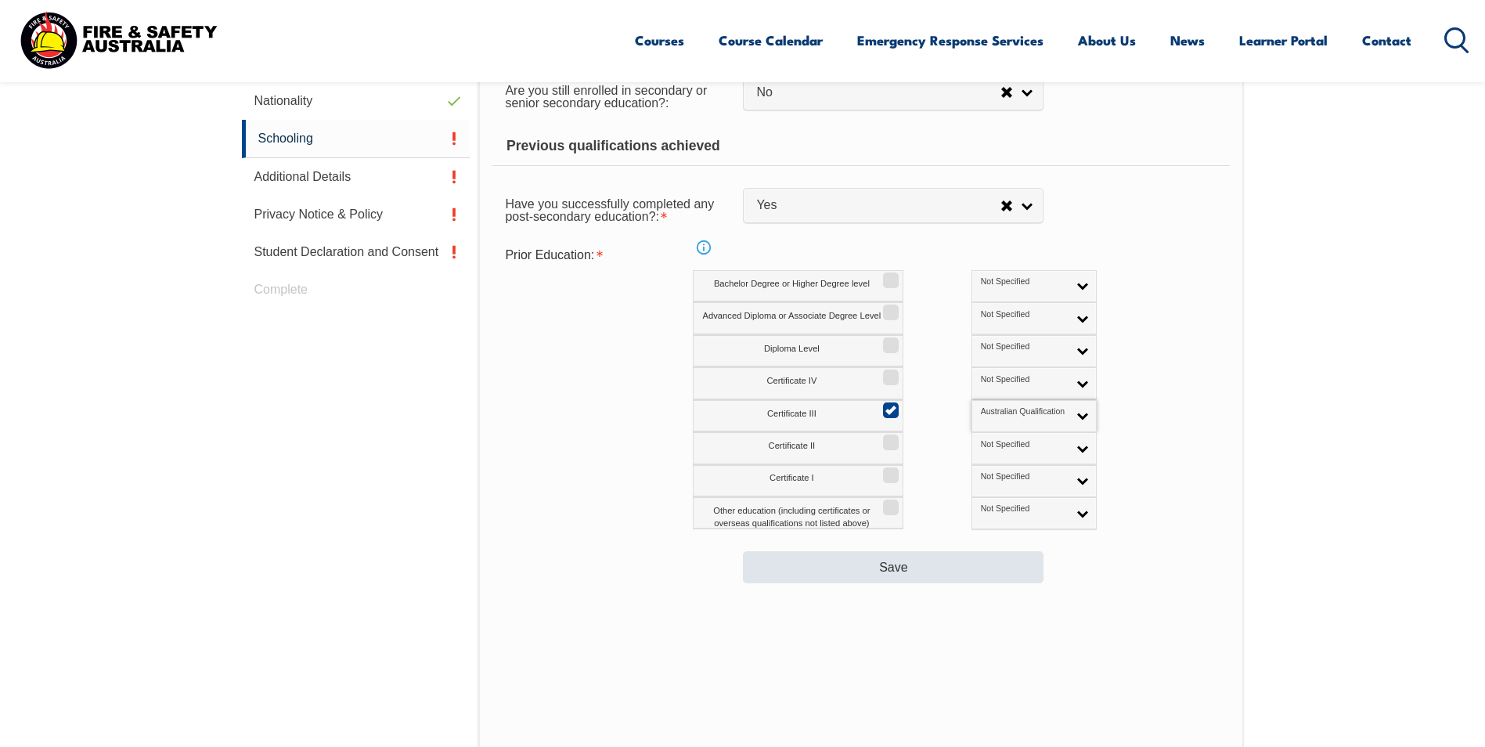
scroll to position [662, 0]
click at [853, 565] on button "Save" at bounding box center [893, 565] width 301 height 31
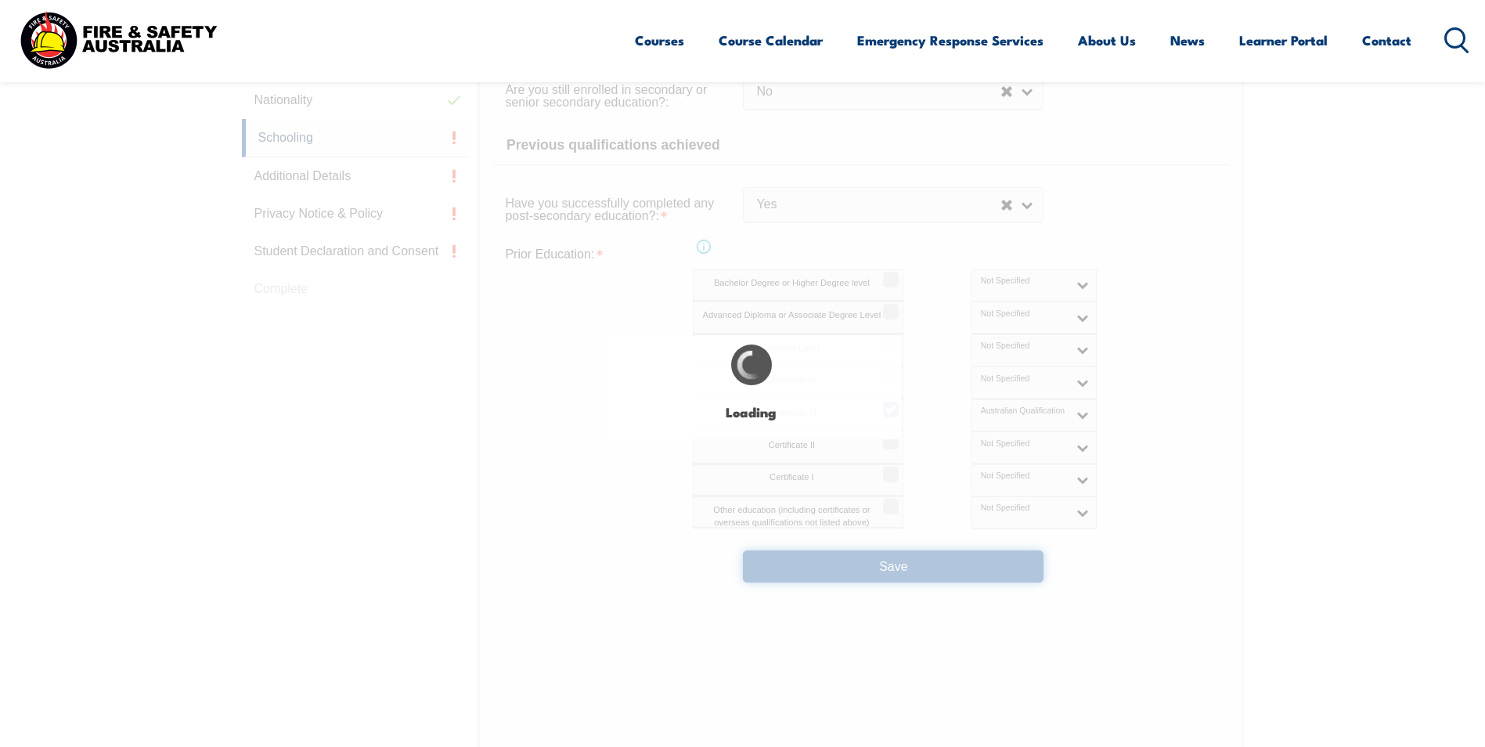
select select
select select "false"
select select "true"
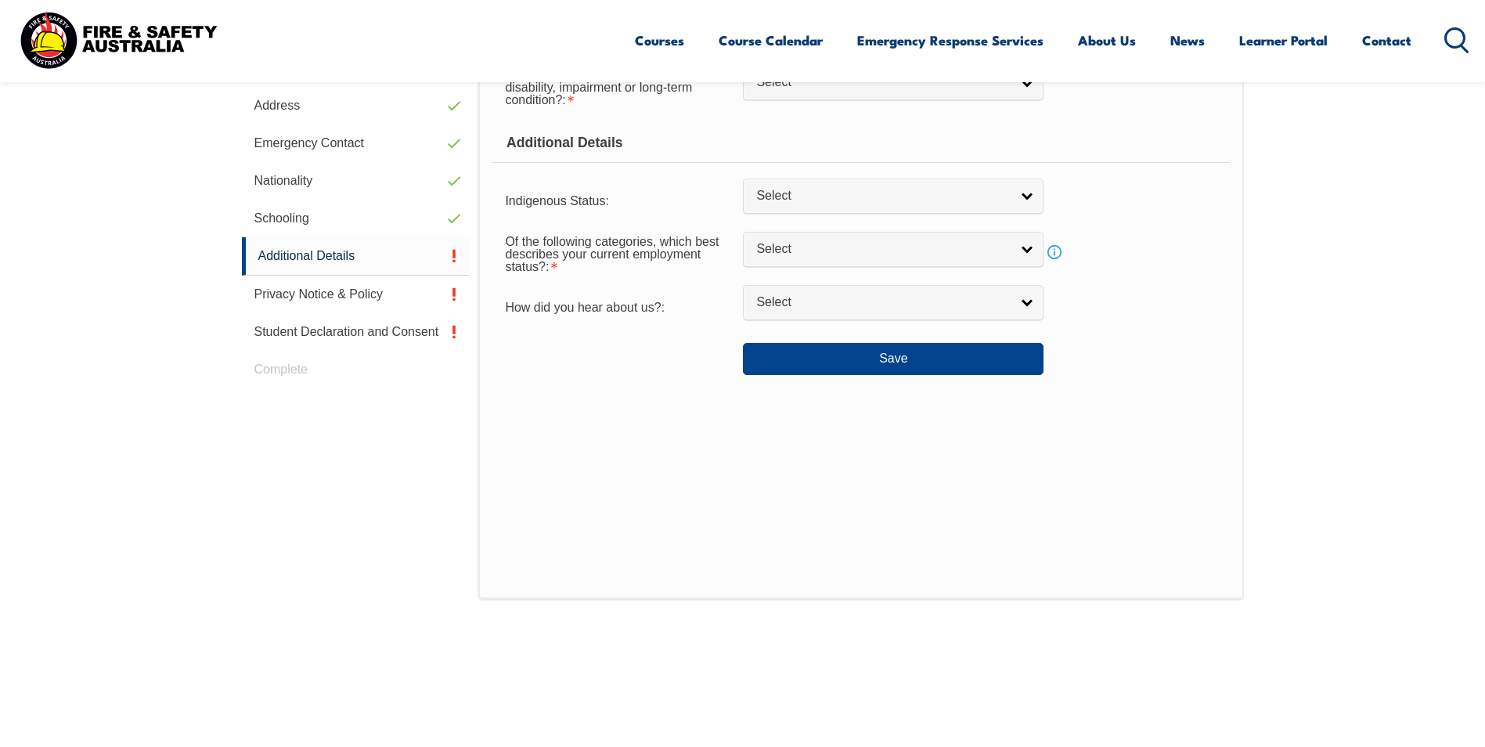
scroll to position [427, 0]
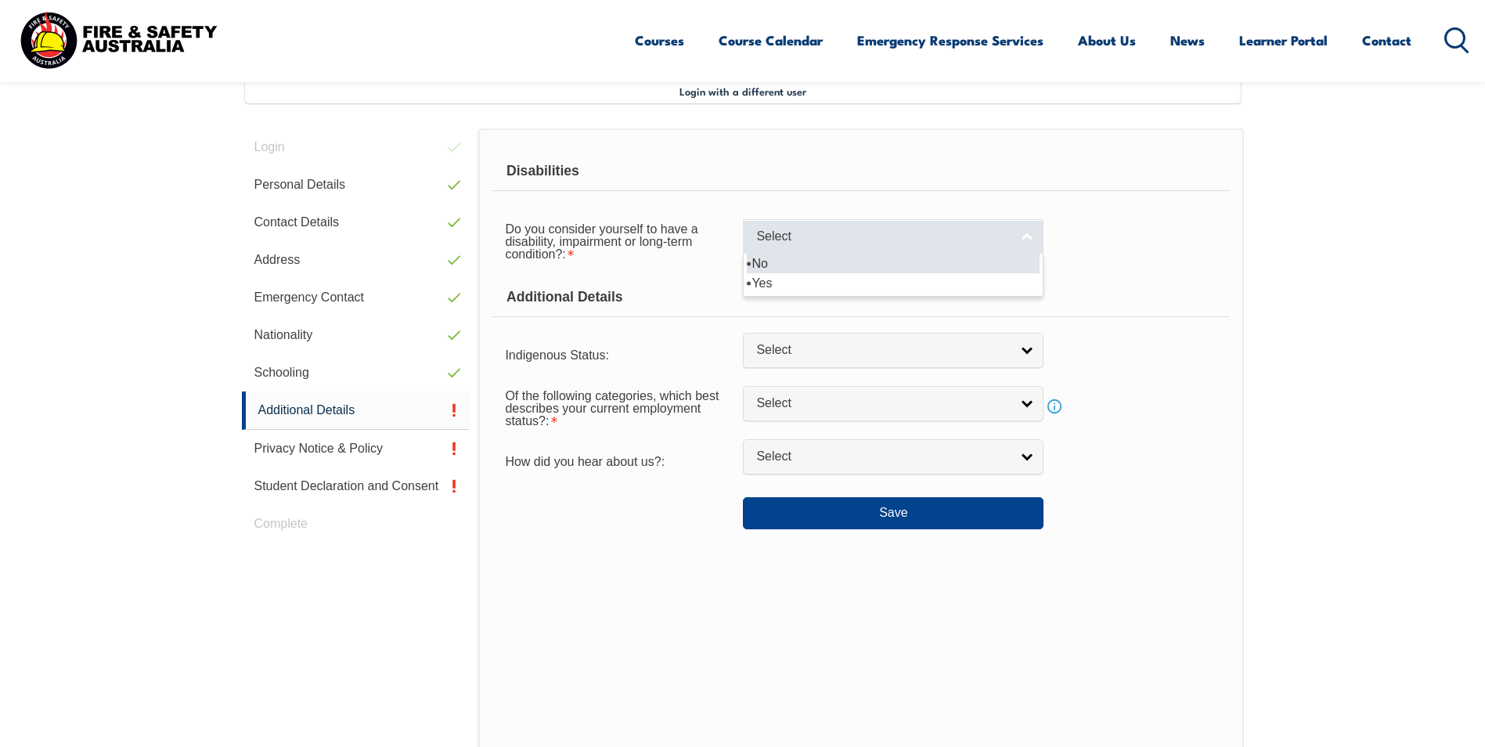
click at [794, 236] on span "Select" at bounding box center [883, 237] width 254 height 16
click at [801, 261] on li "No" at bounding box center [893, 264] width 293 height 20
select select "false"
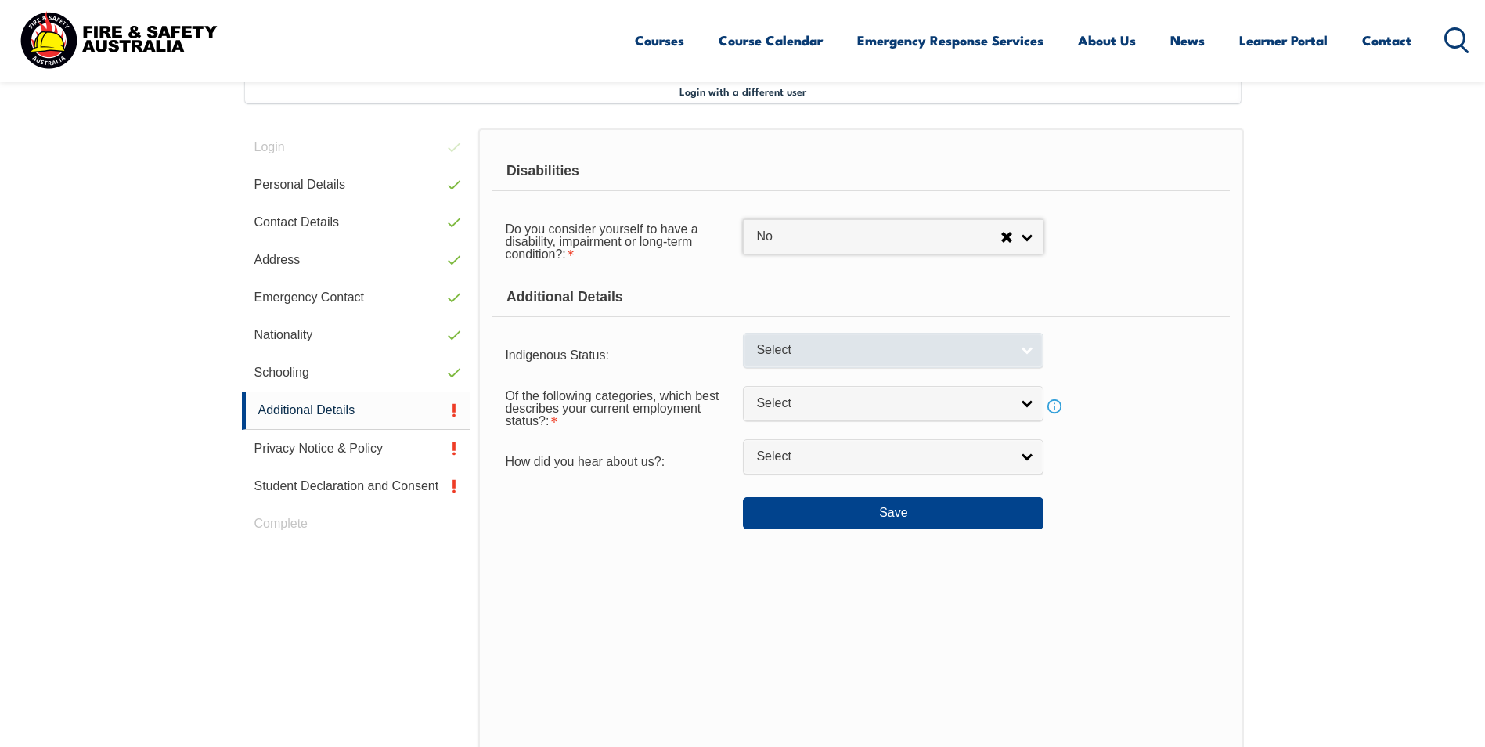
click at [789, 355] on span "Select" at bounding box center [883, 350] width 254 height 16
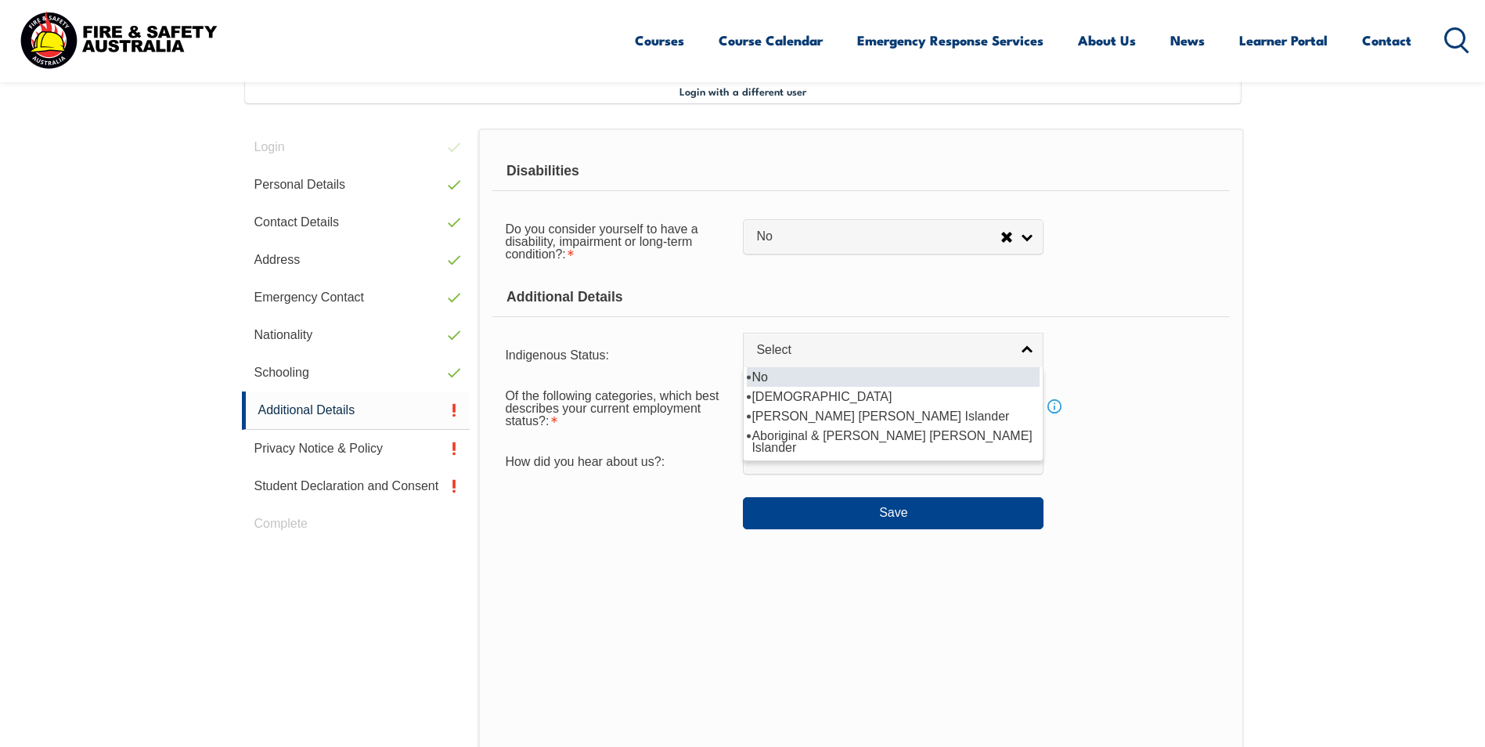
click at [803, 380] on li "No" at bounding box center [893, 377] width 293 height 20
select select "4"
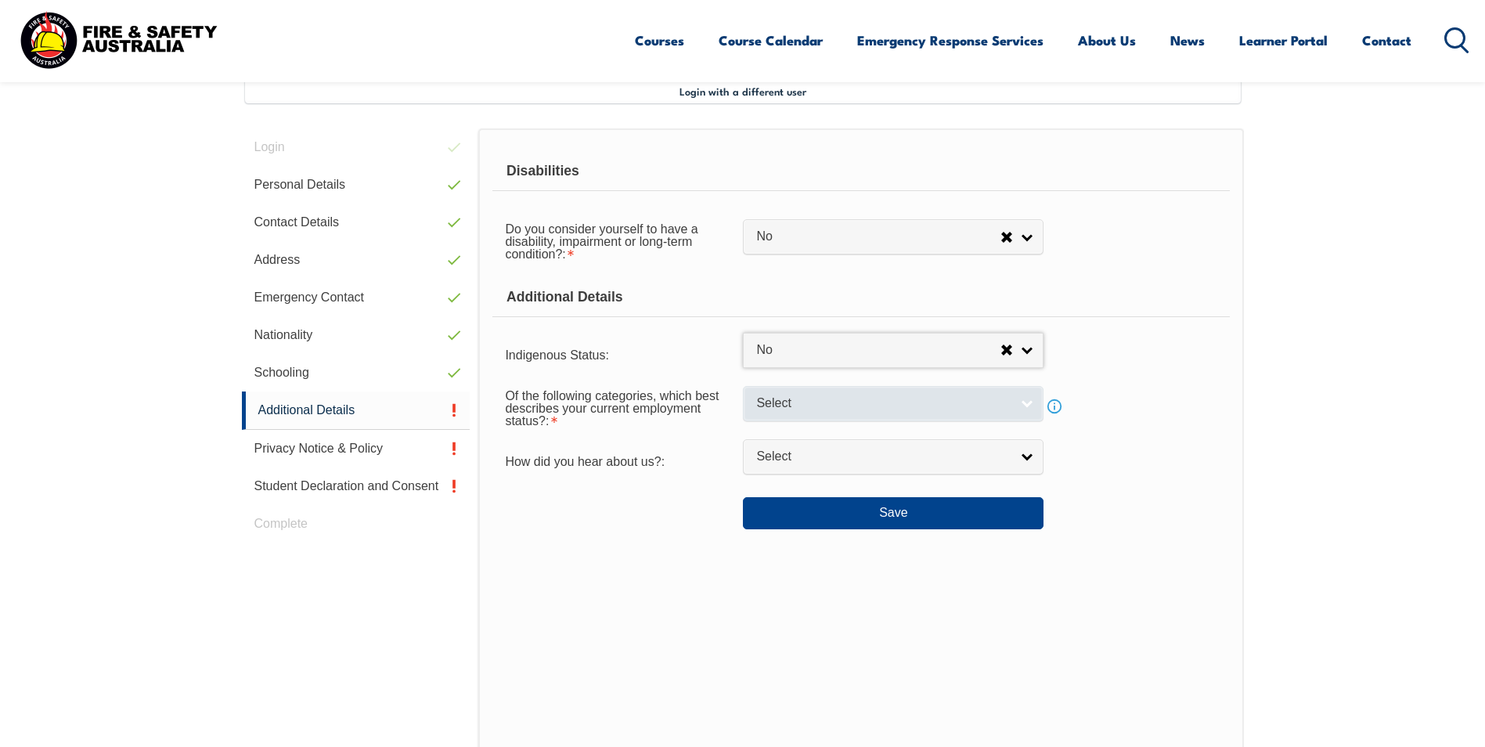
click at [770, 406] on span "Select" at bounding box center [883, 403] width 254 height 16
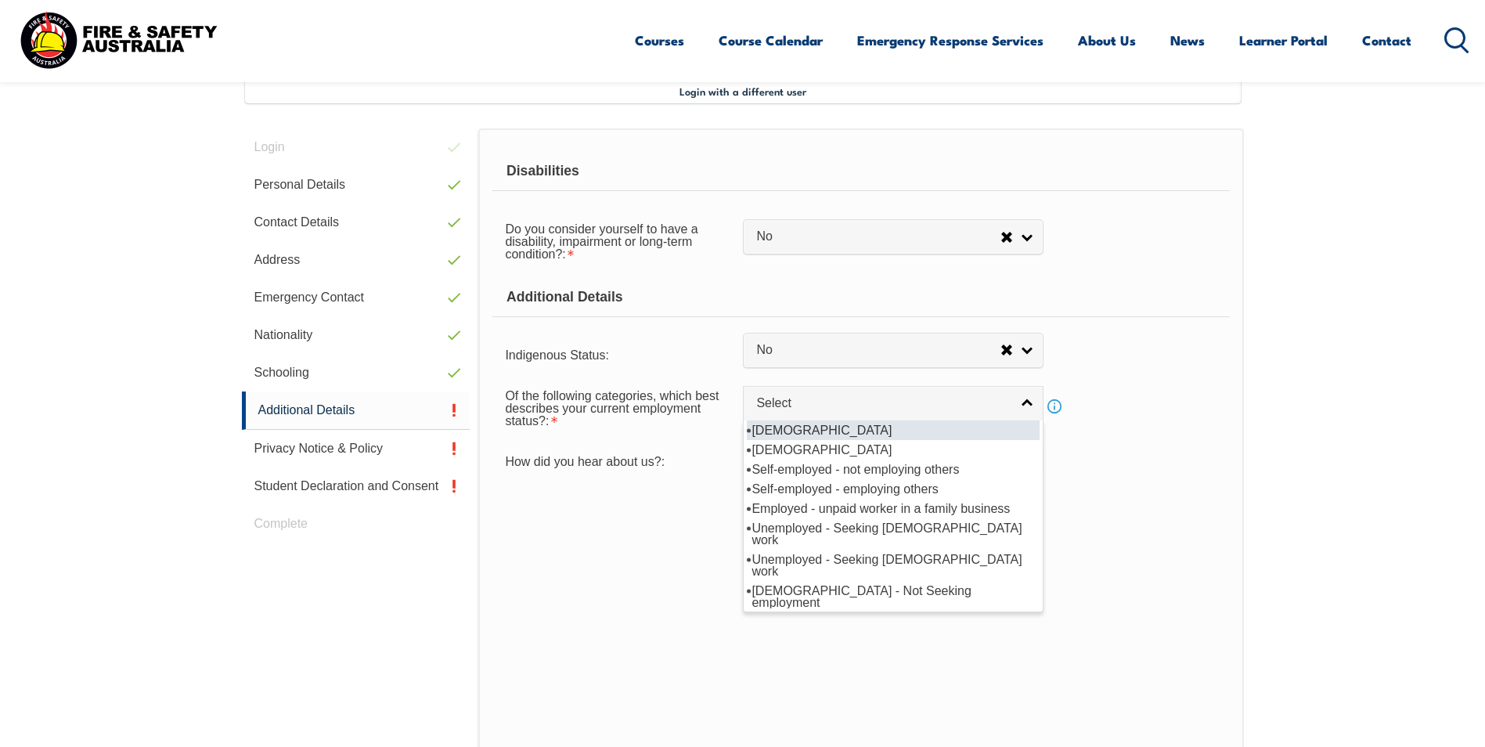
click at [780, 427] on li "[DEMOGRAPHIC_DATA]" at bounding box center [893, 430] width 293 height 20
select select "1"
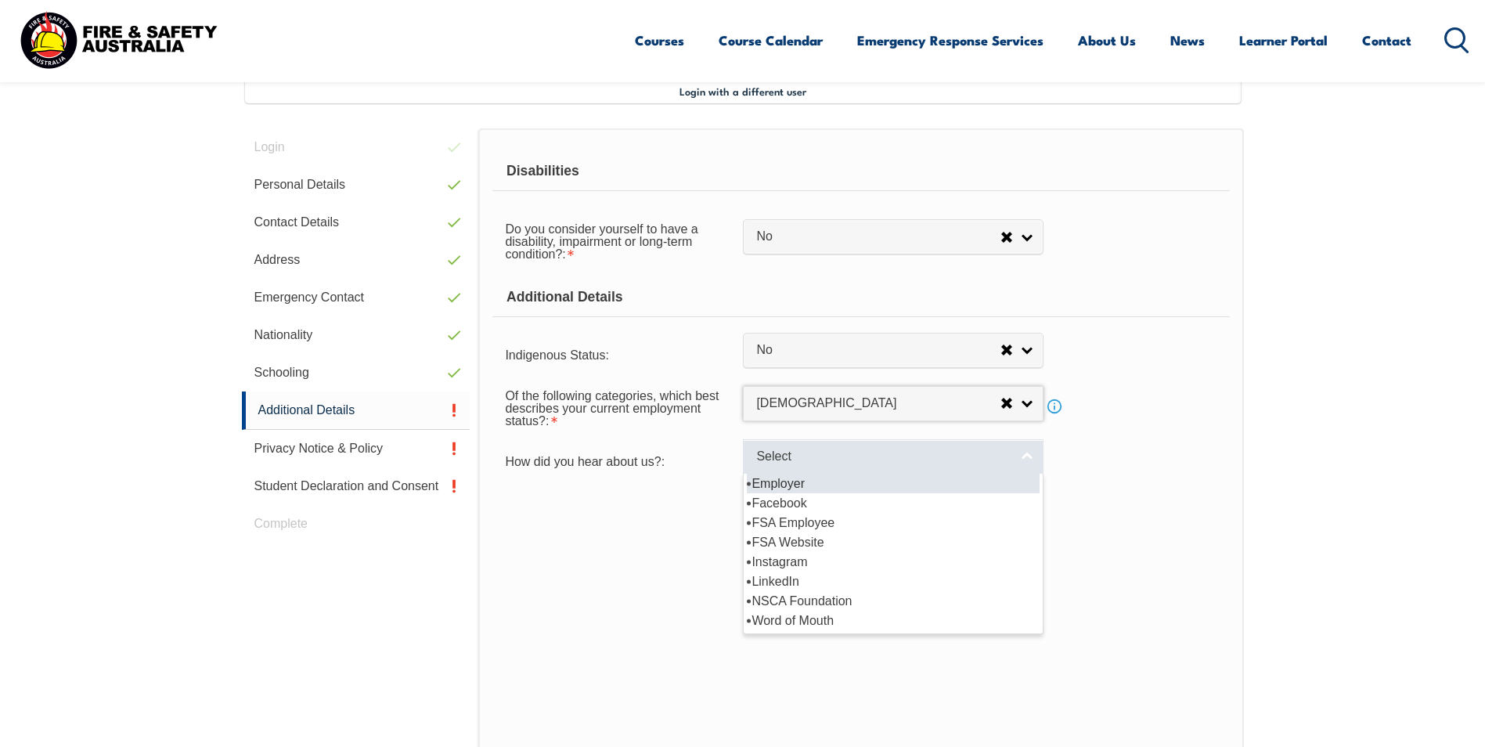
click at [748, 463] on link "Select" at bounding box center [893, 456] width 301 height 35
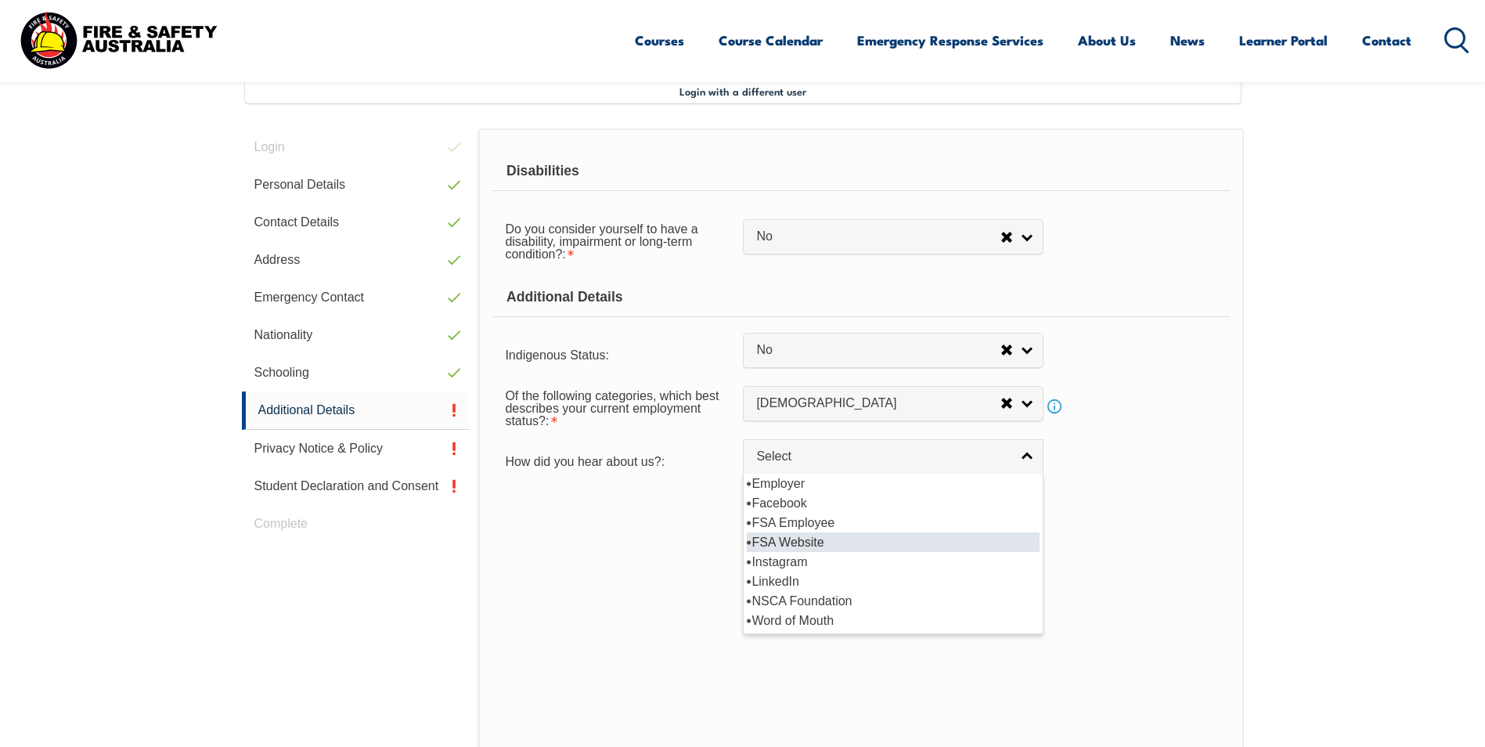
click at [825, 546] on li "FSA Website" at bounding box center [893, 542] width 293 height 20
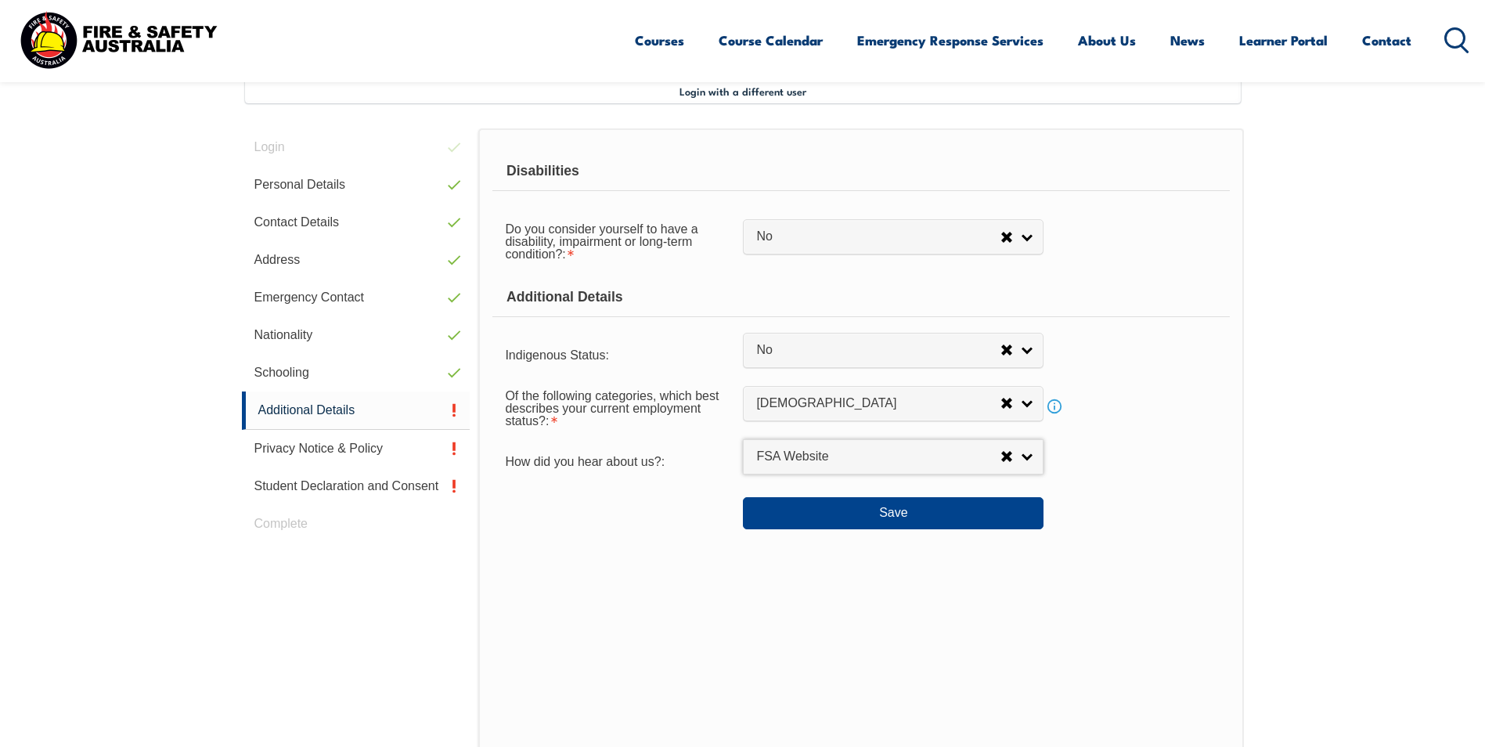
select select "8571"
click at [885, 512] on button "Save" at bounding box center [893, 512] width 301 height 31
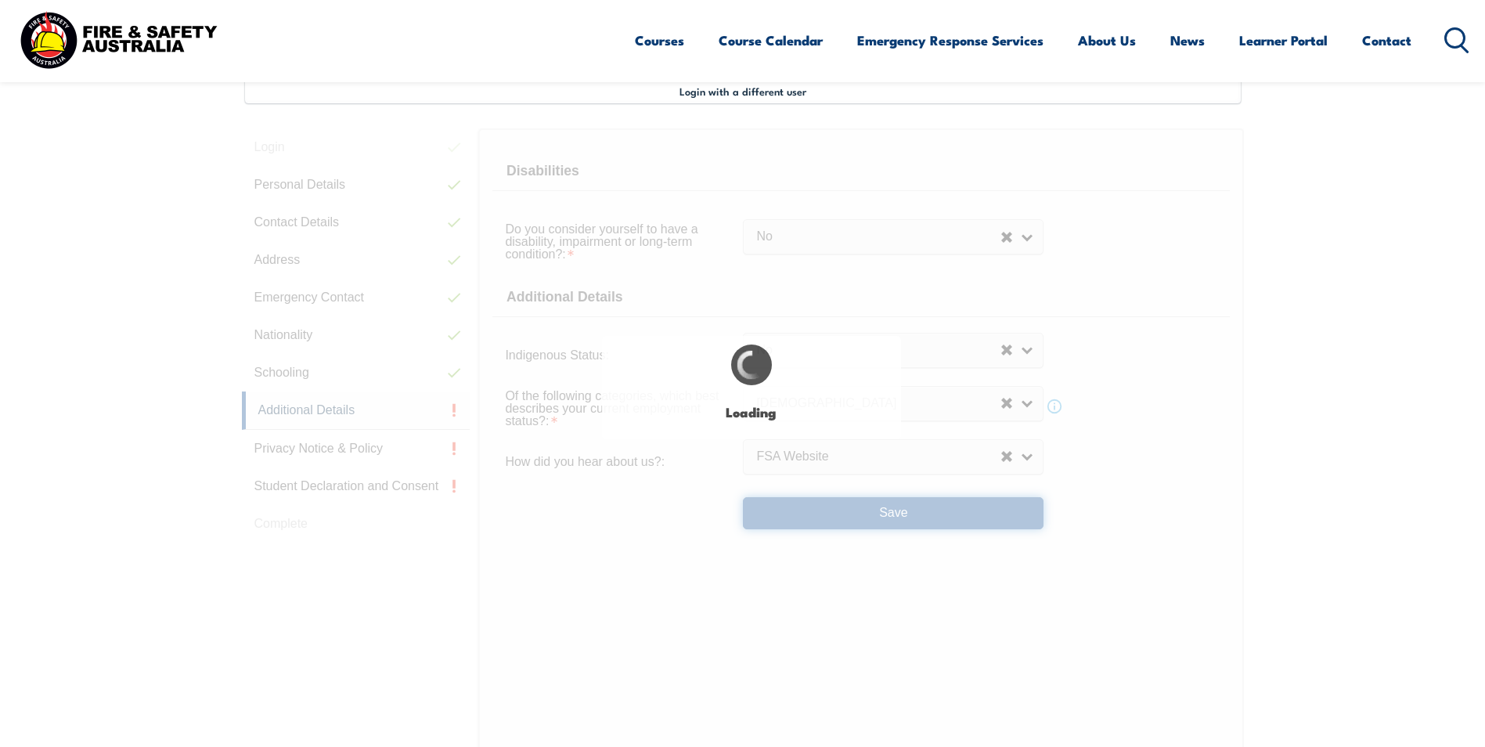
select select "false"
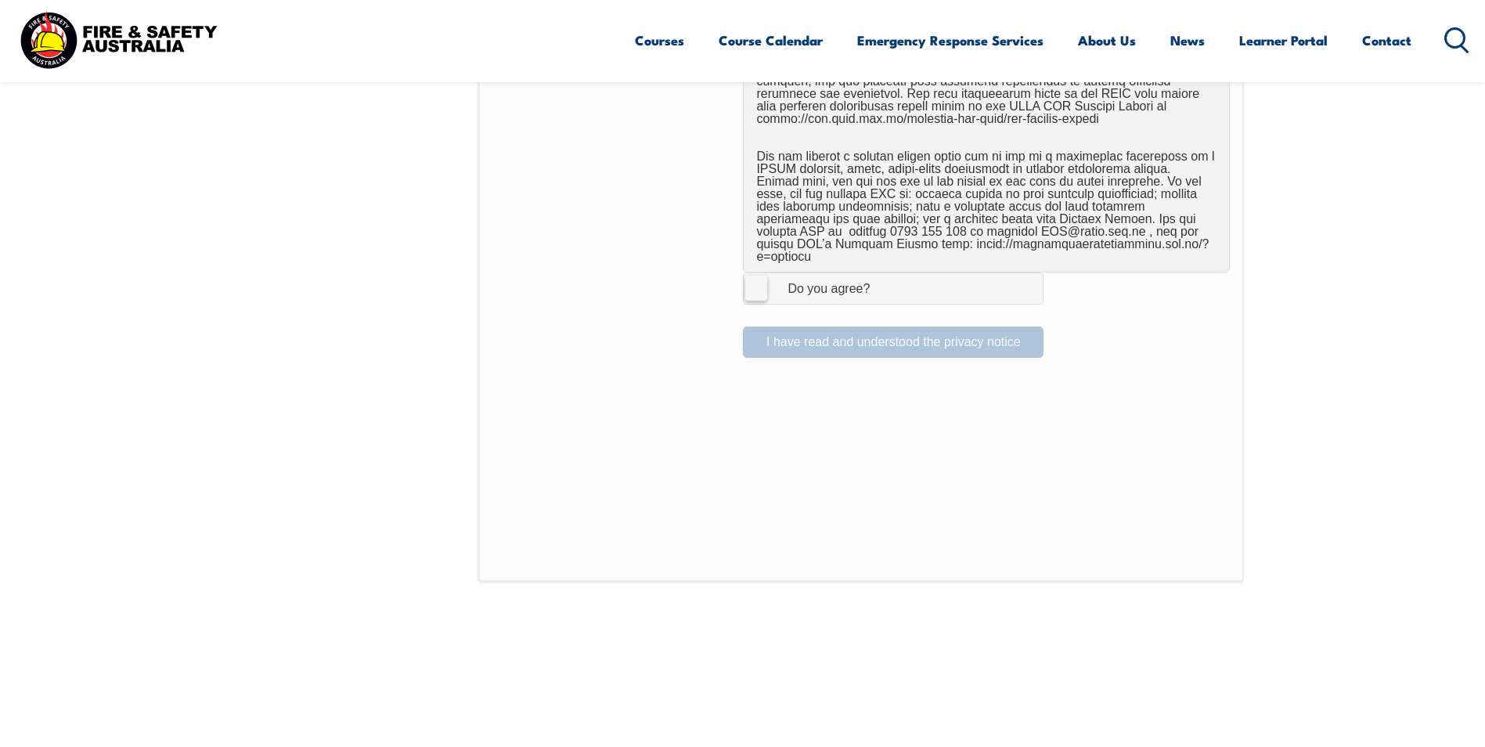
scroll to position [1053, 0]
click at [761, 282] on label "I Agree Do you agree?" at bounding box center [893, 286] width 301 height 31
click at [882, 282] on input "I Agree Do you agree?" at bounding box center [895, 287] width 27 height 30
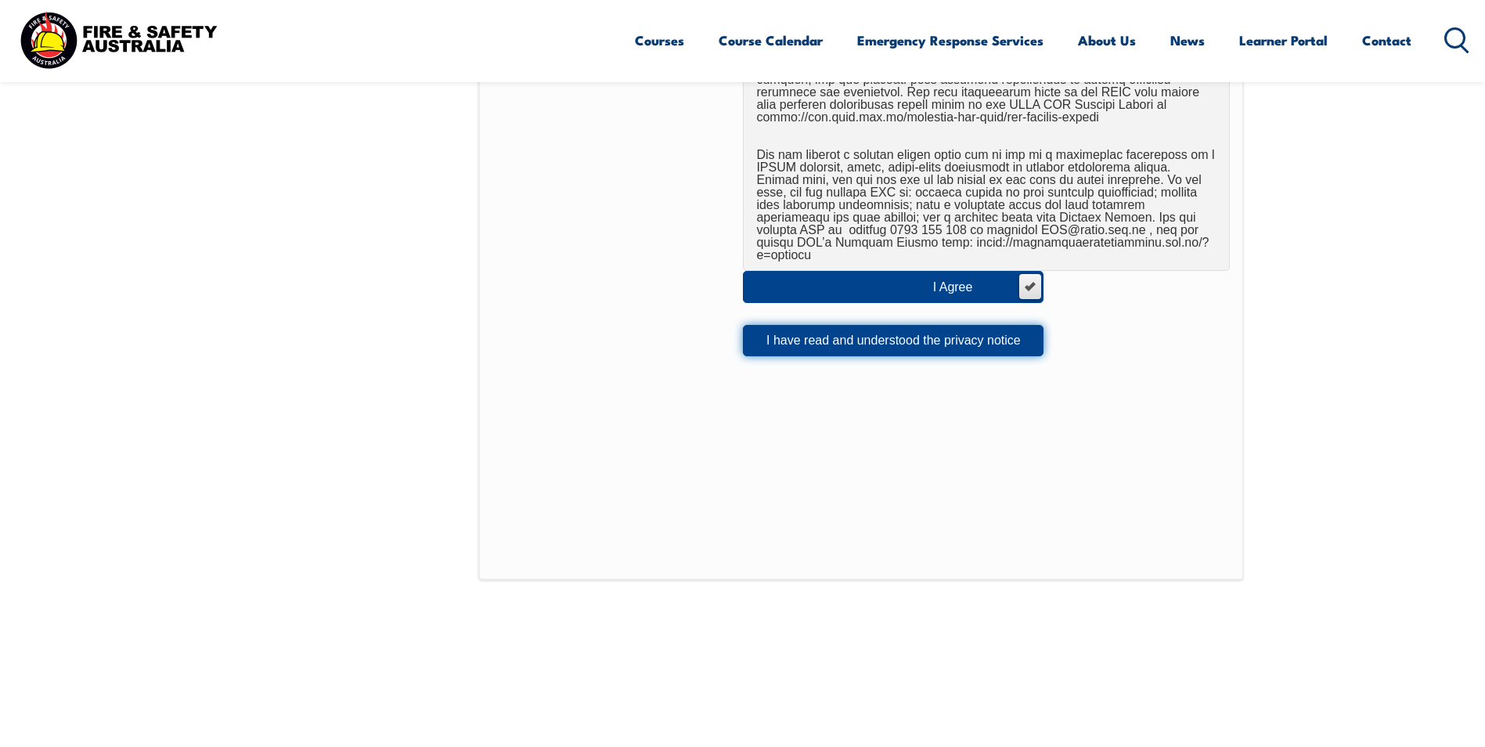
click at [792, 327] on button "I have read and understood the privacy notice" at bounding box center [893, 340] width 301 height 31
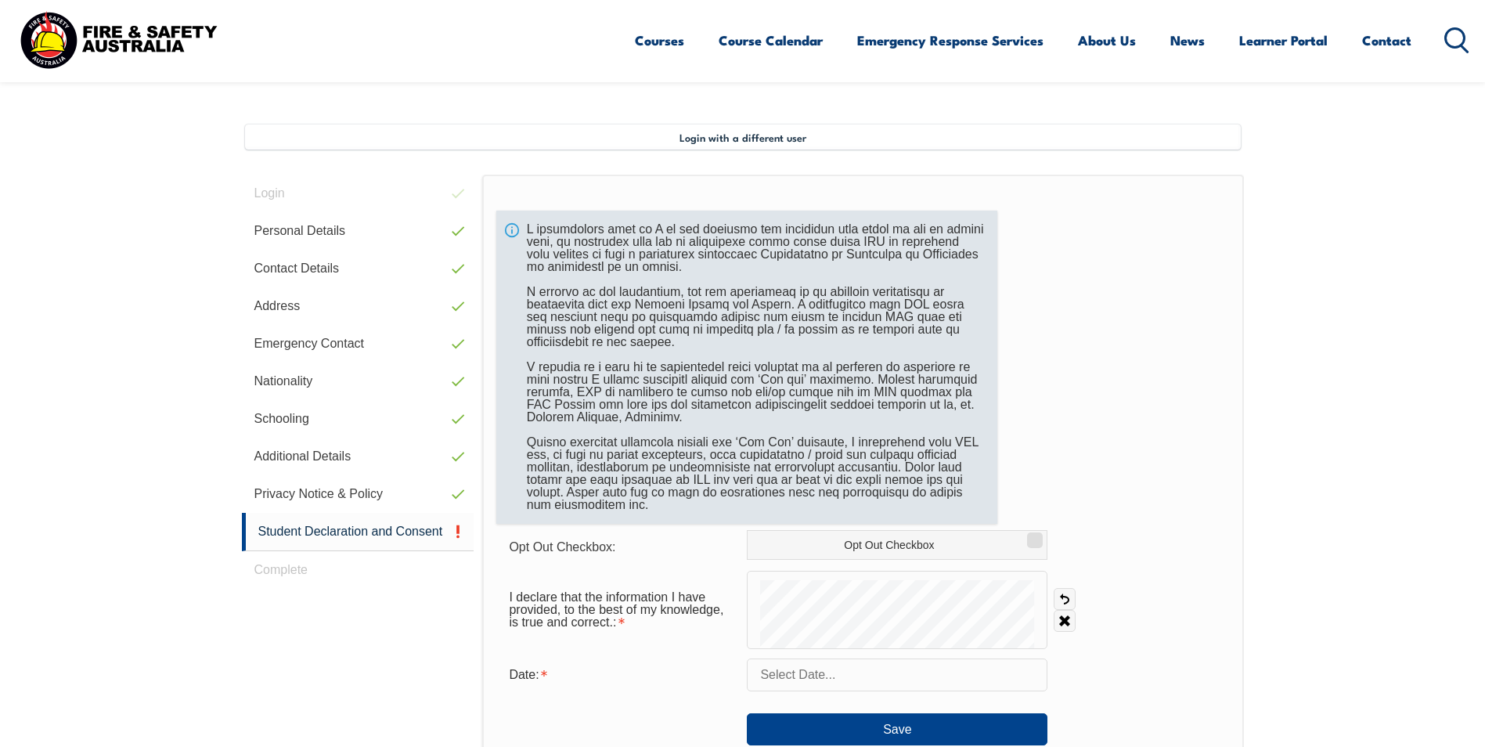
scroll to position [494, 0]
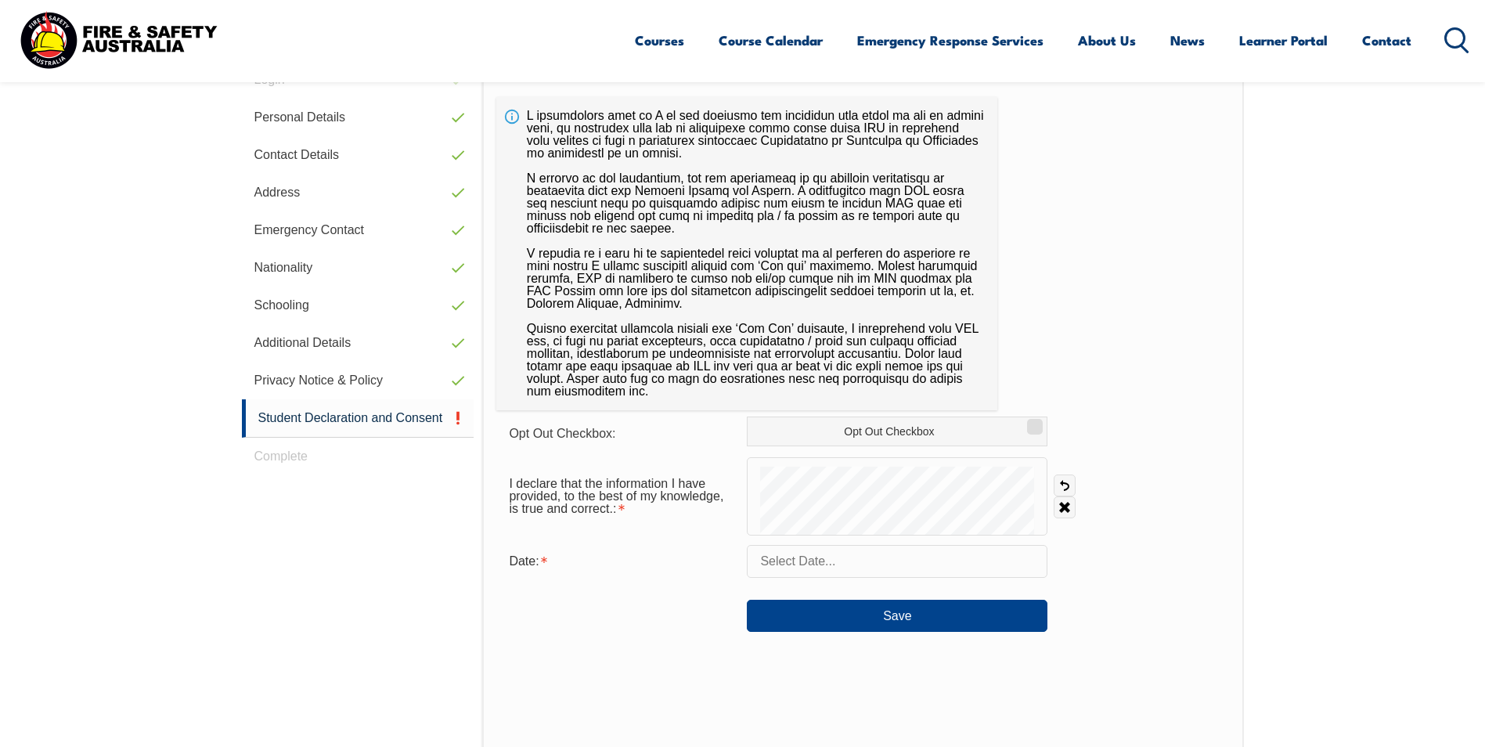
click at [813, 569] on input "text" at bounding box center [897, 561] width 301 height 33
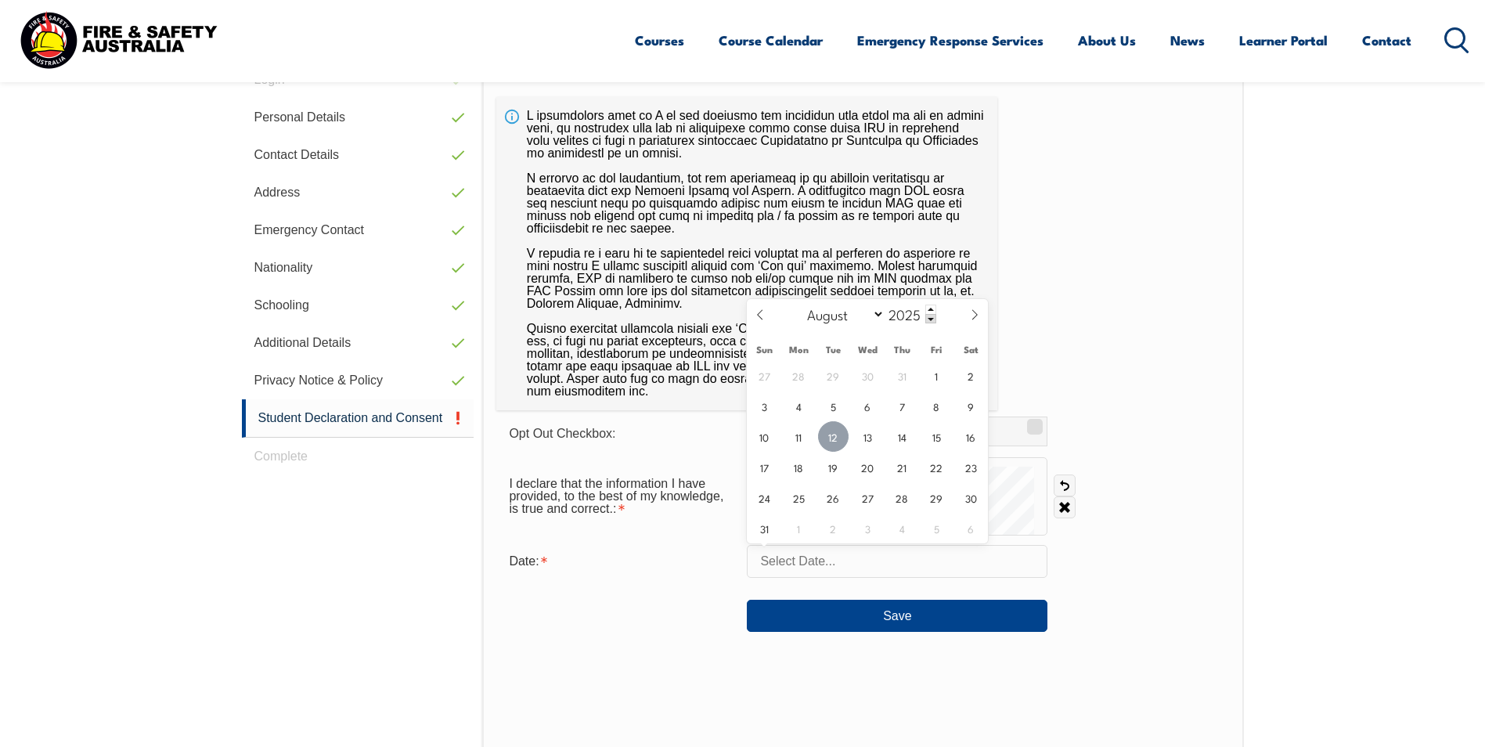
drag, startPoint x: 831, startPoint y: 440, endPoint x: 797, endPoint y: 448, distance: 35.3
click at [832, 439] on span "12" at bounding box center [833, 436] width 31 height 31
type input "[DATE]"
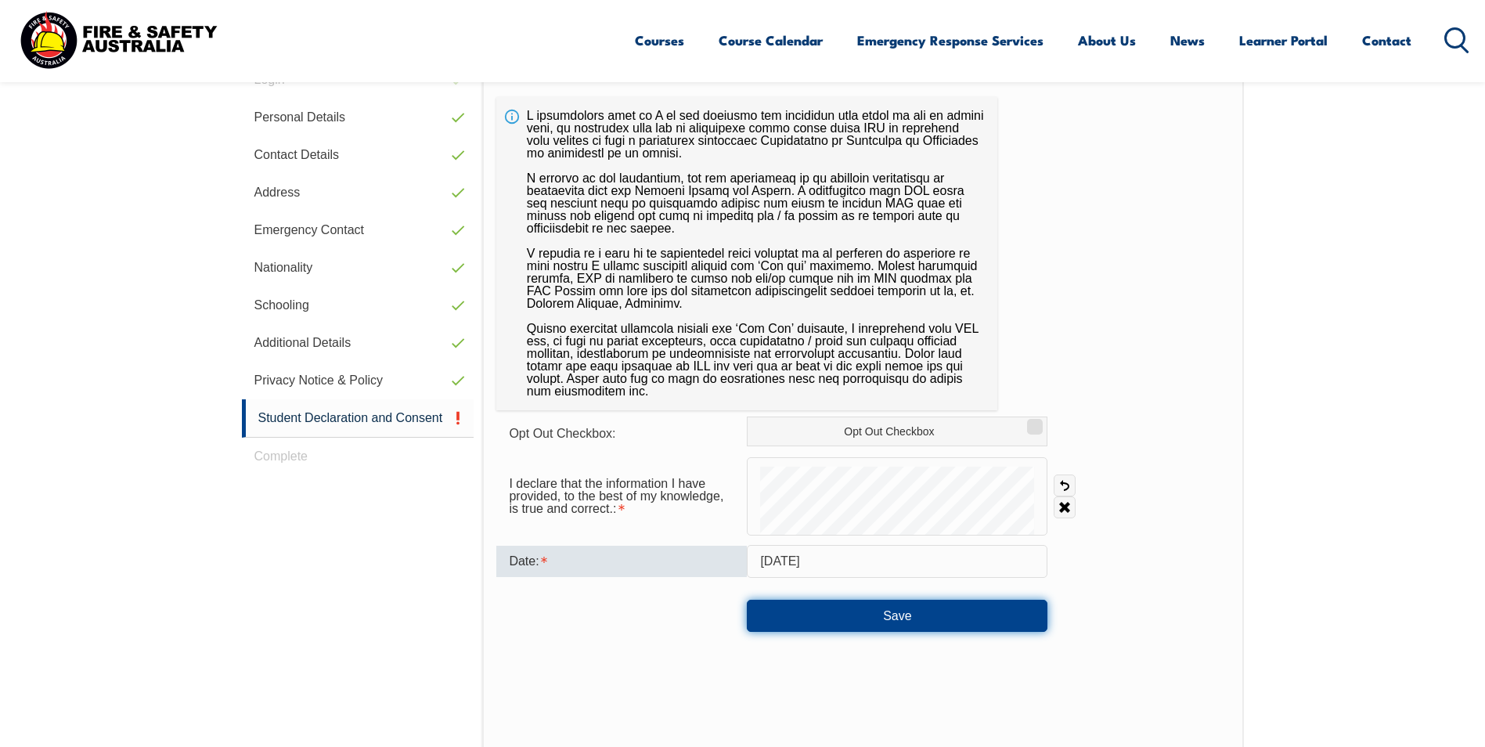
click at [882, 615] on button "Save" at bounding box center [897, 615] width 301 height 31
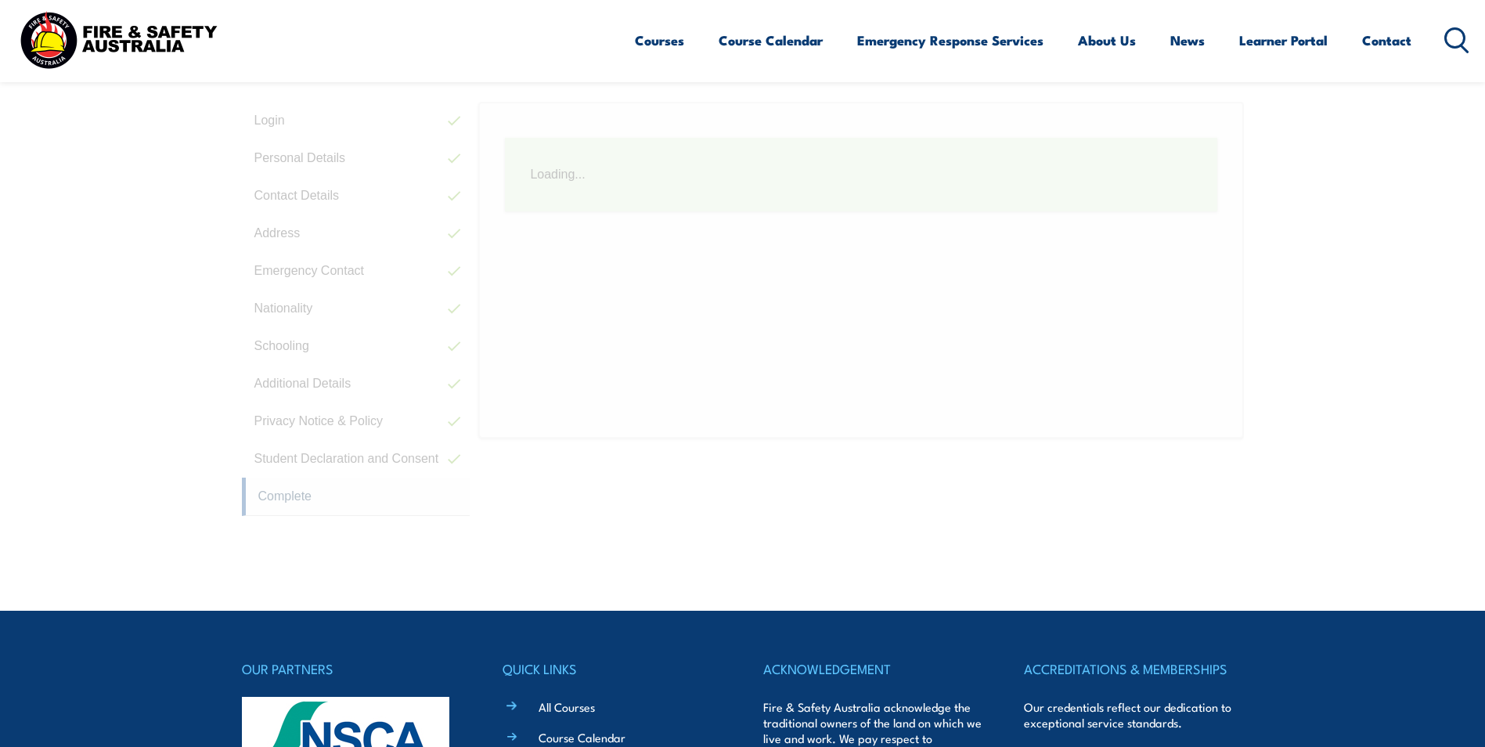
scroll to position [427, 0]
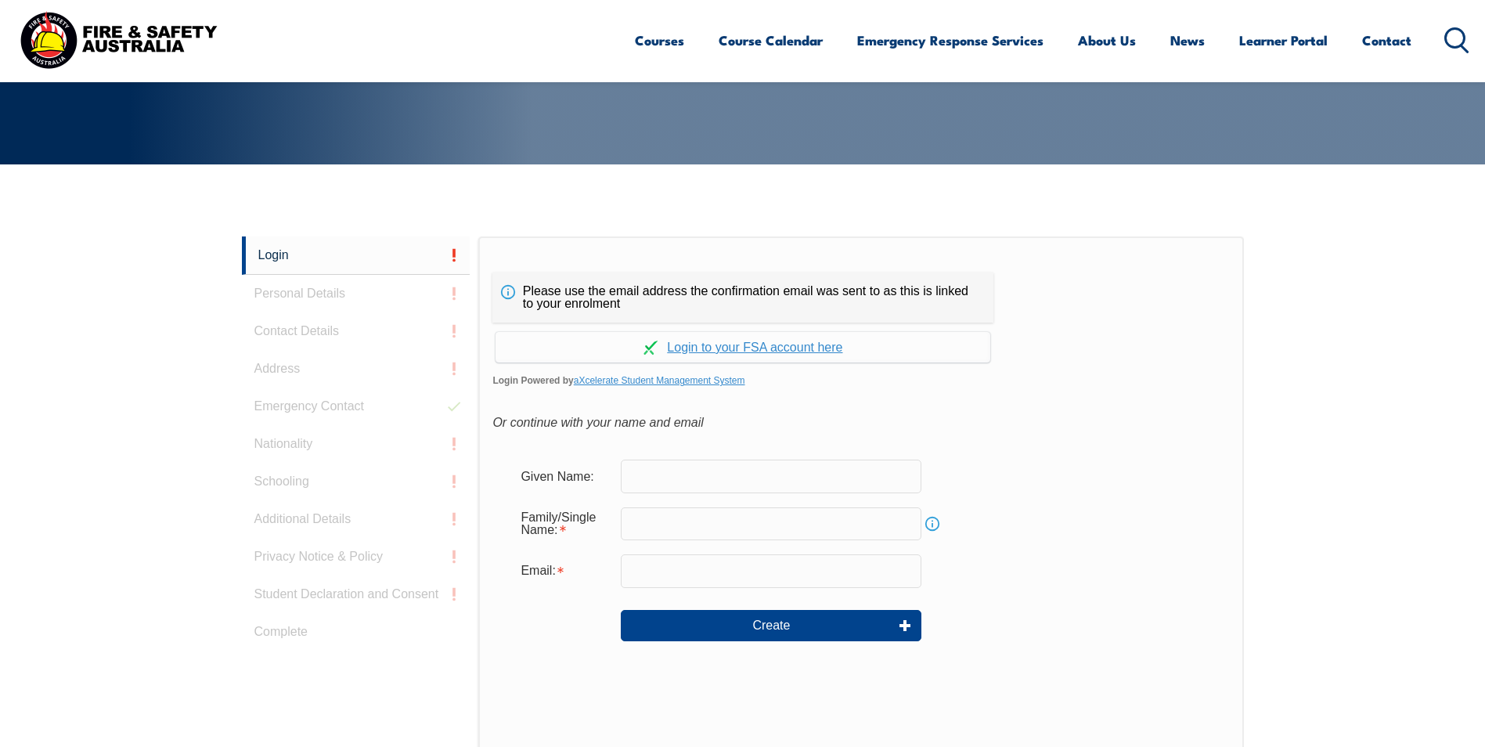
scroll to position [339, 0]
